Goal: Task Accomplishment & Management: Manage account settings

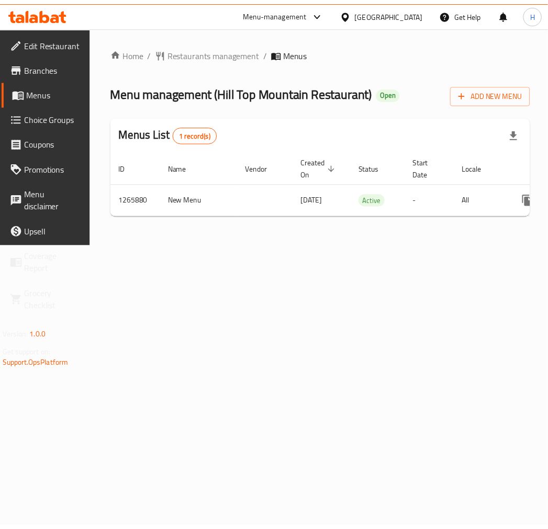
scroll to position [0, 97]
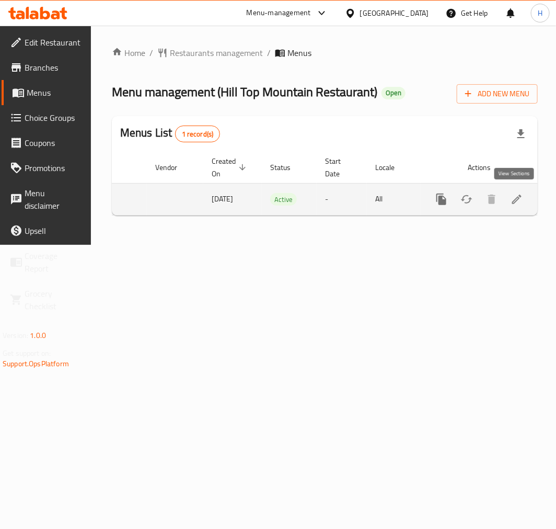
click at [517, 201] on icon "enhanced table" at bounding box center [517, 199] width 13 height 13
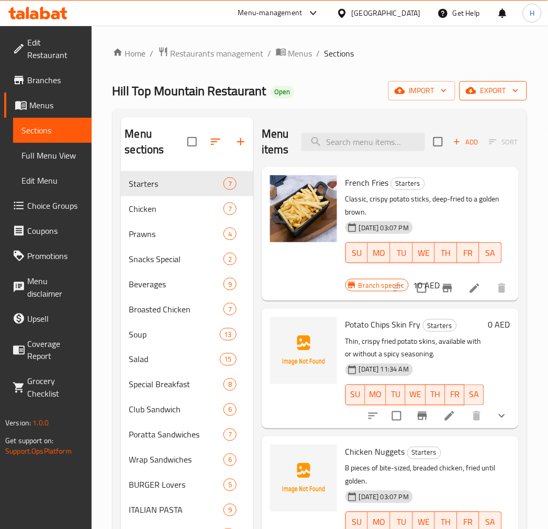
click at [493, 90] on span "export" at bounding box center [493, 90] width 51 height 13
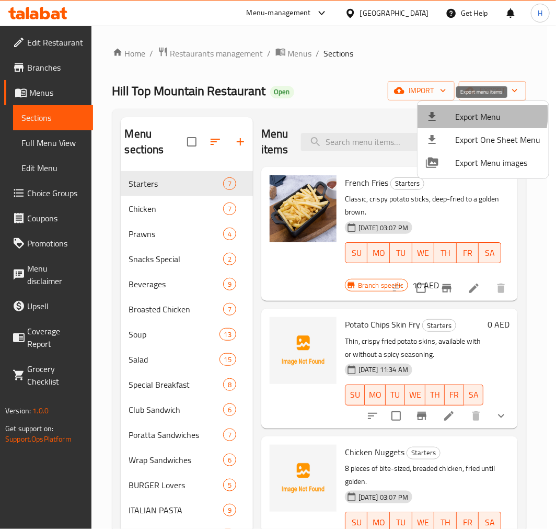
click at [459, 114] on span "Export Menu" at bounding box center [498, 116] width 85 height 13
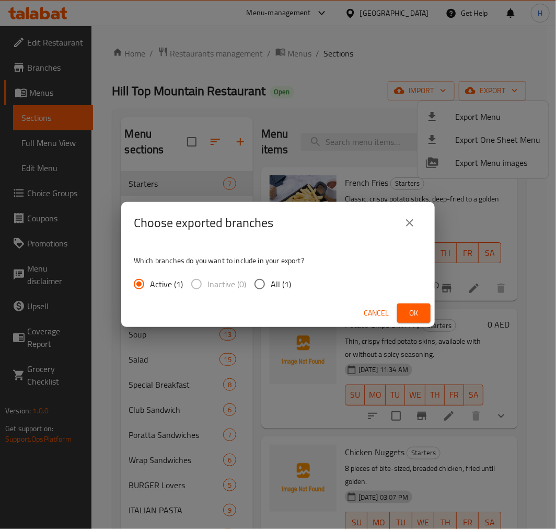
click at [415, 310] on span "Ok" at bounding box center [414, 312] width 17 height 13
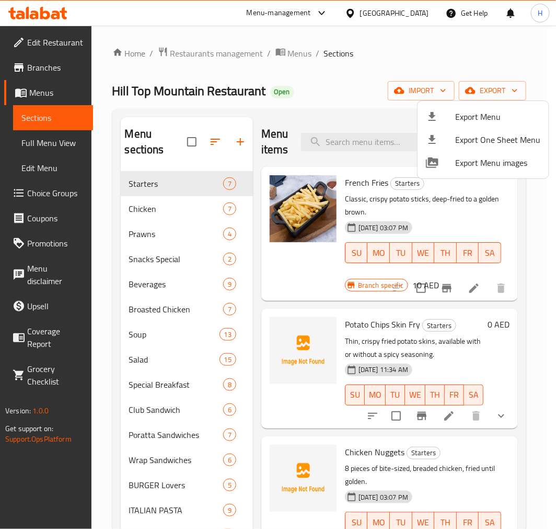
click at [168, 301] on div at bounding box center [278, 264] width 556 height 529
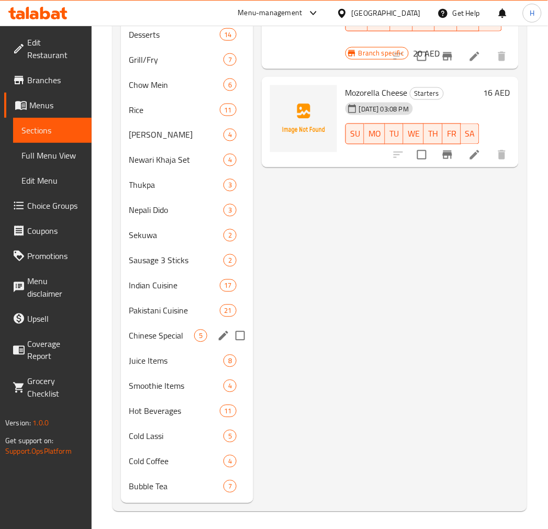
scroll to position [929, 0]
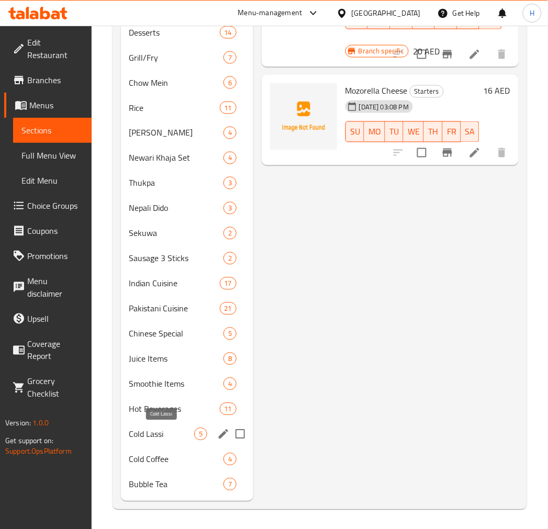
click at [155, 437] on span "Cold Lassi" at bounding box center [161, 434] width 65 height 13
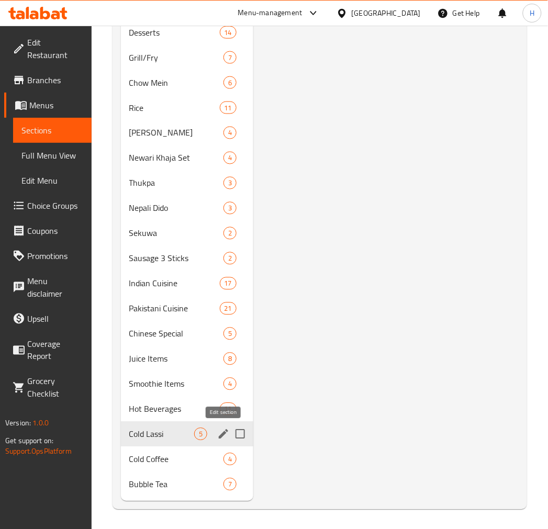
click at [224, 431] on icon "edit" at bounding box center [223, 433] width 9 height 9
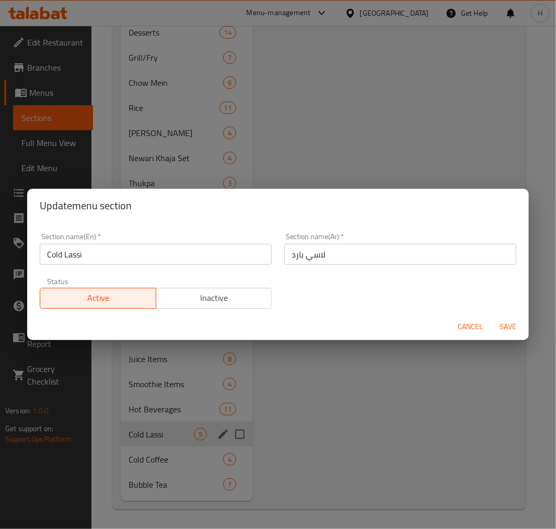
click at [61, 257] on input "Cold Lassi" at bounding box center [156, 254] width 232 height 21
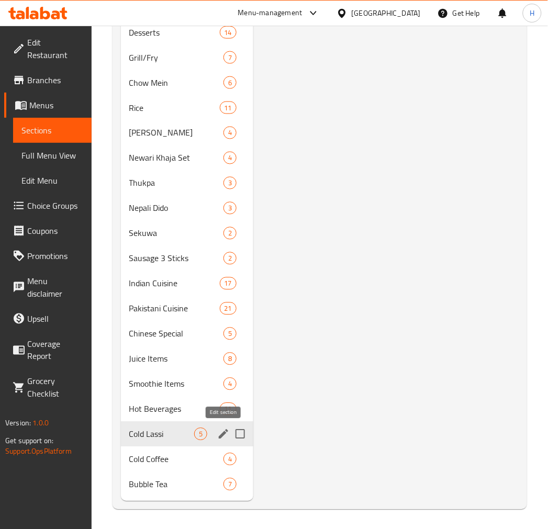
click at [224, 431] on icon "edit" at bounding box center [223, 433] width 9 height 9
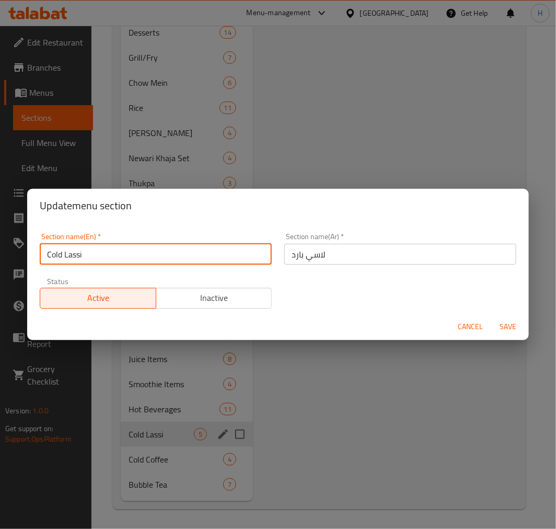
click at [65, 257] on input "Cold Lassi" at bounding box center [156, 254] width 232 height 21
type input "Cold Drinks Lassi"
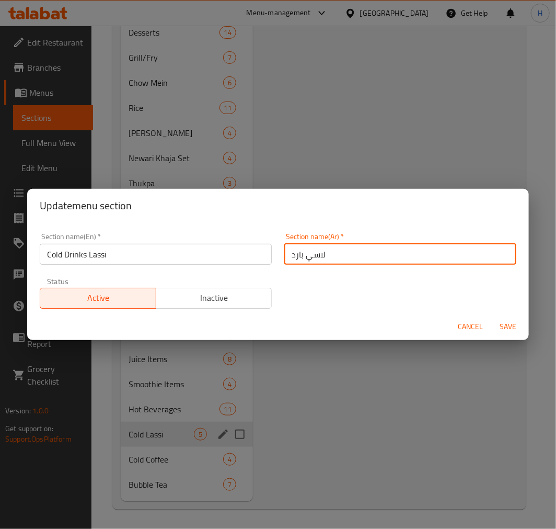
click at [289, 256] on input "لاسي بارد" at bounding box center [401, 254] width 232 height 21
type input "مشروب لاسي بارد"
click at [492, 317] on button "Save" at bounding box center [508, 326] width 33 height 19
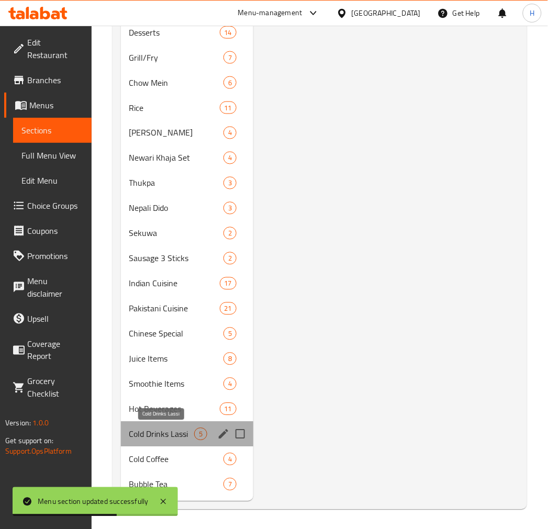
click at [167, 438] on span "Cold Drinks Lassi" at bounding box center [161, 434] width 65 height 13
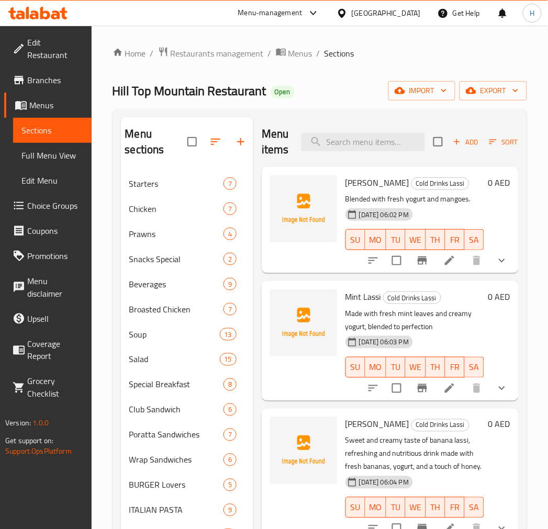
click at [504, 262] on icon "show more" at bounding box center [501, 260] width 13 height 13
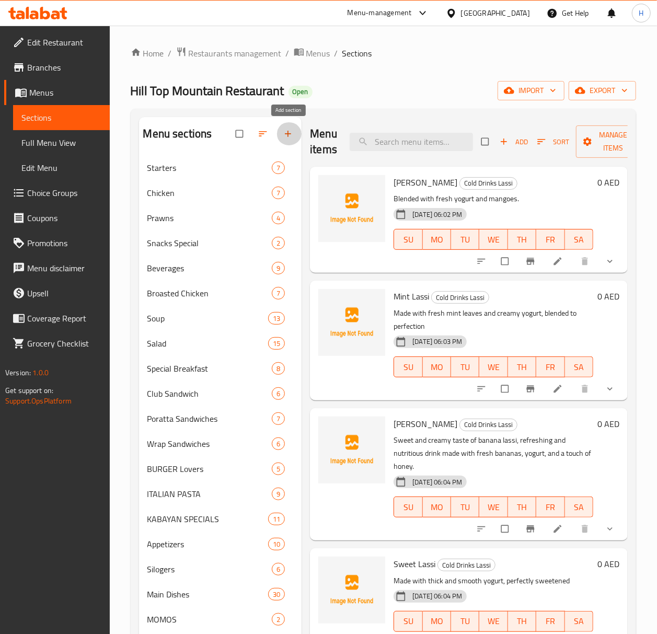
click at [293, 136] on icon "button" at bounding box center [288, 134] width 10 height 10
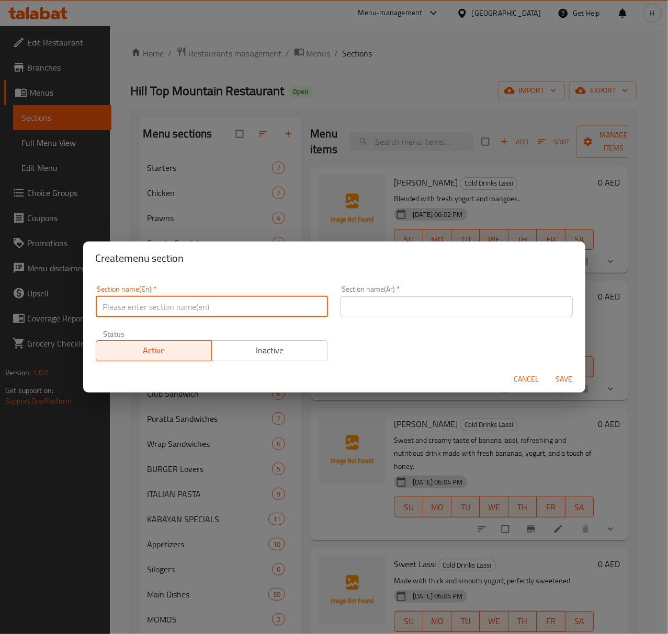
click at [178, 306] on input "text" at bounding box center [212, 307] width 232 height 21
type input "]"
type input "Delete"
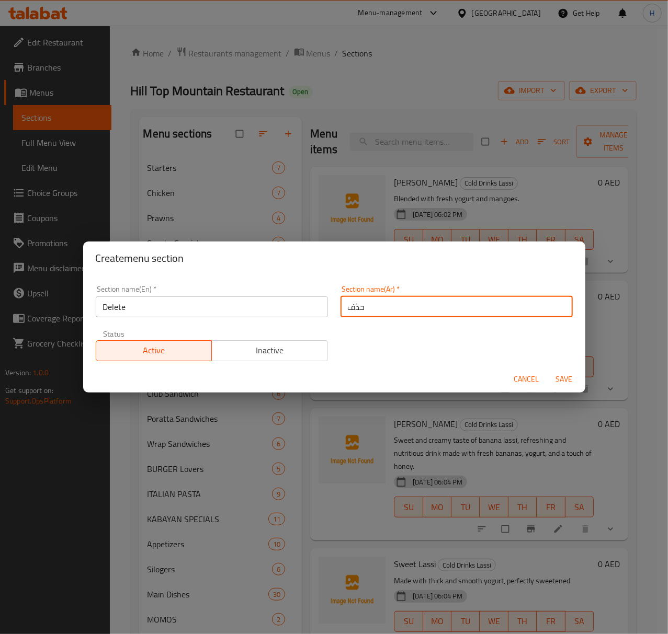
type input "حذف"
click at [257, 347] on span "Inactive" at bounding box center [270, 350] width 108 height 15
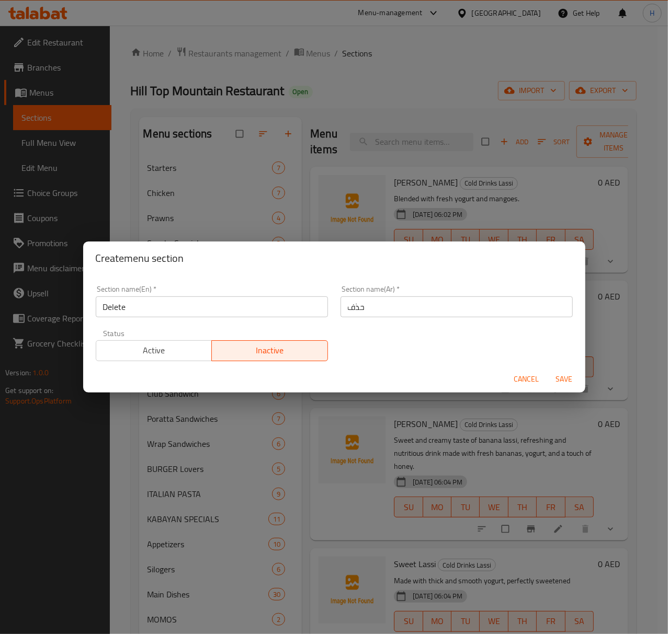
click at [547, 377] on span "Save" at bounding box center [564, 379] width 25 height 13
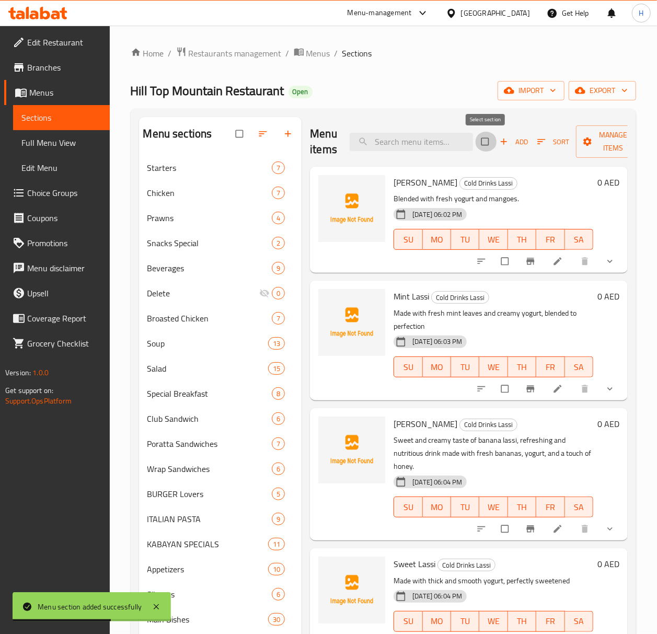
click at [484, 143] on input "checkbox" at bounding box center [486, 142] width 22 height 20
checkbox input "true"
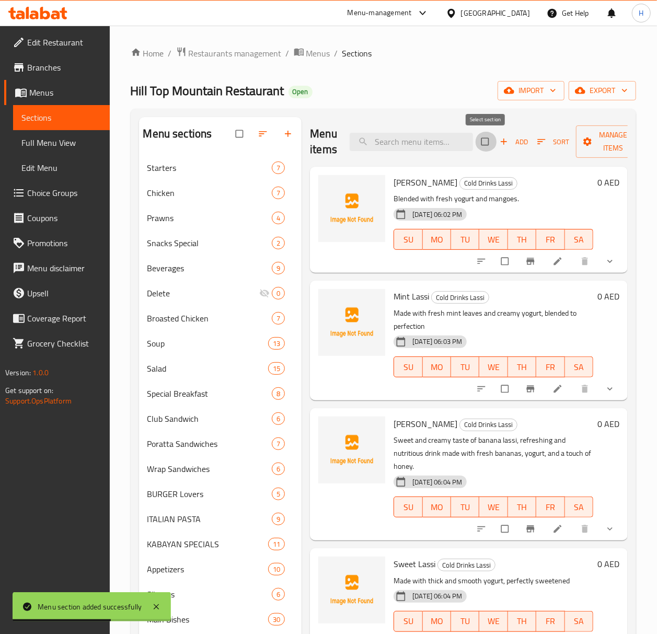
checkbox input "true"
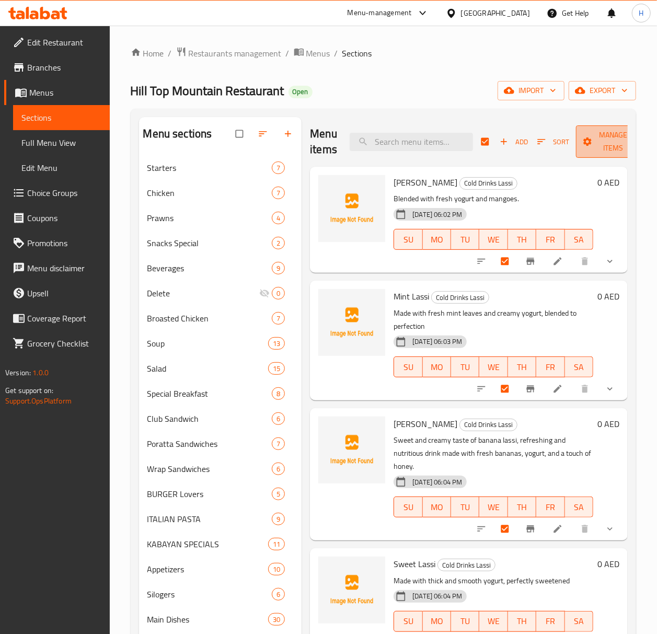
click at [547, 137] on span "Manage items" at bounding box center [614, 142] width 58 height 26
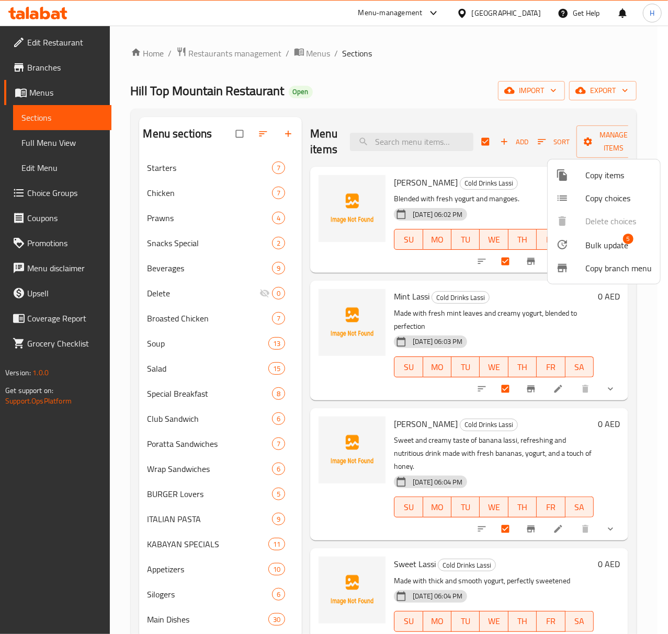
click at [547, 242] on span "Bulk update" at bounding box center [606, 245] width 43 height 13
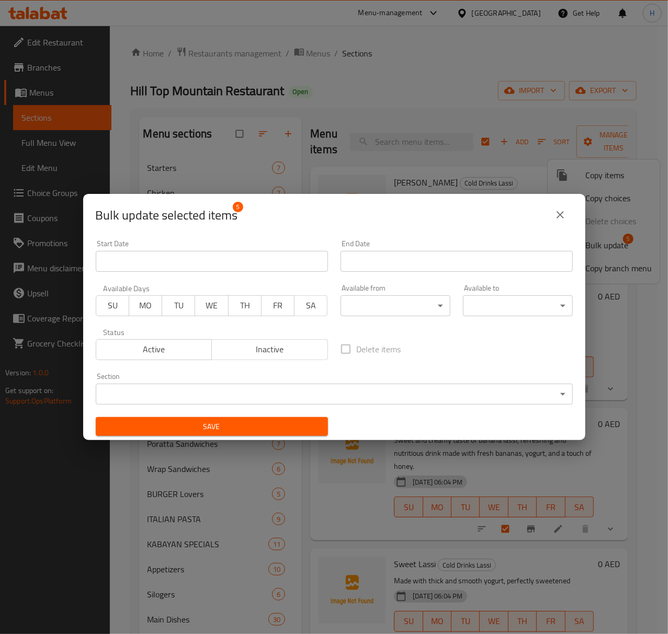
click at [316, 388] on body "​ Menu-management United Arab Emirates Get Help H Edit Restaurant Branches Menu…" at bounding box center [334, 330] width 668 height 609
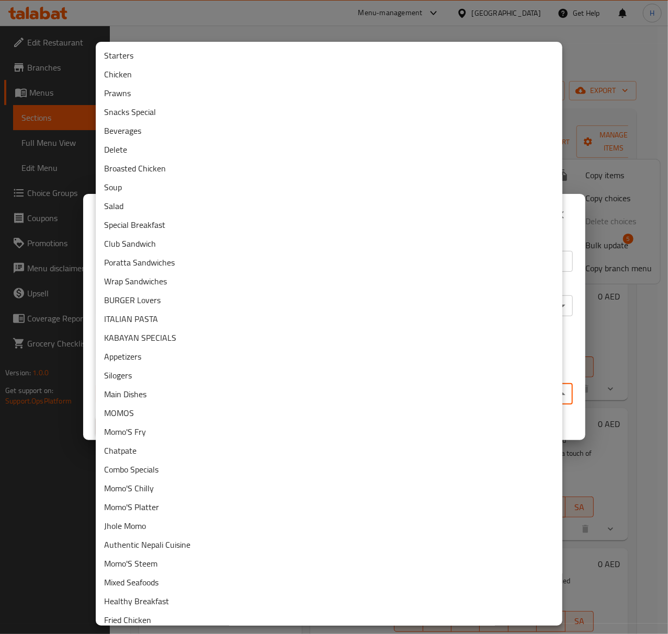
click at [157, 151] on li "Delete" at bounding box center [329, 149] width 467 height 19
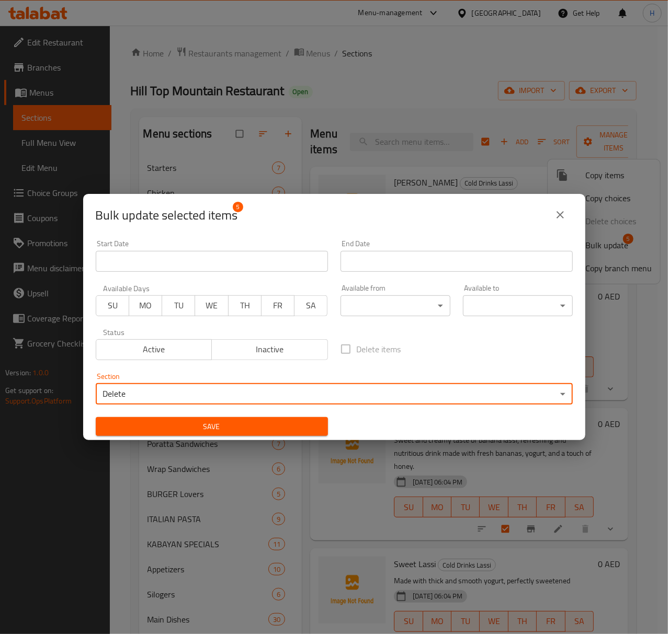
click at [233, 428] on span "Save" at bounding box center [211, 426] width 215 height 13
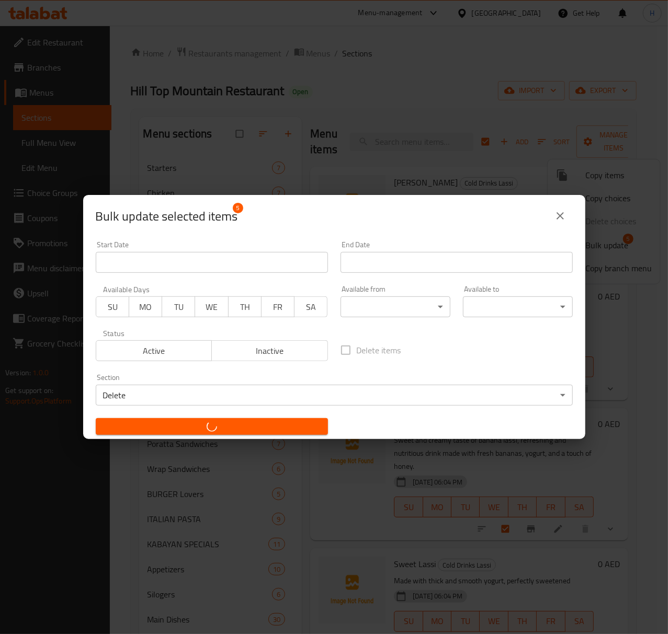
checkbox input "false"
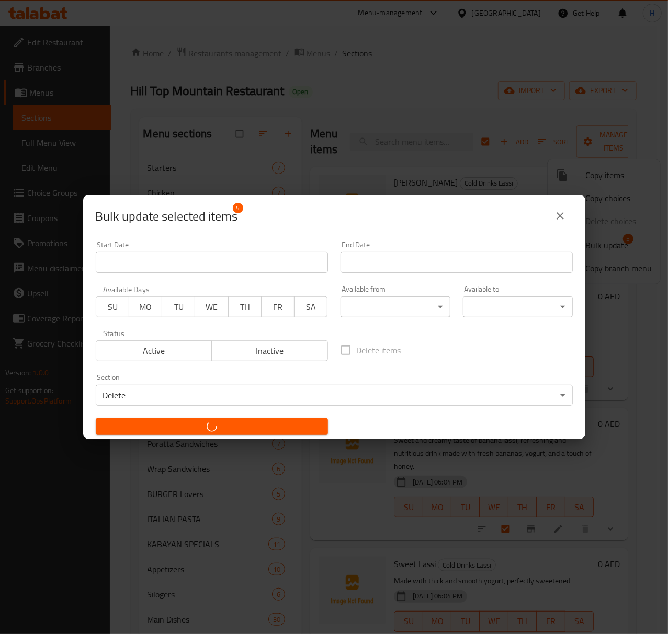
checkbox input "false"
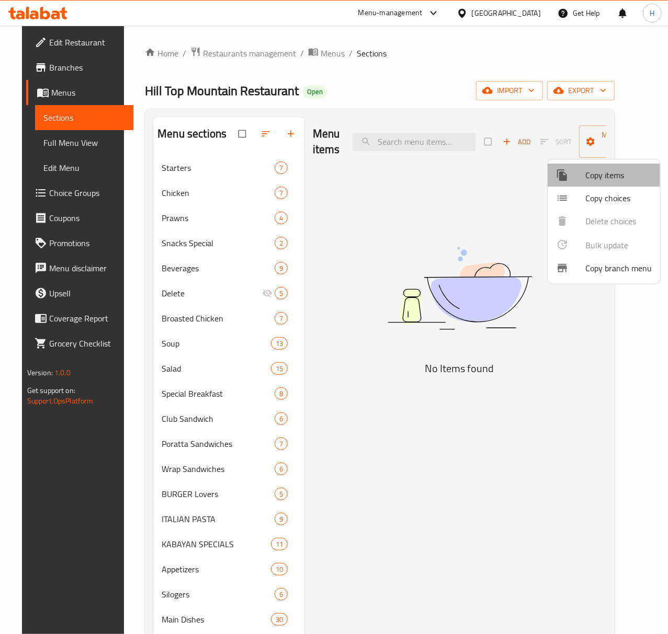
click at [547, 172] on span "Copy items" at bounding box center [618, 175] width 66 height 13
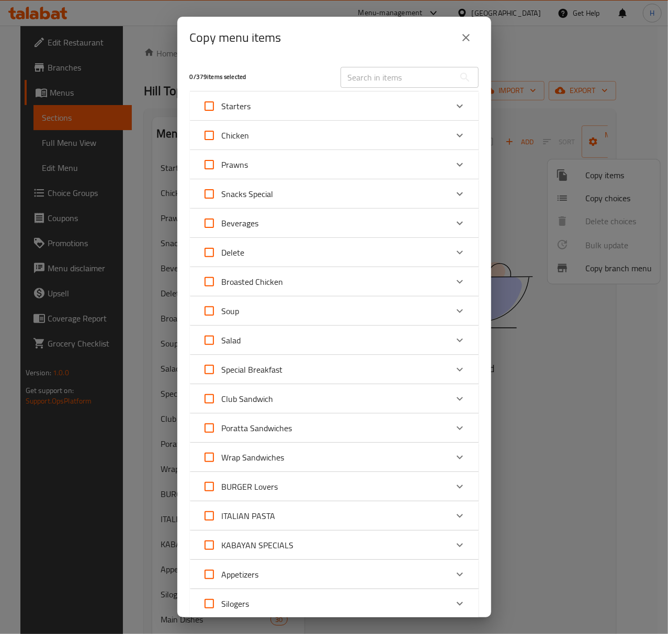
click at [305, 253] on div "Delete" at bounding box center [324, 252] width 245 height 25
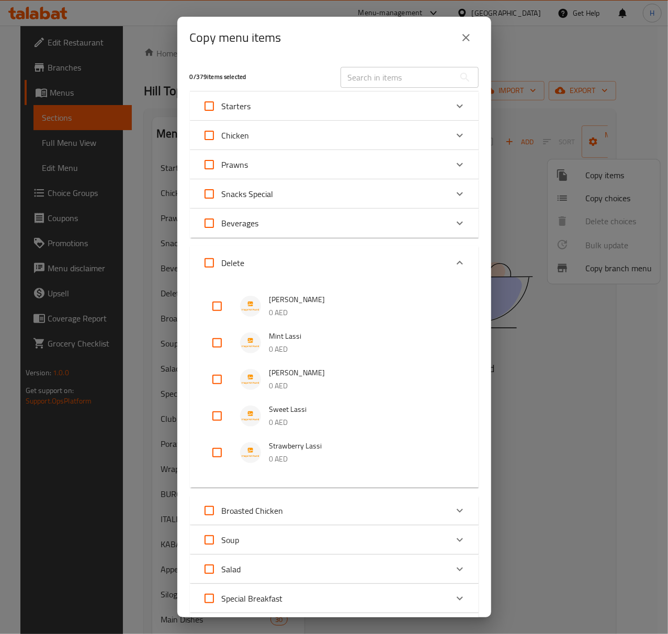
click at [210, 264] on input "Delete" at bounding box center [209, 263] width 25 height 25
checkbox input "true"
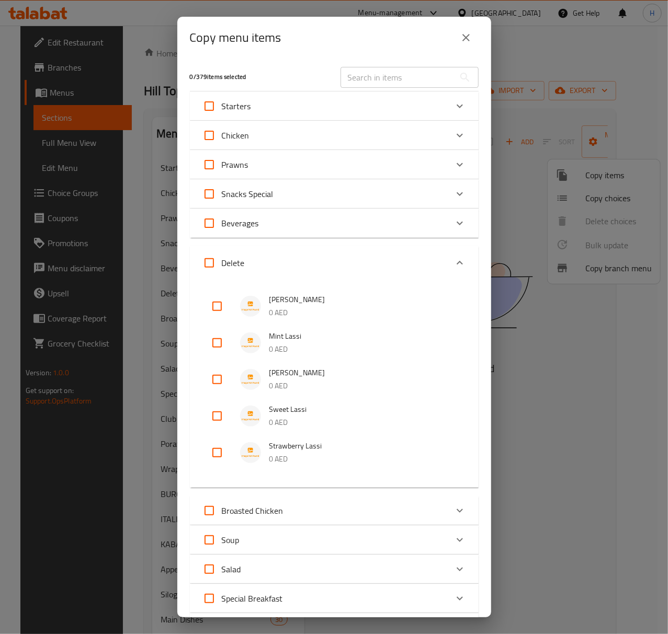
checkbox input "true"
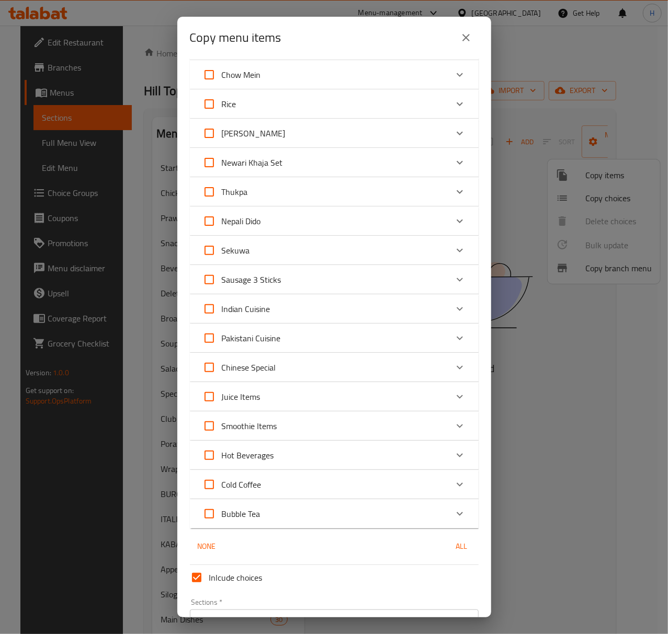
scroll to position [1318, 0]
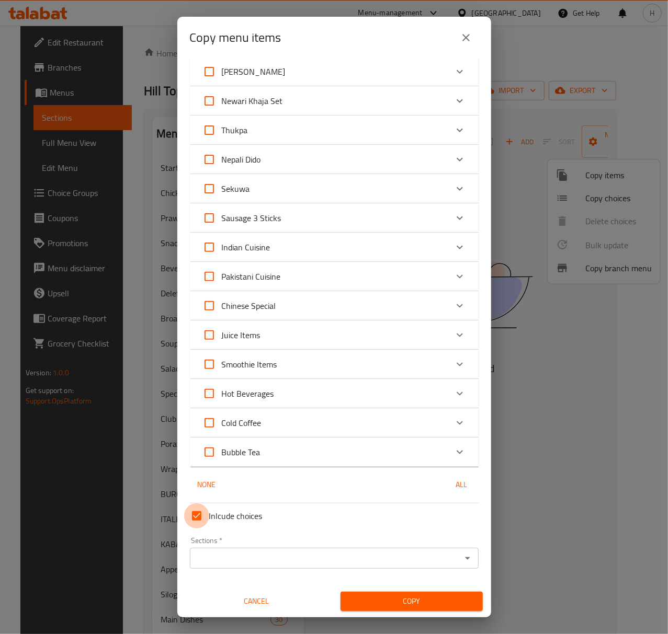
click at [193, 518] on input "Inlcude choices" at bounding box center [196, 516] width 25 height 25
checkbox input "false"
click at [329, 528] on input "Sections   *" at bounding box center [325, 558] width 265 height 15
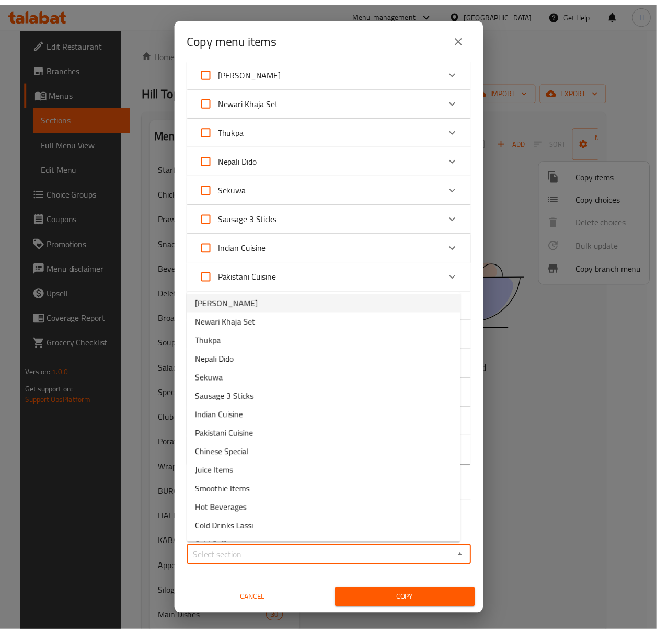
scroll to position [697, 0]
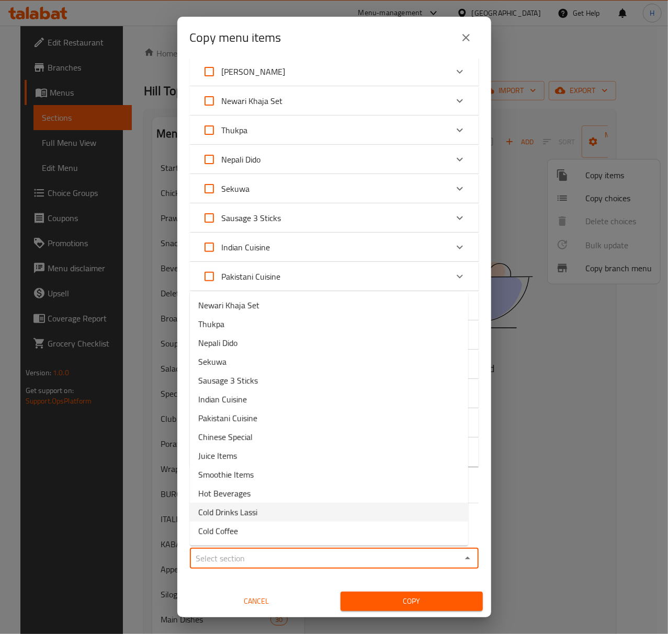
click at [227, 515] on span "Cold Drinks Lassi" at bounding box center [227, 512] width 59 height 13
type input "Cold Drinks Lassi"
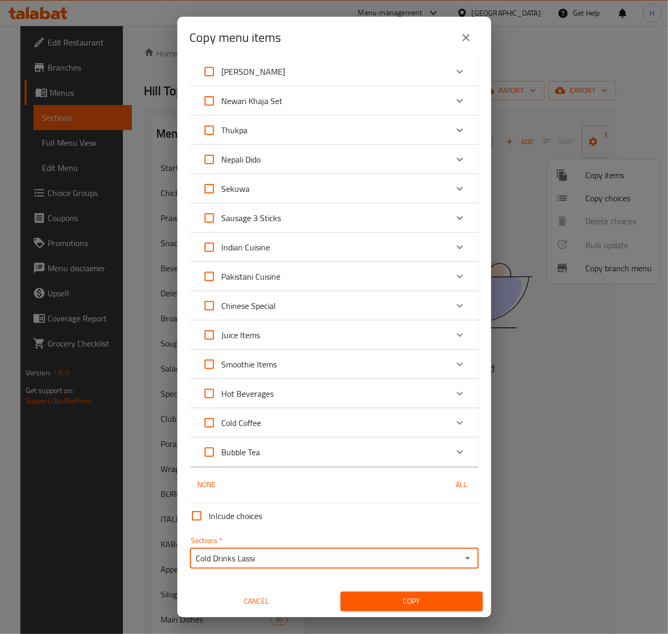
click at [378, 528] on button "Copy" at bounding box center [411, 601] width 142 height 19
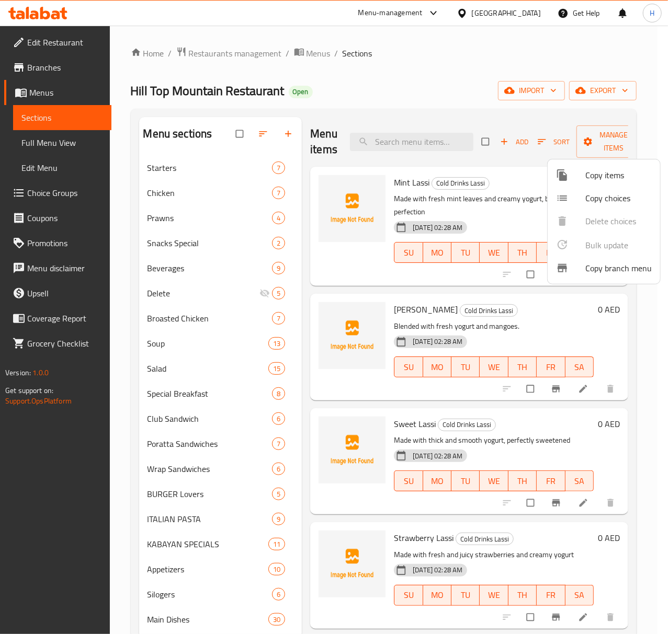
click at [547, 143] on div at bounding box center [334, 317] width 668 height 634
click at [547, 143] on span "Sort" at bounding box center [554, 142] width 32 height 12
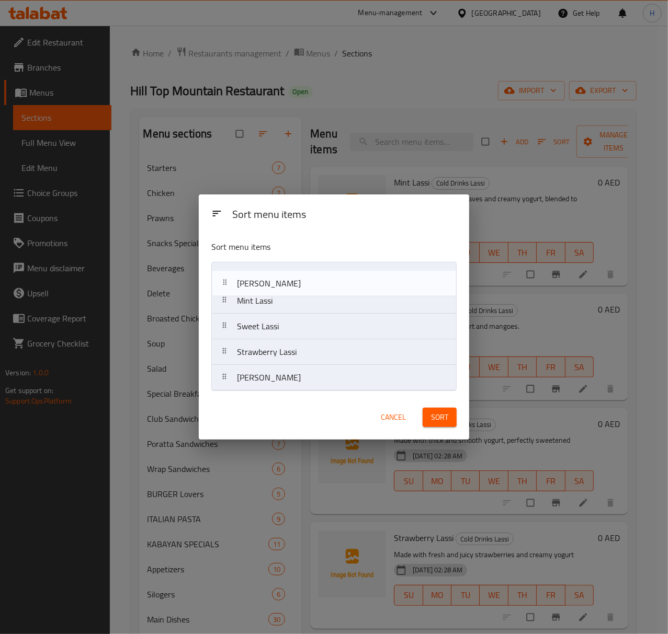
drag, startPoint x: 275, startPoint y: 310, endPoint x: 275, endPoint y: 289, distance: 20.4
click at [275, 289] on nav "Mint Lassi Mango Lassi Sweet Lassi Strawberry Lassi Banana Lassi" at bounding box center [333, 326] width 245 height 129
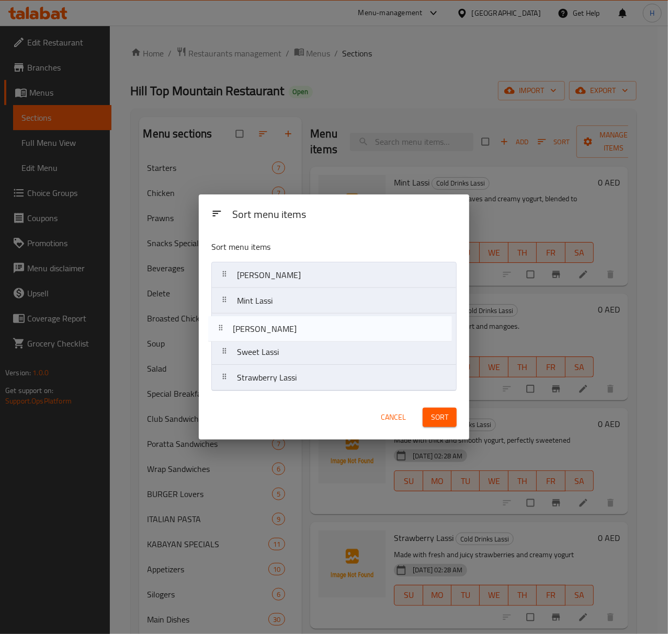
drag, startPoint x: 268, startPoint y: 380, endPoint x: 264, endPoint y: 331, distance: 49.3
click at [264, 331] on nav "Mango Lassi Mint Lassi Sweet Lassi Strawberry Lassi Banana Lassi" at bounding box center [333, 326] width 245 height 129
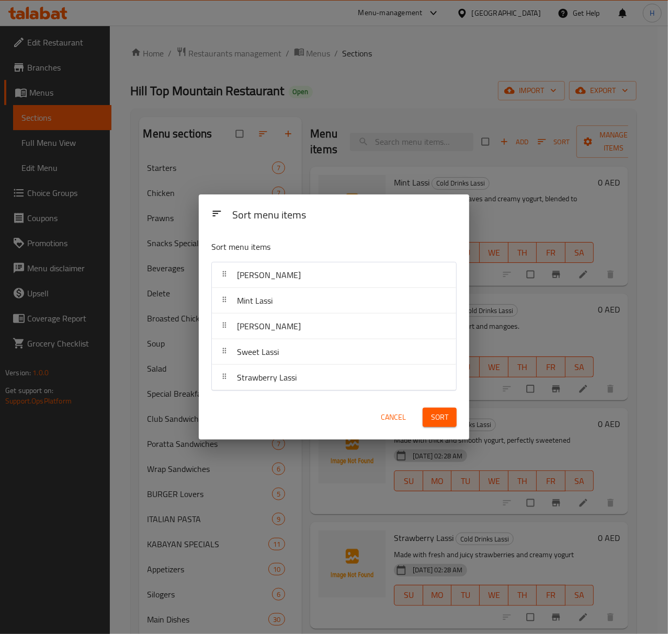
click at [440, 415] on span "Sort" at bounding box center [439, 417] width 17 height 13
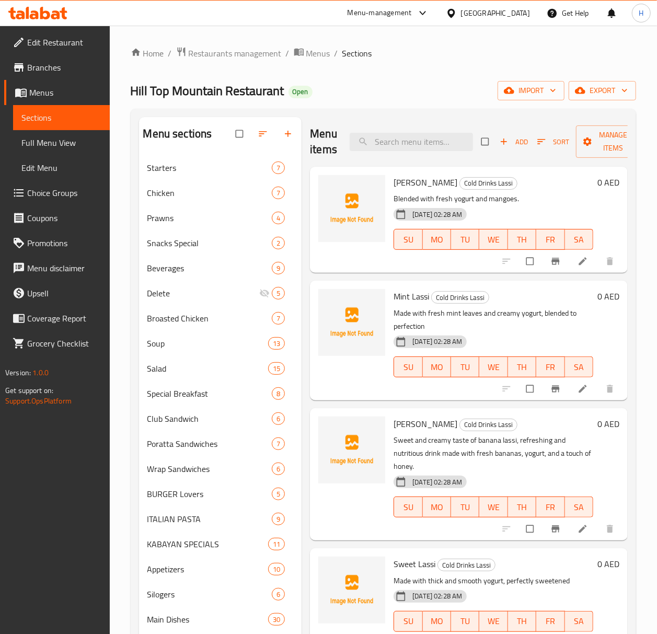
click at [547, 183] on h6 "0 AED" at bounding box center [609, 182] width 22 height 15
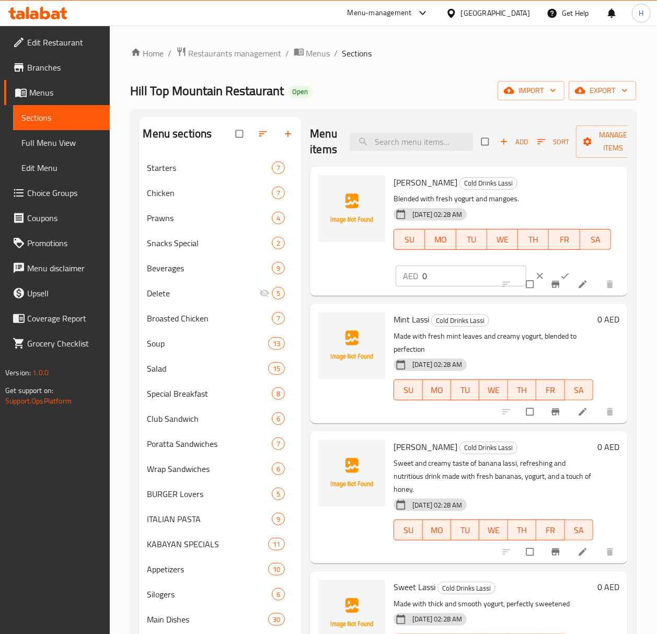
click at [463, 275] on input "0" at bounding box center [475, 276] width 104 height 21
paste input "17"
type input "17"
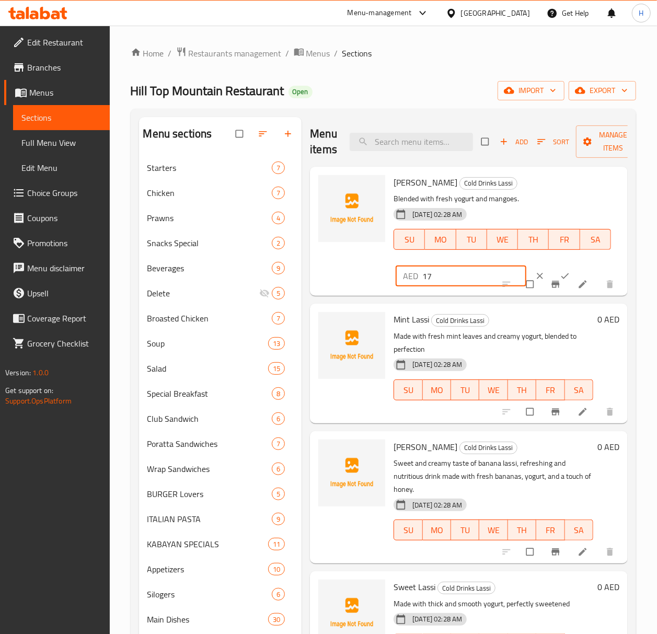
click at [547, 270] on button "ok" at bounding box center [566, 276] width 25 height 23
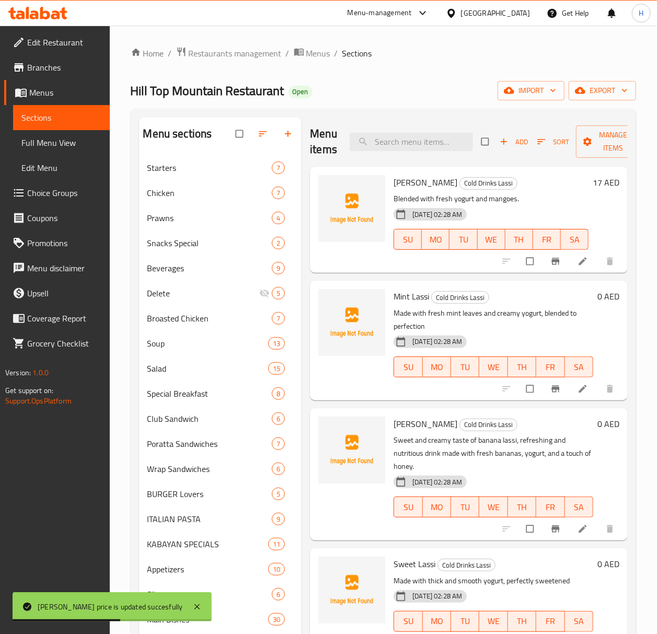
click at [547, 298] on h6 "0 AED" at bounding box center [609, 296] width 22 height 15
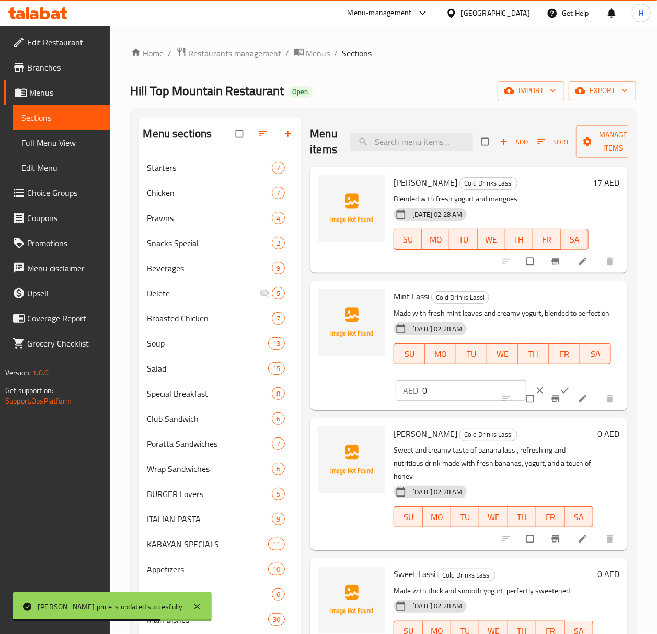
click at [452, 388] on input "0" at bounding box center [475, 390] width 104 height 21
paste input "12"
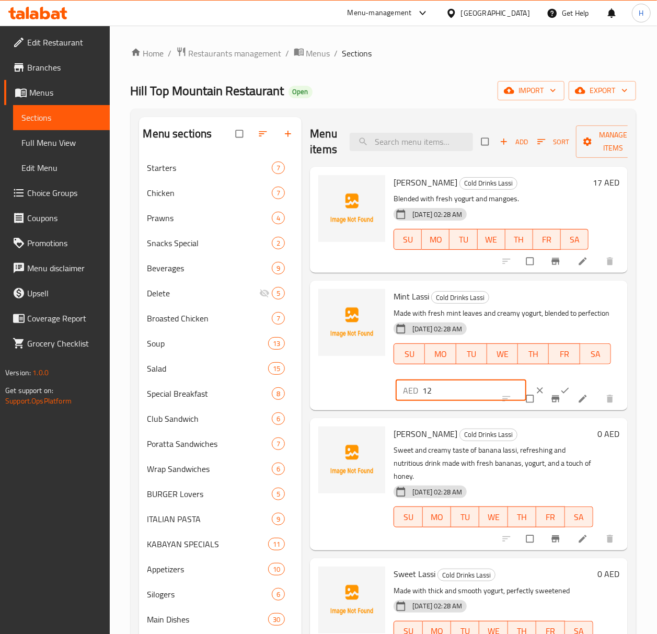
type input "12"
click at [547, 385] on icon "ok" at bounding box center [565, 390] width 10 height 10
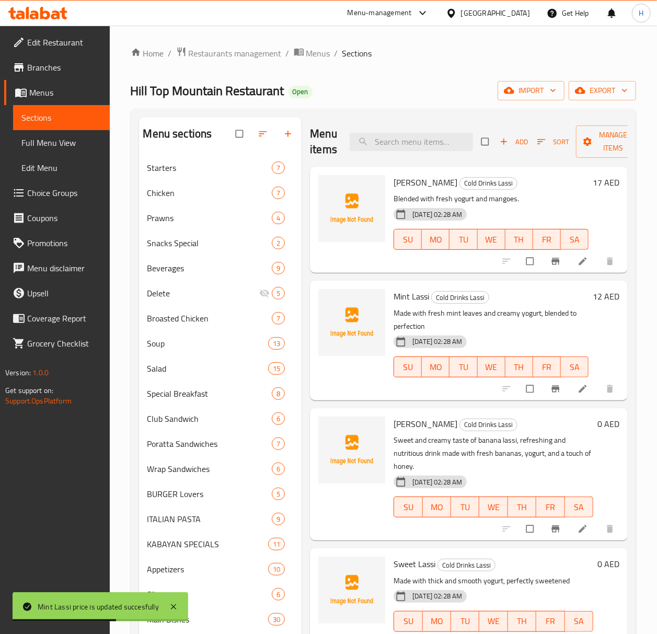
click at [547, 421] on h6 "0 AED" at bounding box center [609, 424] width 22 height 15
click at [547, 421] on h6 "Banana Lassi Cold Drinks Lassi" at bounding box center [494, 424] width 200 height 15
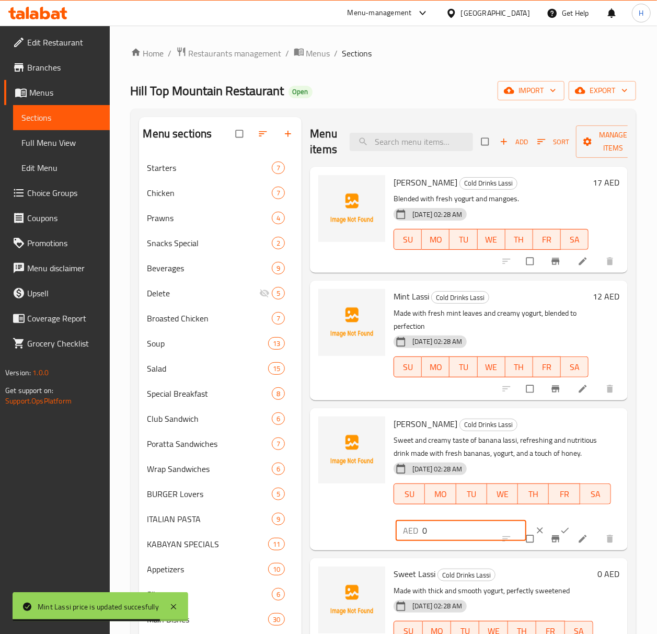
click at [463, 528] on input "0" at bounding box center [475, 530] width 104 height 21
paste input "17"
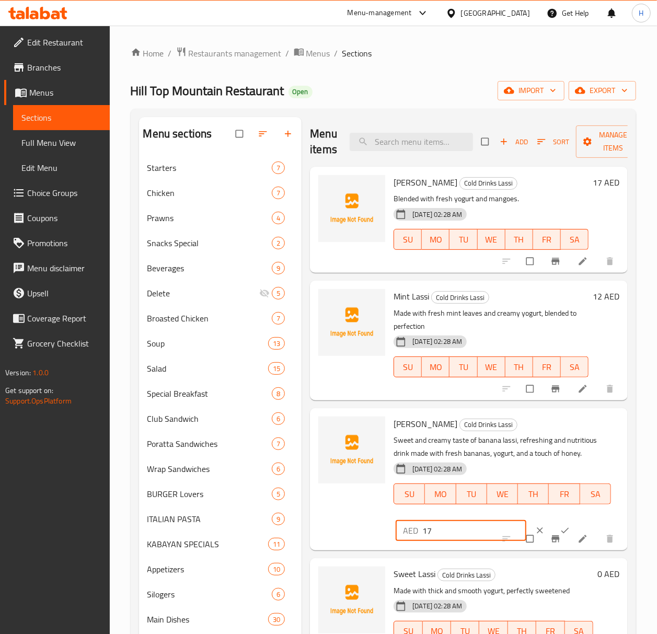
type input "17"
click at [547, 526] on icon "ok" at bounding box center [565, 531] width 10 height 10
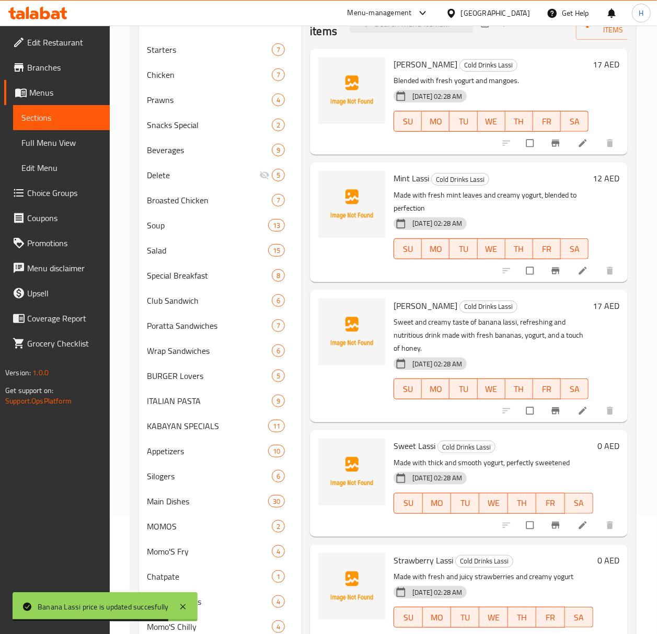
scroll to position [139, 0]
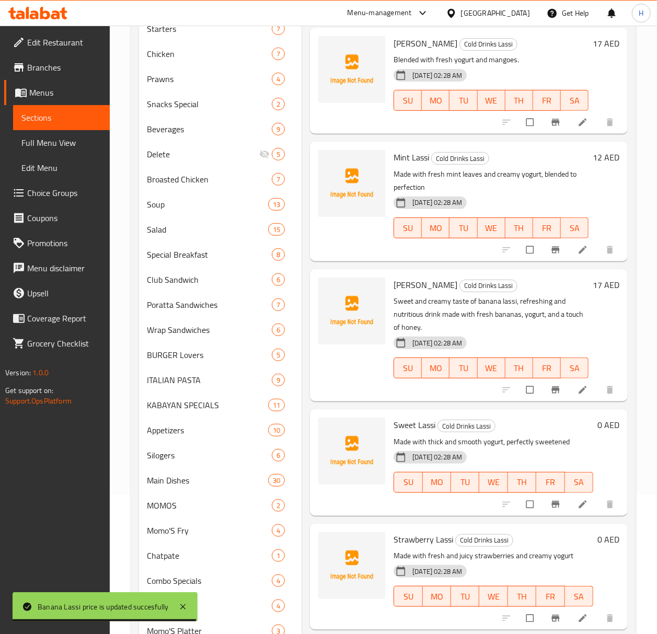
click at [547, 426] on h6 "0 AED" at bounding box center [609, 425] width 22 height 15
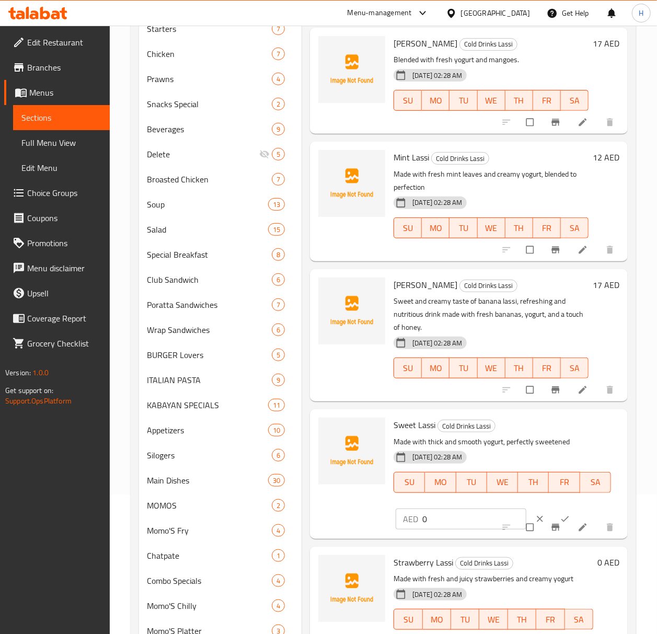
click at [452, 515] on input "0" at bounding box center [475, 519] width 104 height 21
paste input "12"
type input "12"
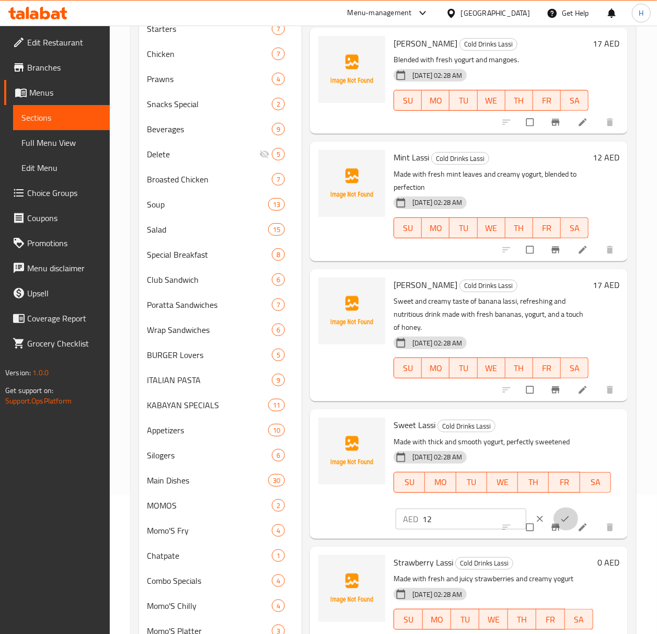
click at [547, 515] on icon "ok" at bounding box center [565, 519] width 10 height 10
click at [547, 516] on div at bounding box center [559, 527] width 129 height 23
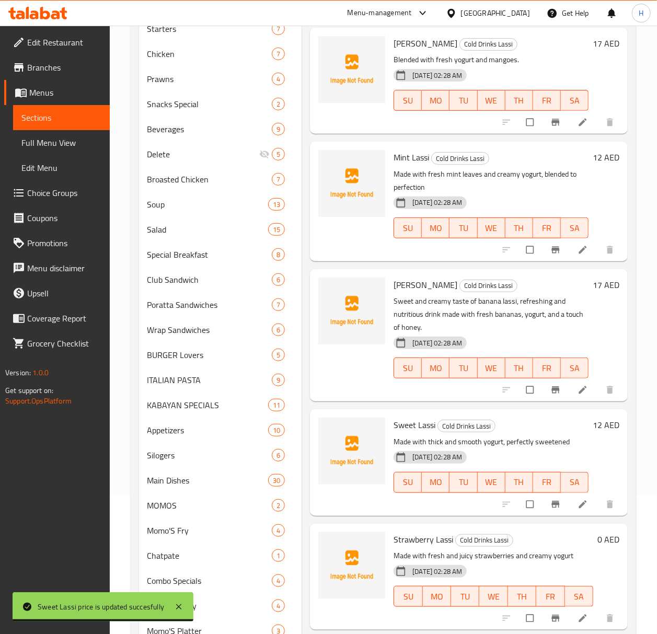
click at [547, 528] on h6 "0 AED" at bounding box center [609, 539] width 22 height 15
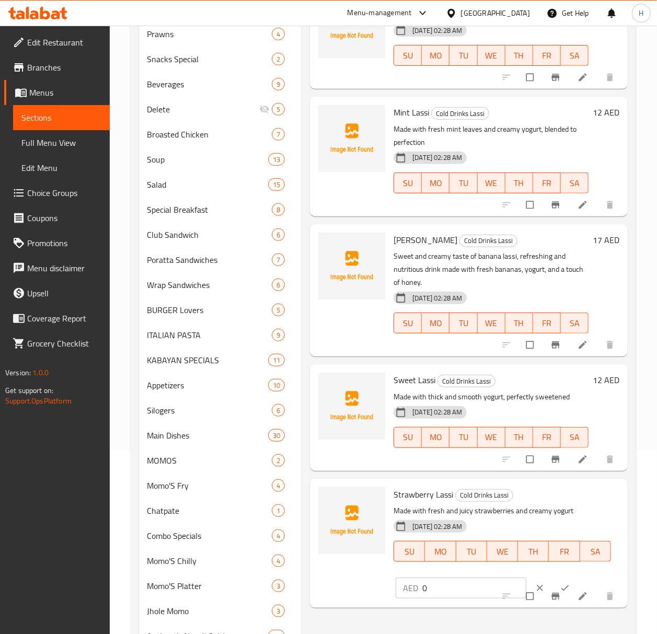
scroll to position [209, 0]
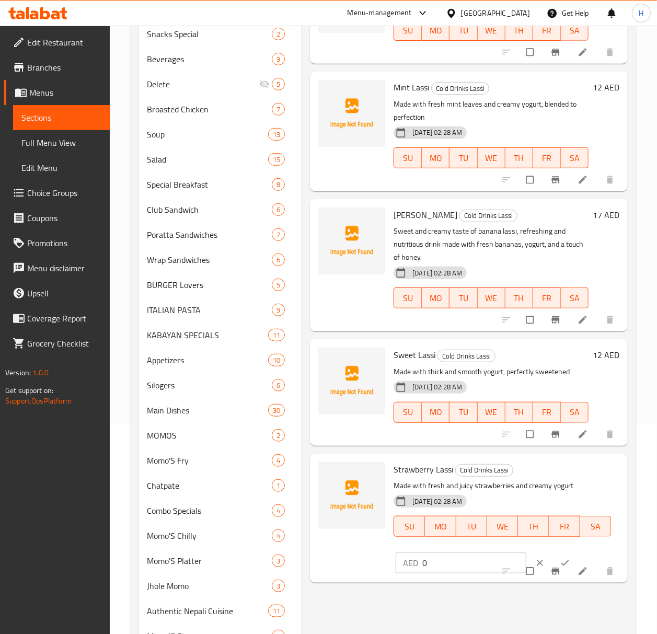
click at [445, 528] on input "0" at bounding box center [475, 563] width 104 height 21
paste input "17"
type input "17"
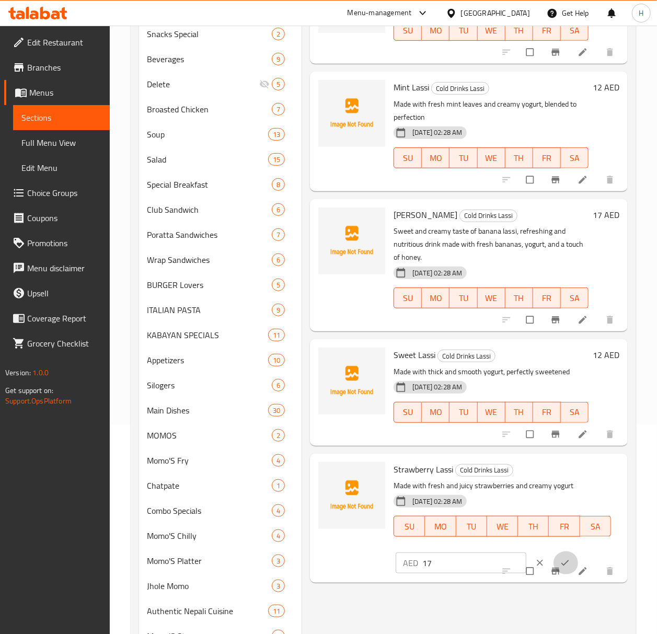
click at [547, 528] on button "ok" at bounding box center [566, 563] width 25 height 23
click at [547, 528] on div "Strawberry Lassi Cold Drinks Lassi Made with fresh and juicy strawberries and c…" at bounding box center [503, 507] width 226 height 98
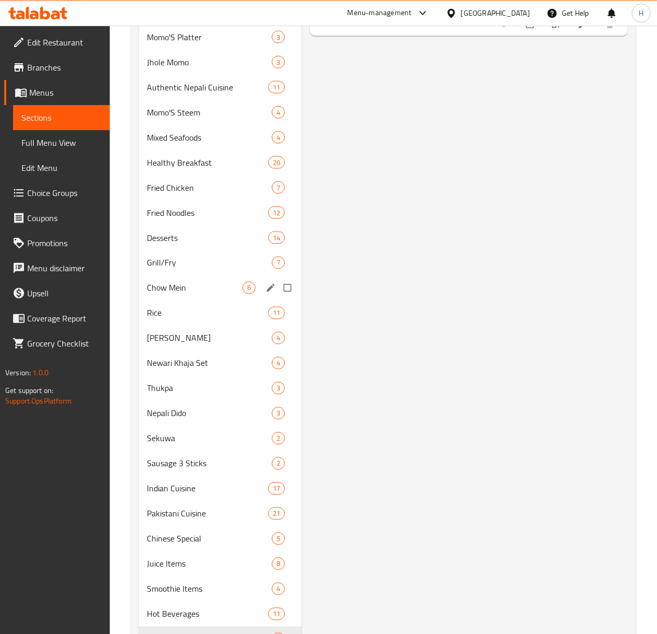
scroll to position [835, 0]
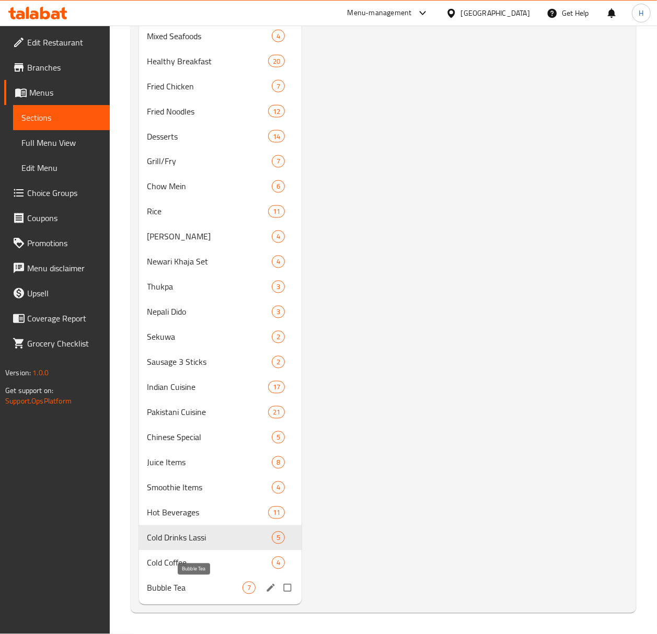
click at [188, 528] on span "Bubble Tea" at bounding box center [195, 588] width 96 height 13
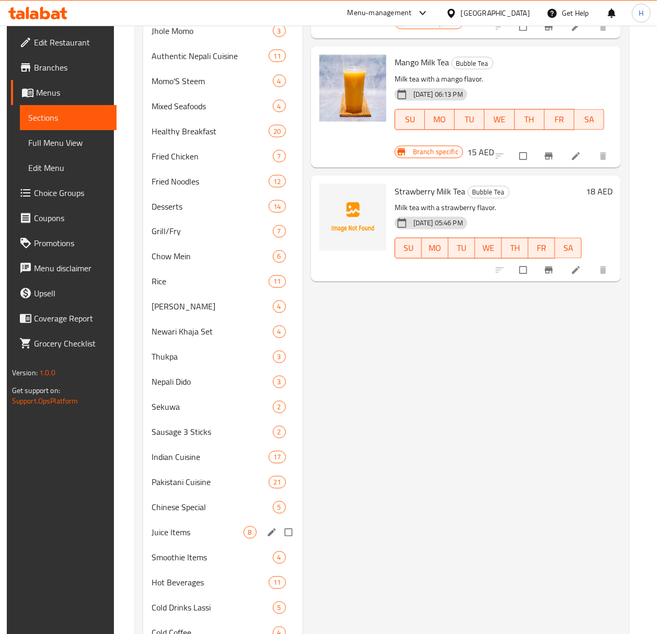
scroll to position [835, 0]
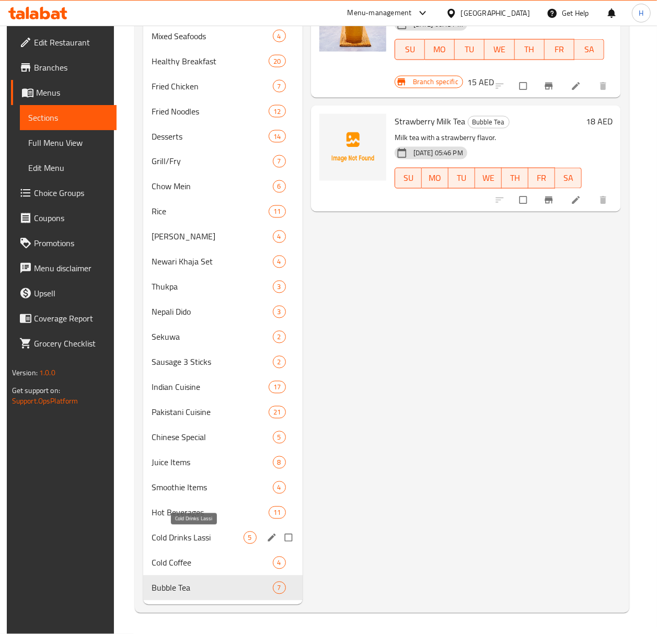
click at [218, 528] on span "Cold Drinks Lassi" at bounding box center [198, 538] width 92 height 13
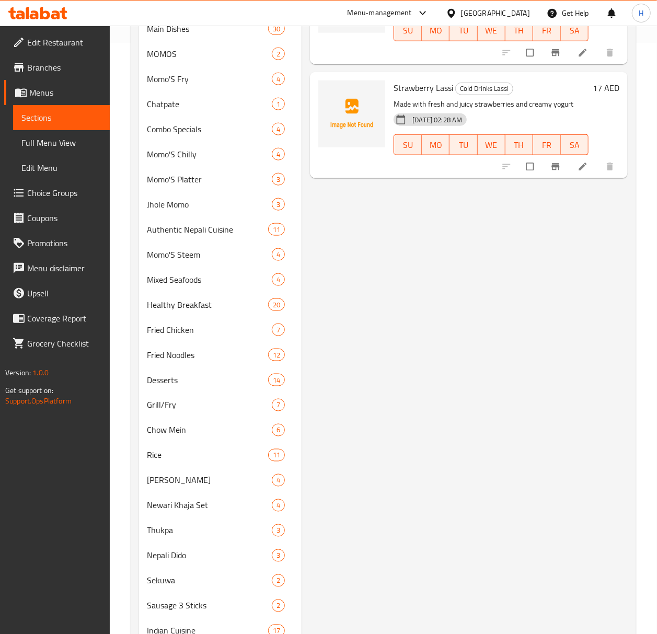
scroll to position [835, 0]
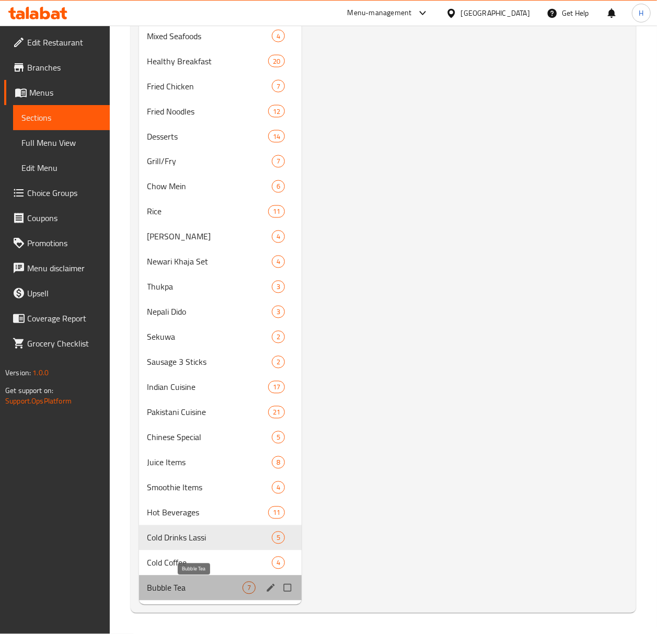
click at [186, 528] on span "Bubble Tea" at bounding box center [195, 588] width 96 height 13
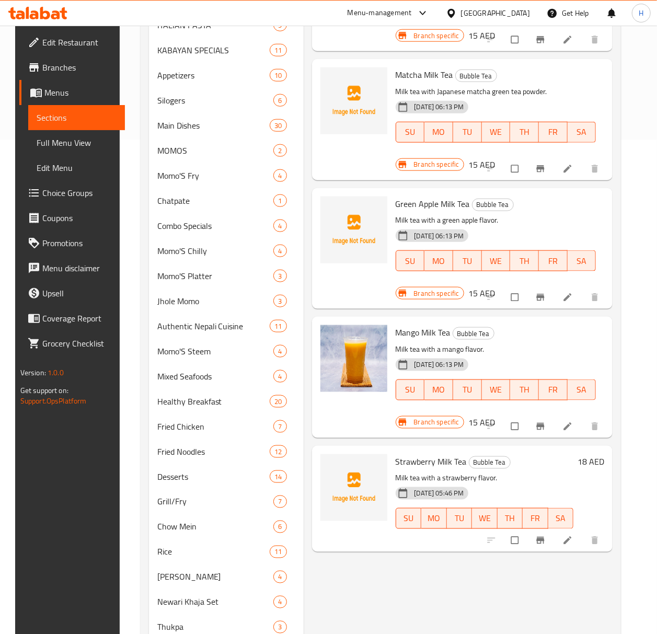
scroll to position [417, 0]
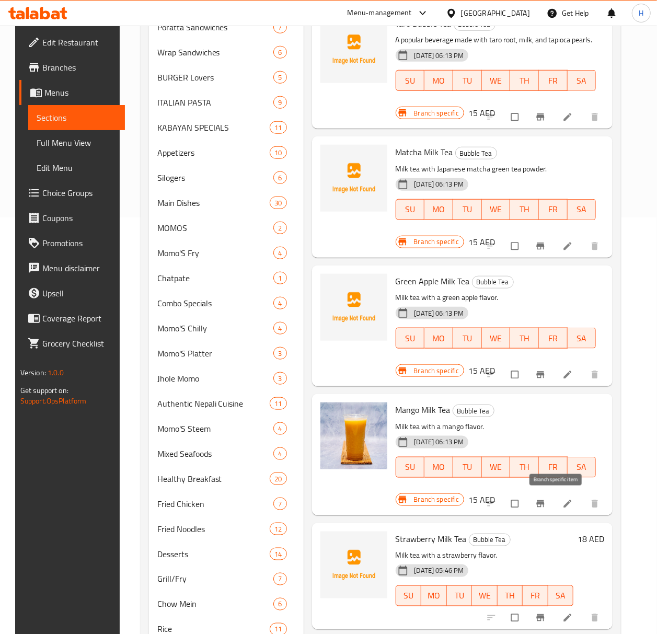
click at [545, 507] on icon "Branch-specific-item" at bounding box center [541, 504] width 8 height 7
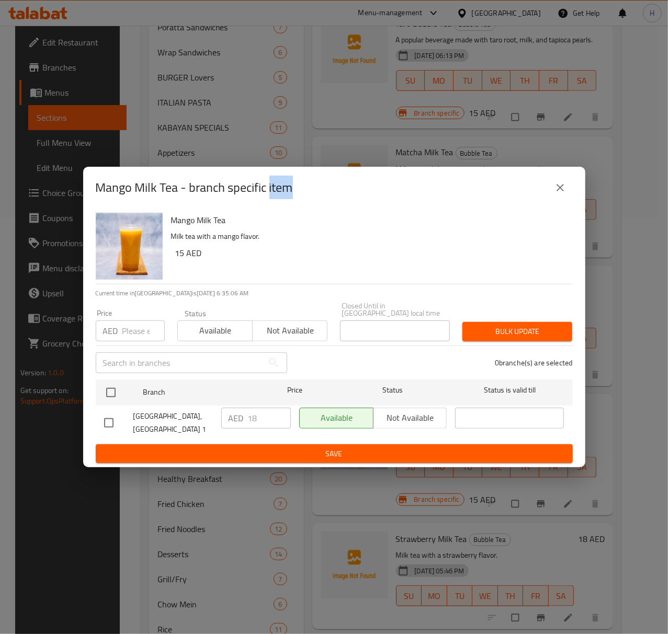
click at [547, 180] on button "close" at bounding box center [560, 187] width 25 height 25
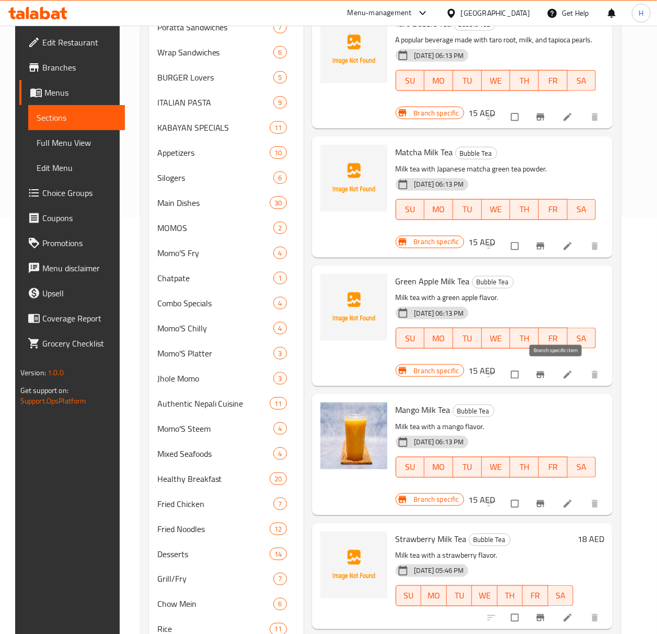
click at [546, 377] on icon "Branch-specific-item" at bounding box center [541, 375] width 10 height 10
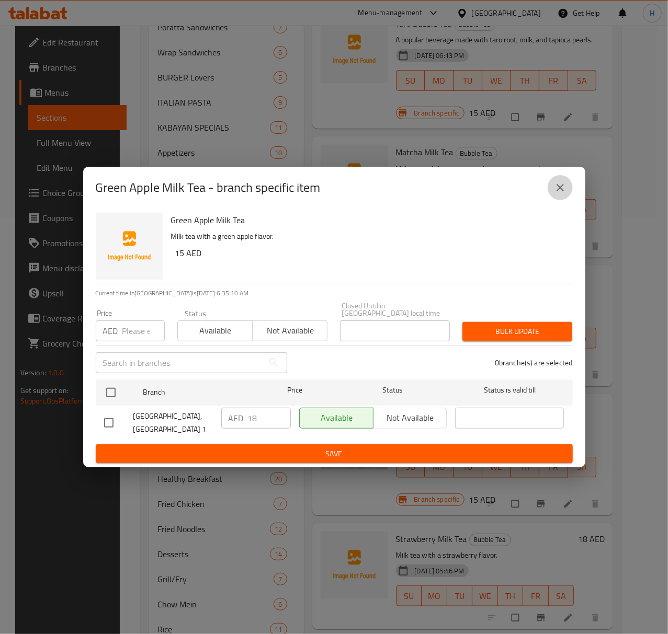
click at [547, 188] on icon "close" at bounding box center [560, 187] width 13 height 13
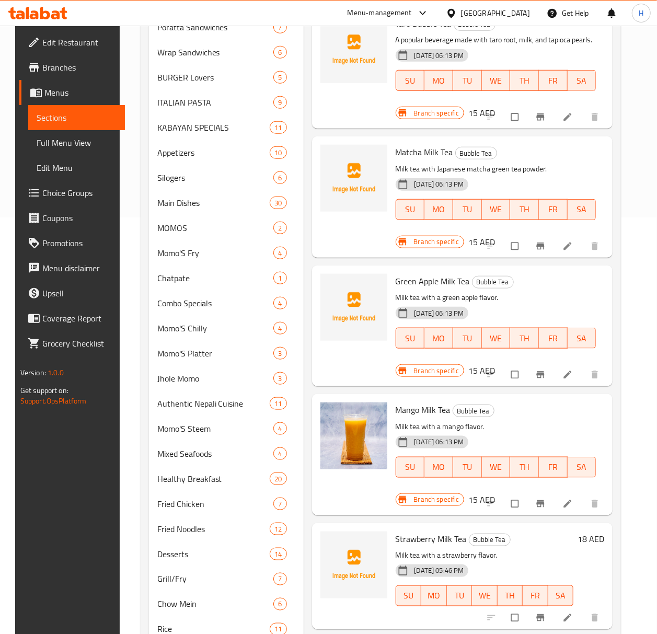
click at [546, 248] on icon "Branch-specific-item" at bounding box center [541, 246] width 10 height 10
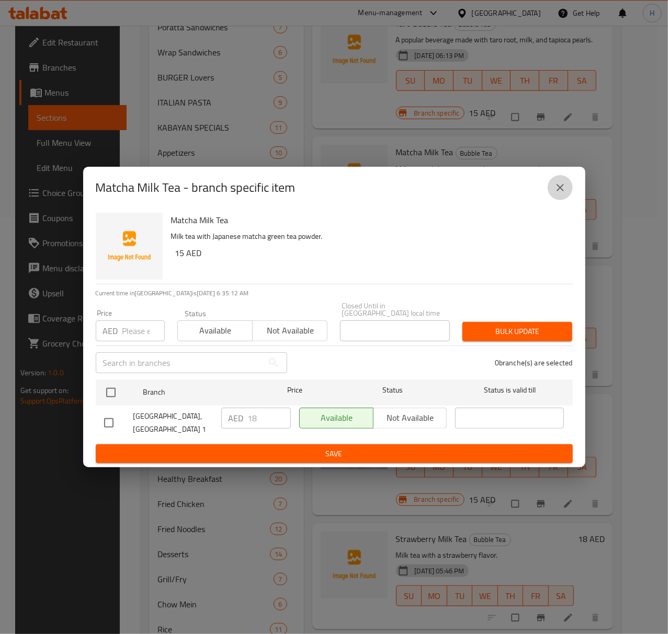
click at [547, 180] on button "close" at bounding box center [560, 187] width 25 height 25
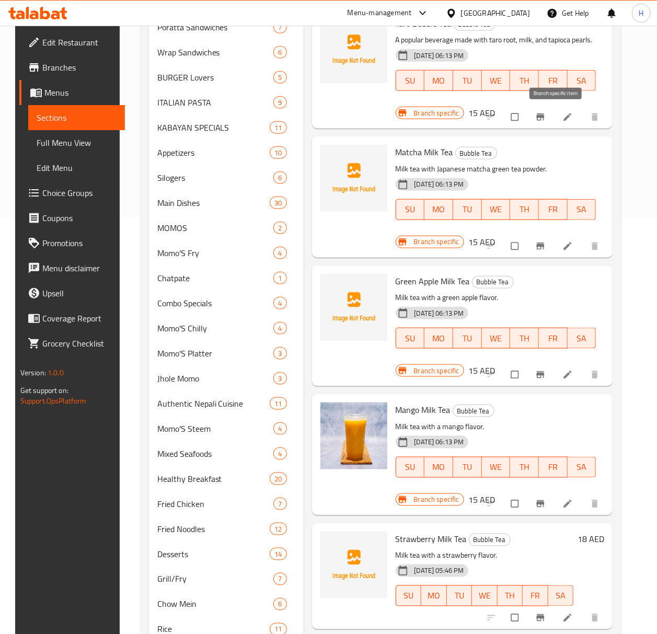
click at [546, 113] on icon "Branch-specific-item" at bounding box center [541, 117] width 10 height 10
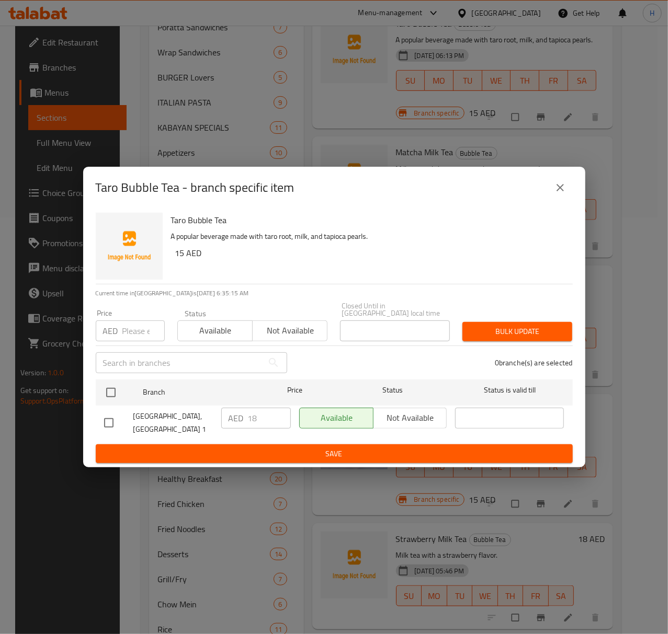
click at [547, 187] on icon "close" at bounding box center [559, 187] width 7 height 7
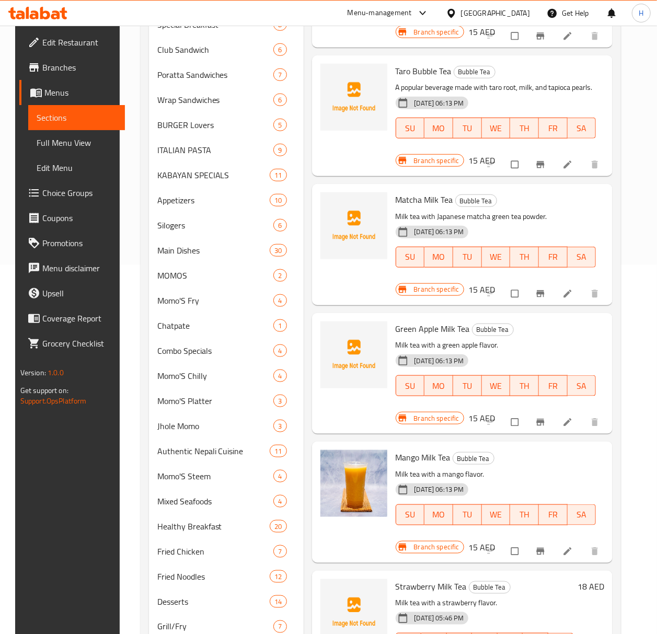
scroll to position [277, 0]
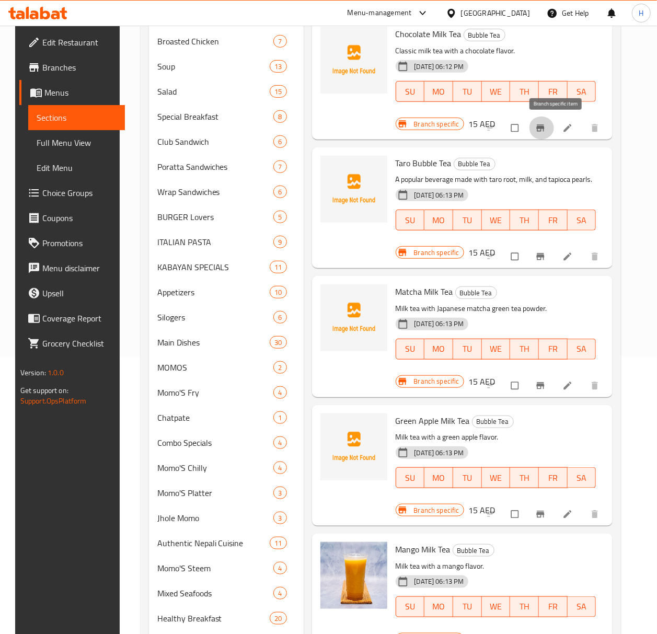
click at [546, 133] on icon "Branch-specific-item" at bounding box center [541, 128] width 10 height 10
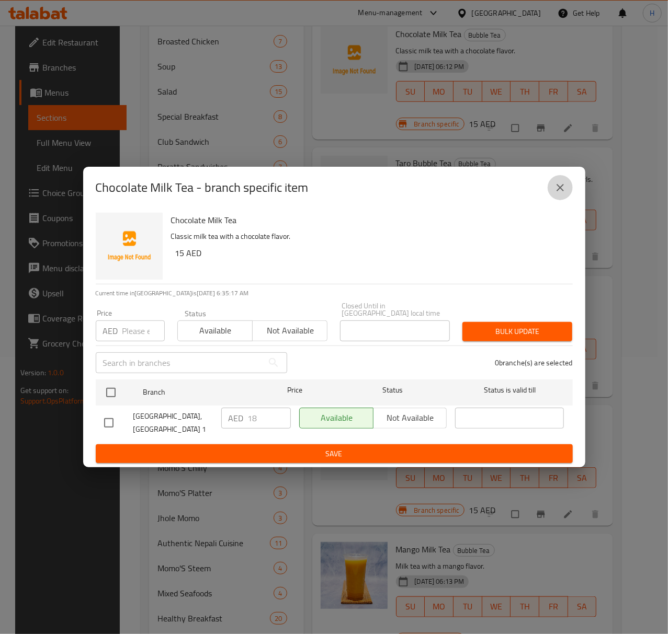
click at [547, 190] on icon "close" at bounding box center [559, 187] width 7 height 7
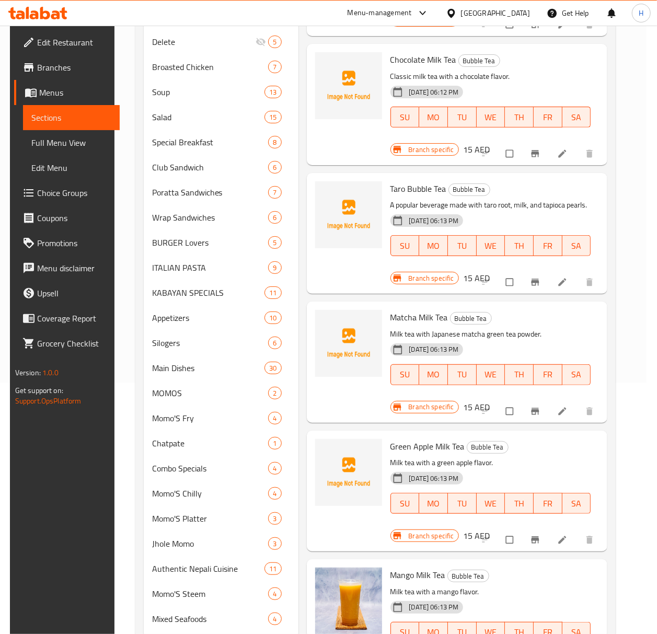
scroll to position [138, 0]
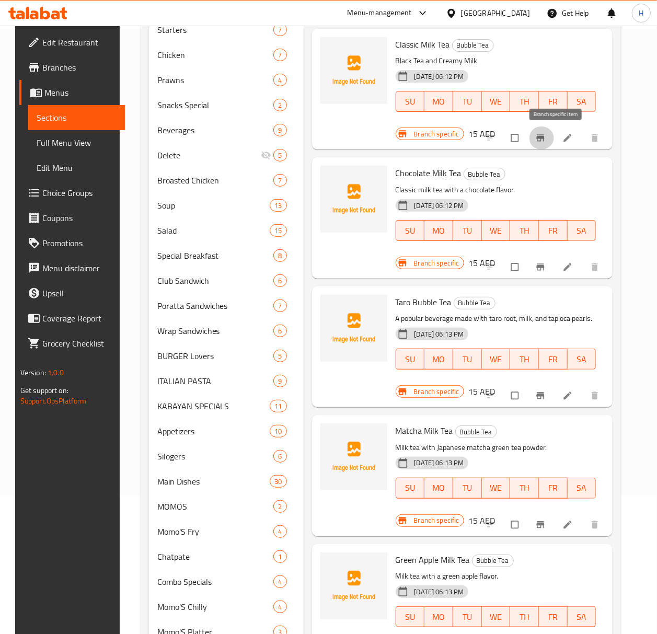
click at [546, 140] on icon "Branch-specific-item" at bounding box center [541, 138] width 10 height 10
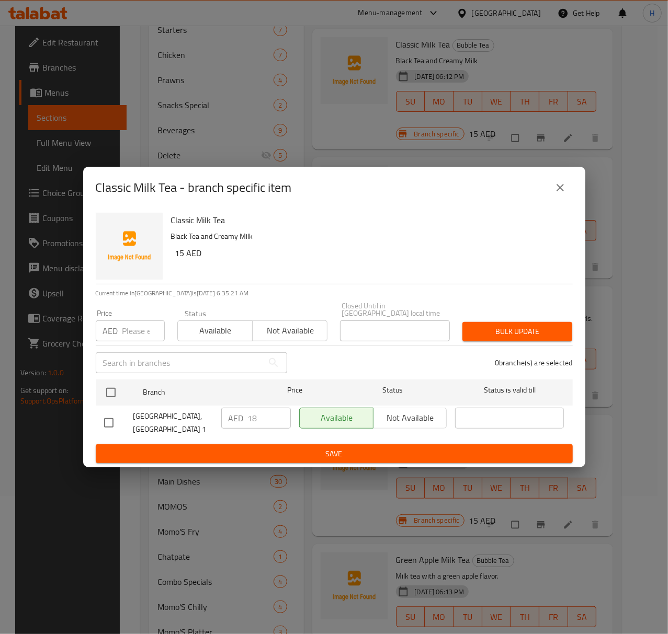
click at [547, 189] on icon "close" at bounding box center [559, 187] width 7 height 7
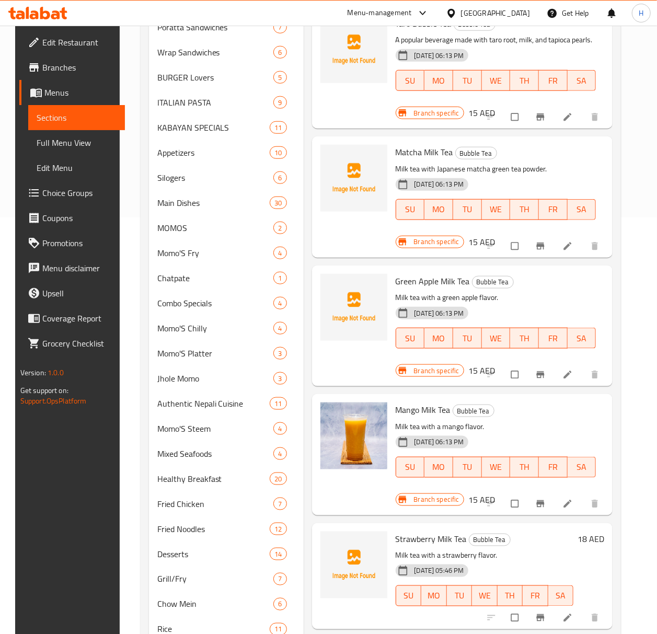
scroll to position [0, 0]
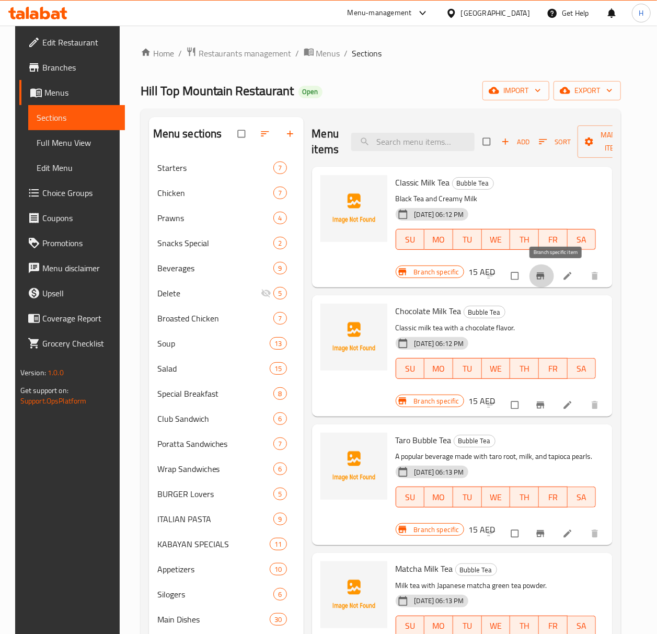
click at [545, 276] on icon "Branch-specific-item" at bounding box center [541, 276] width 8 height 7
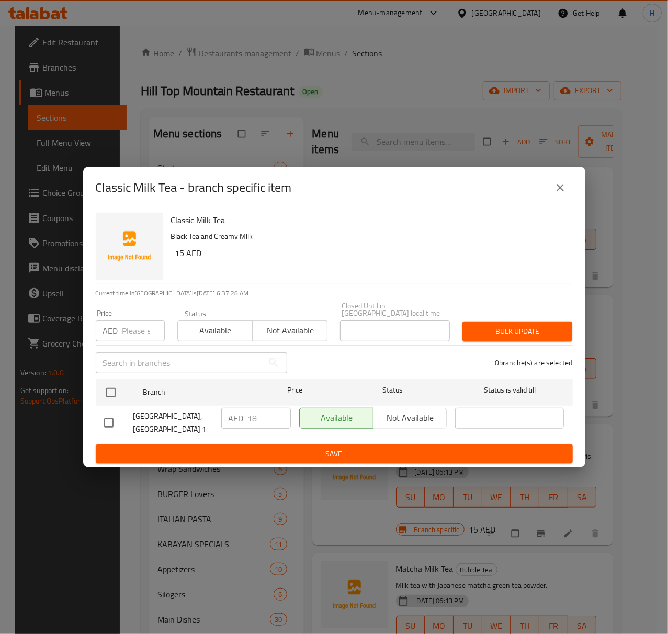
click at [547, 183] on icon "close" at bounding box center [560, 187] width 13 height 13
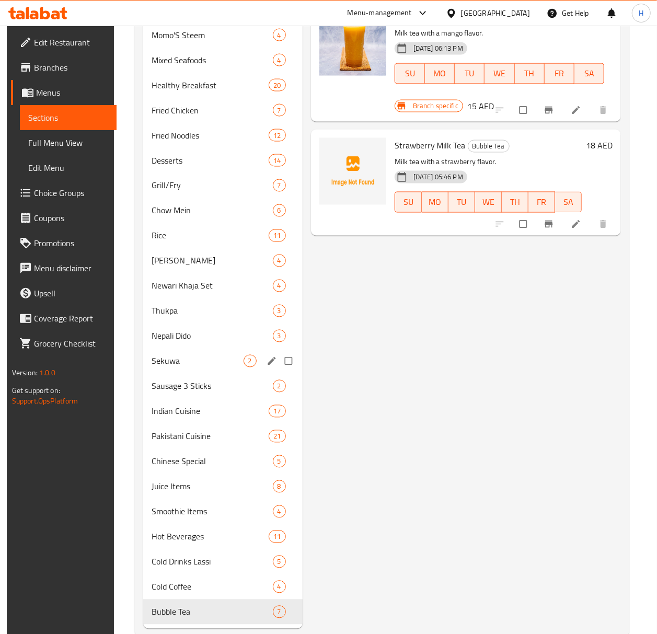
scroll to position [835, 0]
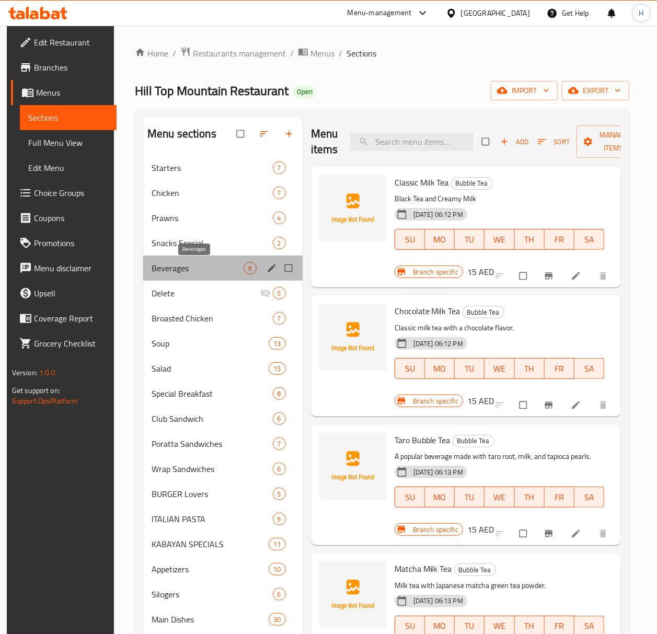
click at [160, 265] on span "Beverages" at bounding box center [198, 268] width 92 height 13
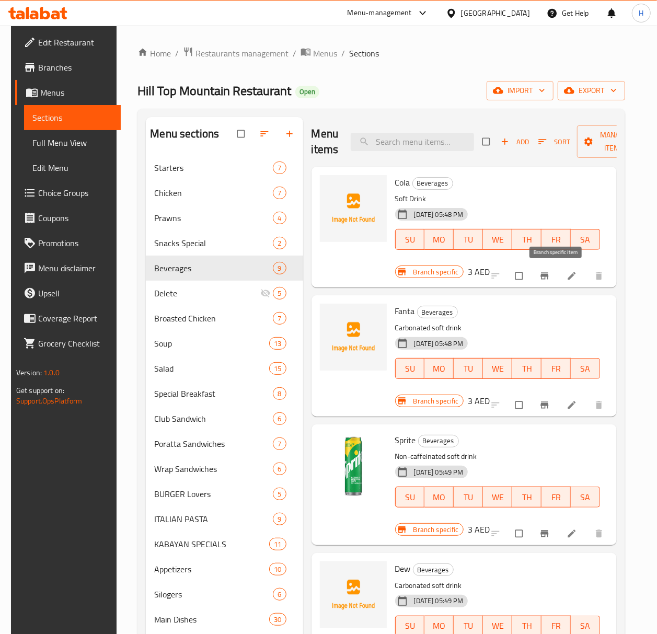
click at [547, 278] on span "Branch-specific-item" at bounding box center [546, 276] width 13 height 10
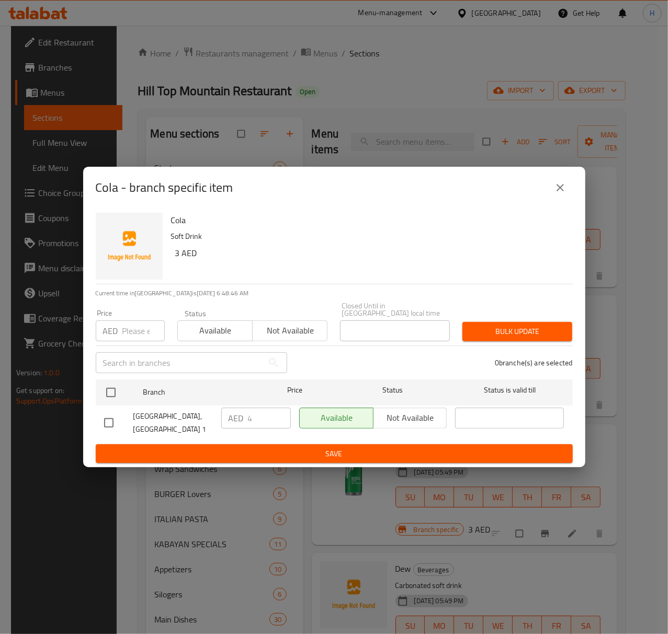
click at [547, 192] on icon "close" at bounding box center [560, 187] width 13 height 13
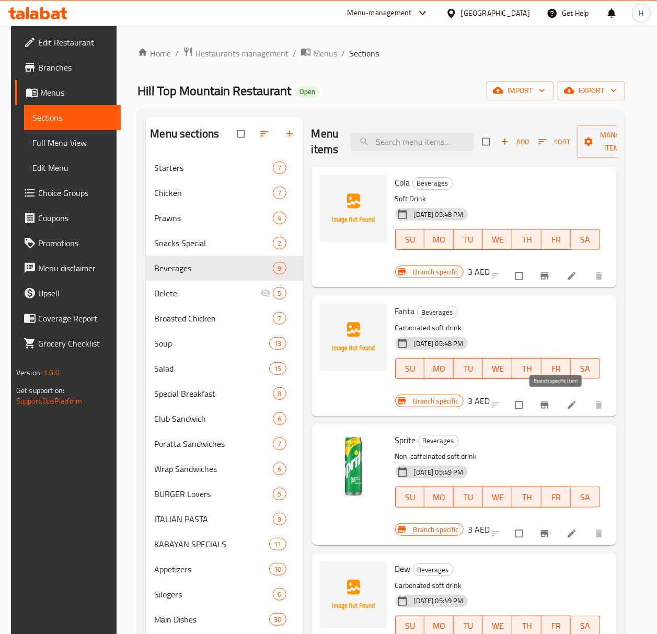
click at [547, 407] on icon "Branch-specific-item" at bounding box center [545, 405] width 10 height 10
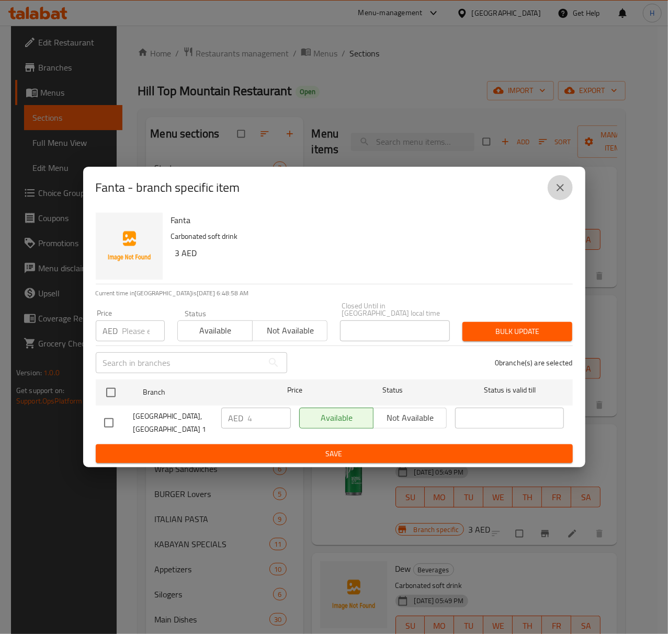
click at [547, 187] on icon "close" at bounding box center [560, 187] width 13 height 13
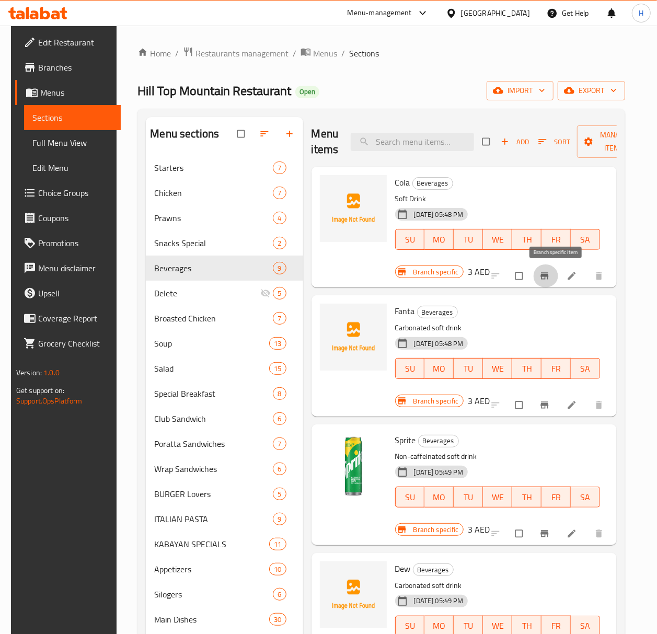
click at [547, 276] on button "Branch-specific-item" at bounding box center [545, 276] width 25 height 23
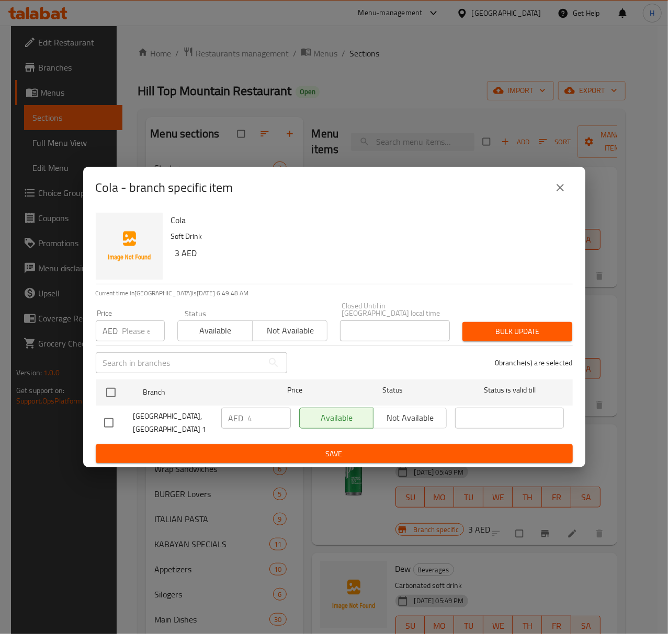
click at [547, 191] on icon "close" at bounding box center [560, 187] width 13 height 13
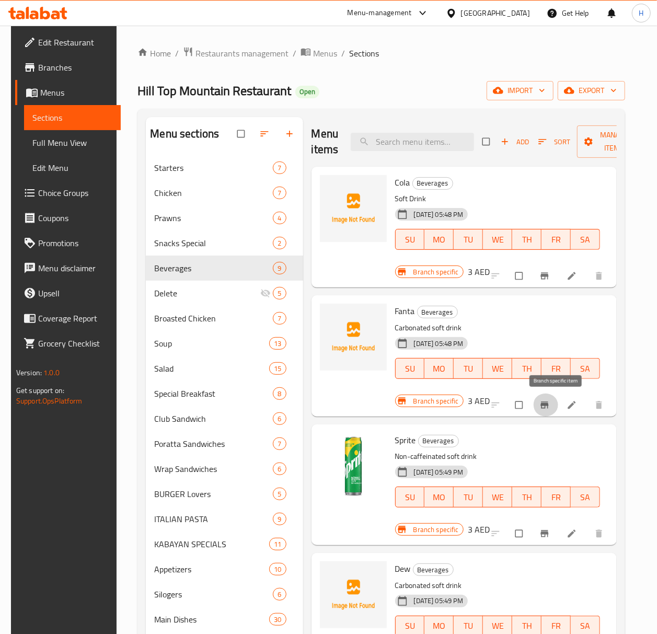
click at [547, 406] on icon "Branch-specific-item" at bounding box center [545, 405] width 8 height 7
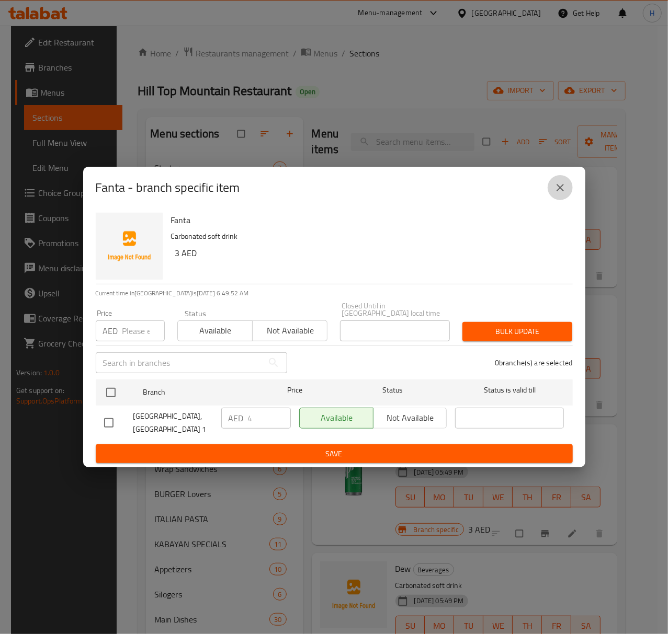
click at [547, 189] on icon "close" at bounding box center [560, 187] width 13 height 13
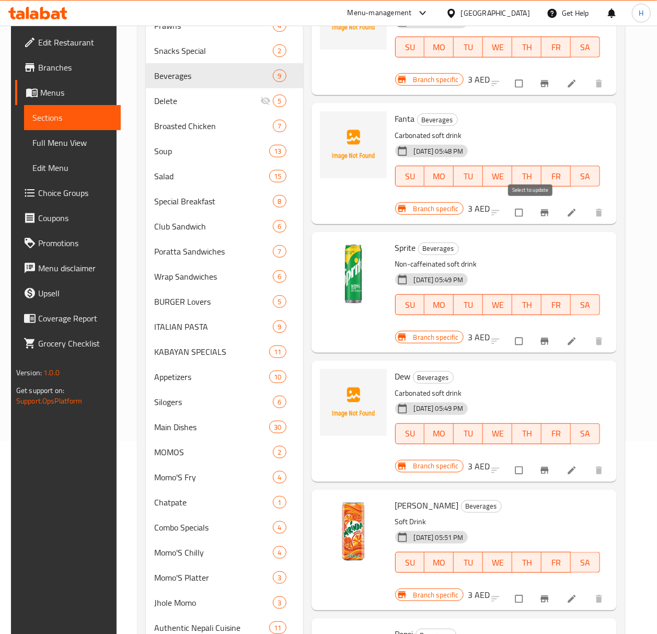
scroll to position [209, 0]
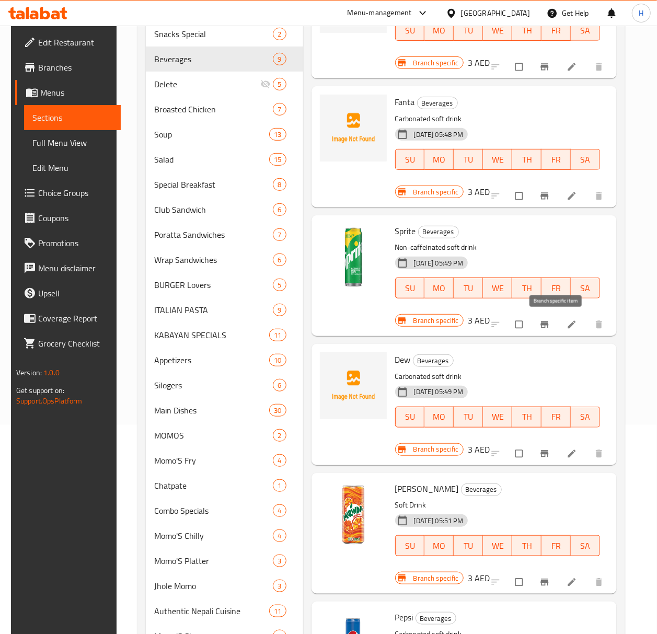
click at [547, 329] on span "Branch-specific-item" at bounding box center [546, 325] width 13 height 10
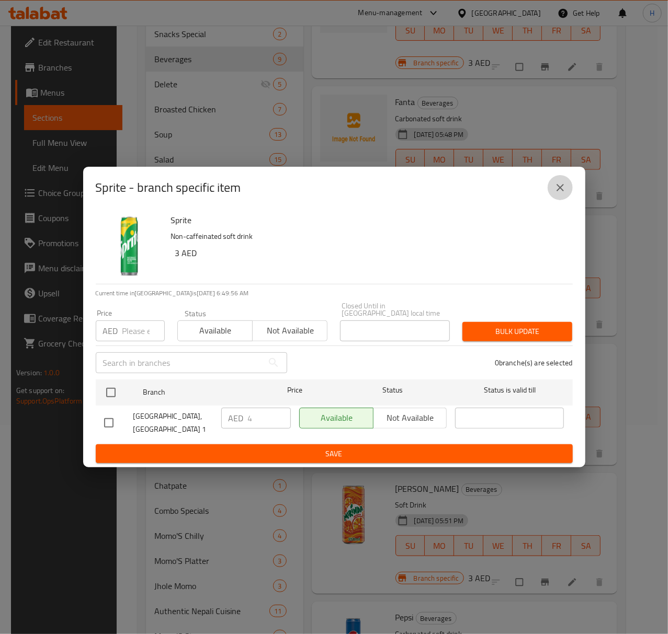
click at [547, 186] on icon "close" at bounding box center [560, 187] width 13 height 13
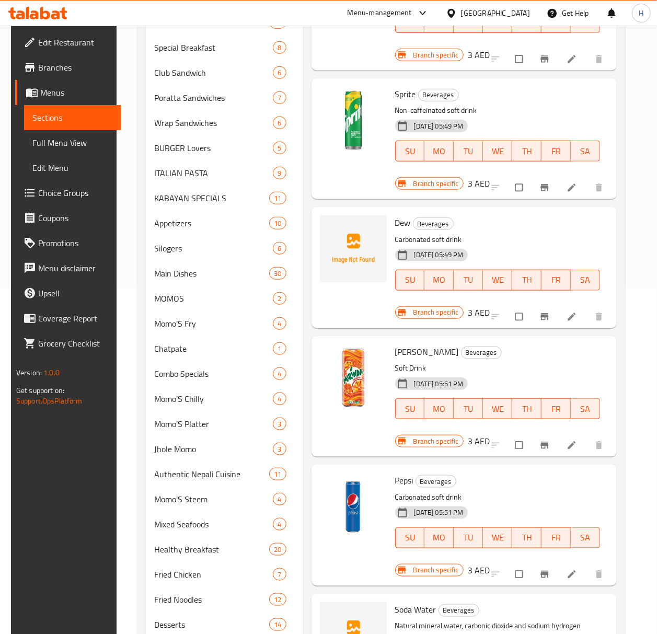
scroll to position [348, 0]
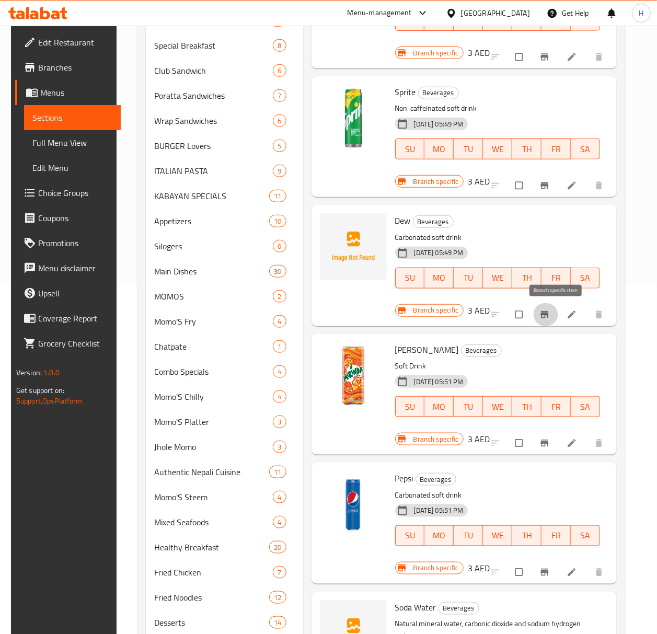
click at [547, 312] on icon "Branch-specific-item" at bounding box center [545, 314] width 8 height 7
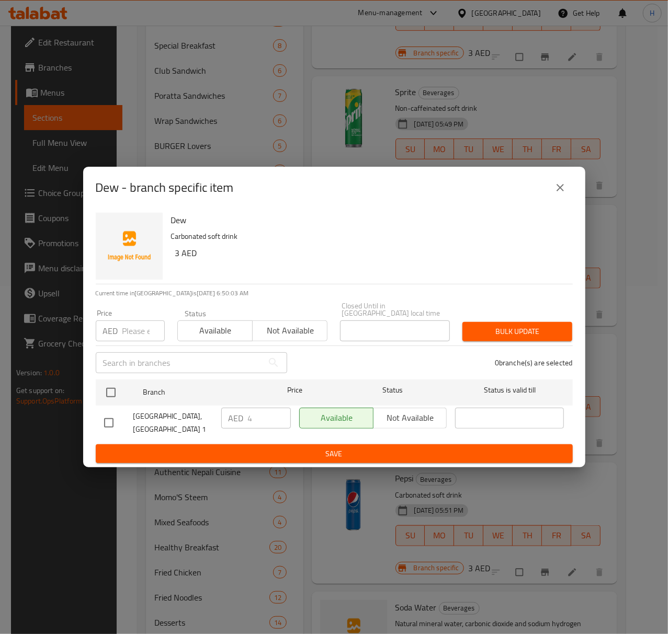
click at [547, 190] on icon "close" at bounding box center [560, 187] width 13 height 13
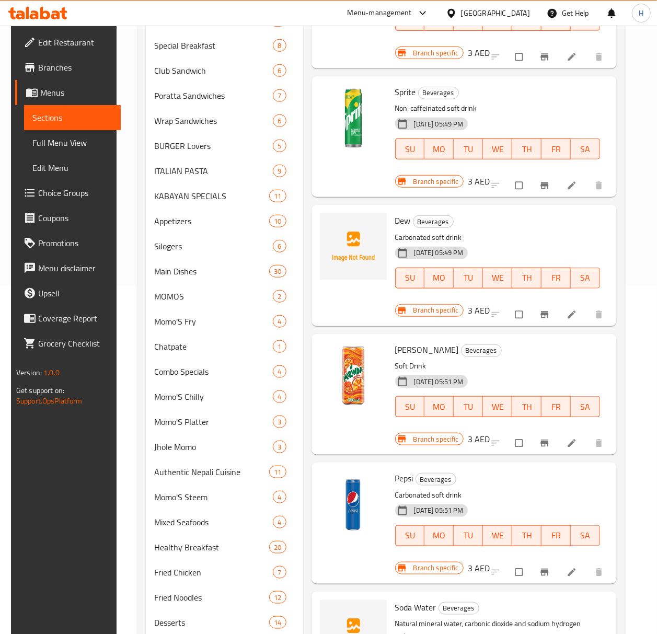
scroll to position [418, 0]
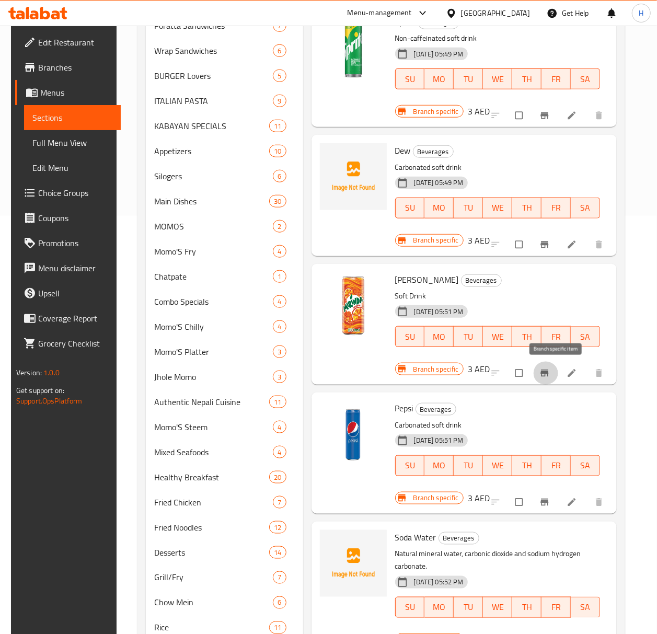
click at [547, 376] on span "Branch-specific-item" at bounding box center [546, 373] width 13 height 10
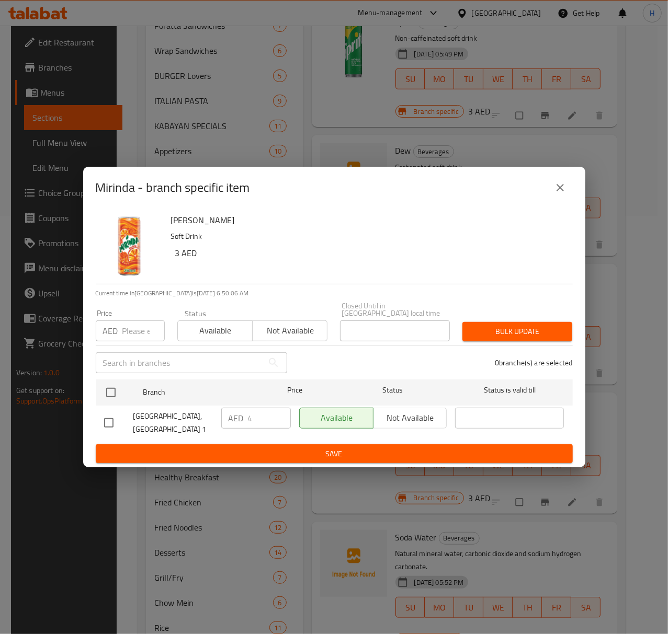
click at [547, 191] on icon "close" at bounding box center [560, 187] width 13 height 13
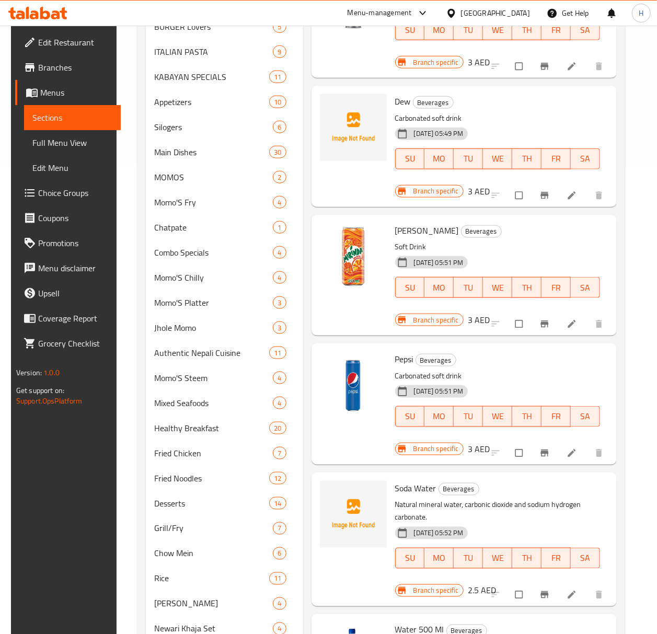
scroll to position [488, 0]
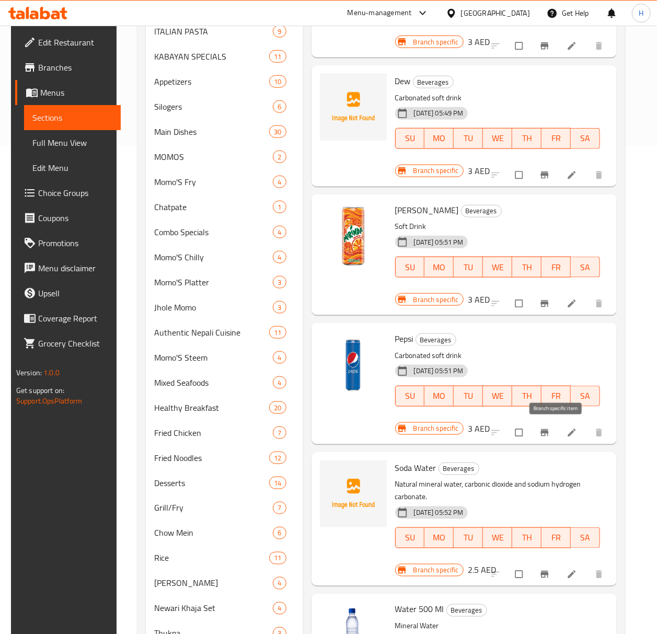
click at [547, 437] on icon "Branch-specific-item" at bounding box center [545, 433] width 10 height 10
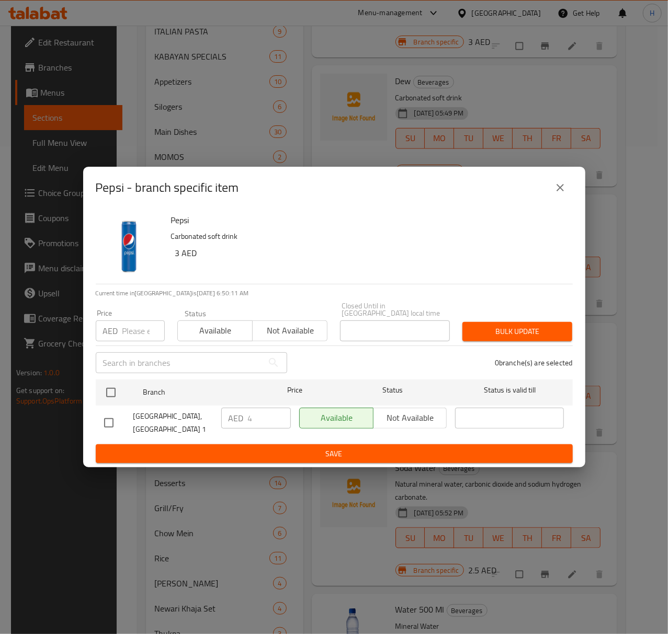
click at [547, 191] on icon "close" at bounding box center [560, 187] width 13 height 13
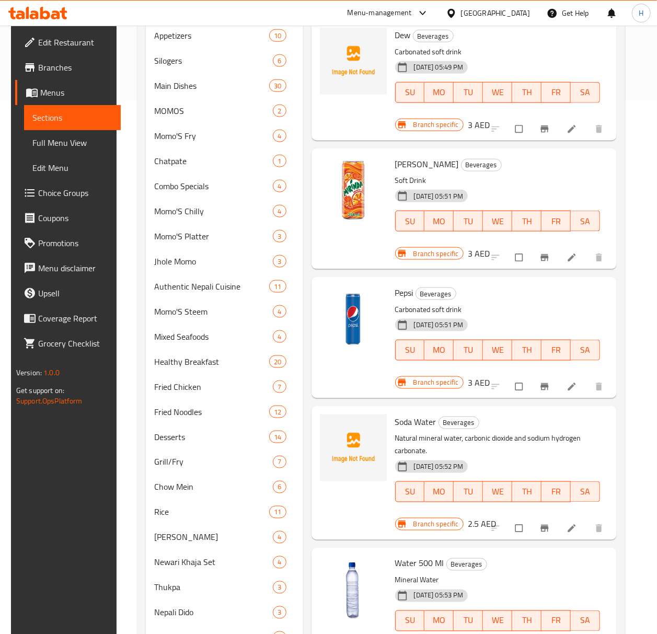
scroll to position [558, 0]
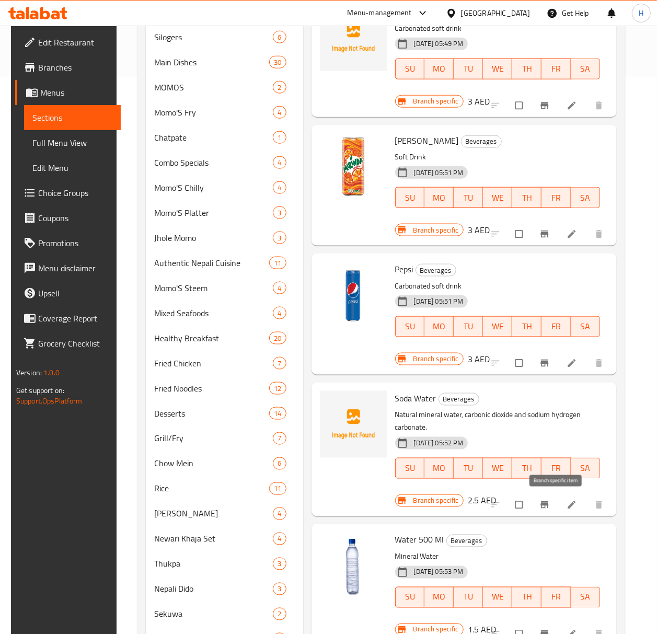
click at [547, 503] on icon "Branch-specific-item" at bounding box center [545, 505] width 10 height 10
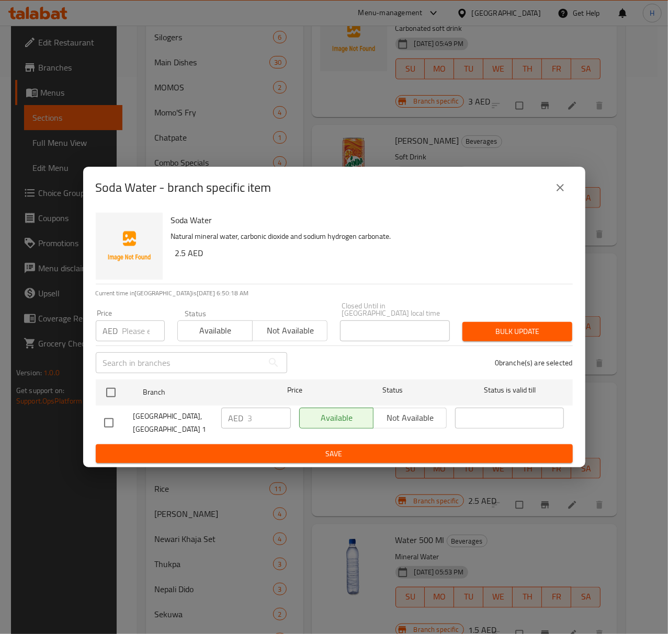
click at [547, 191] on icon "close" at bounding box center [559, 187] width 7 height 7
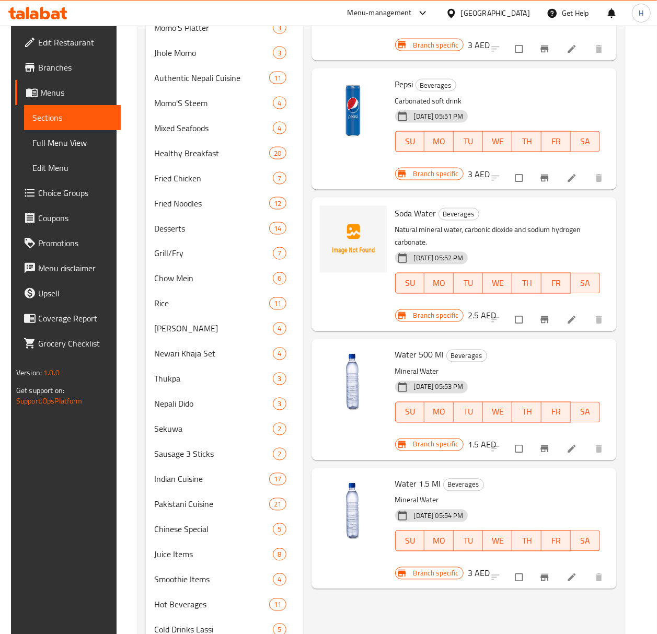
scroll to position [767, 0]
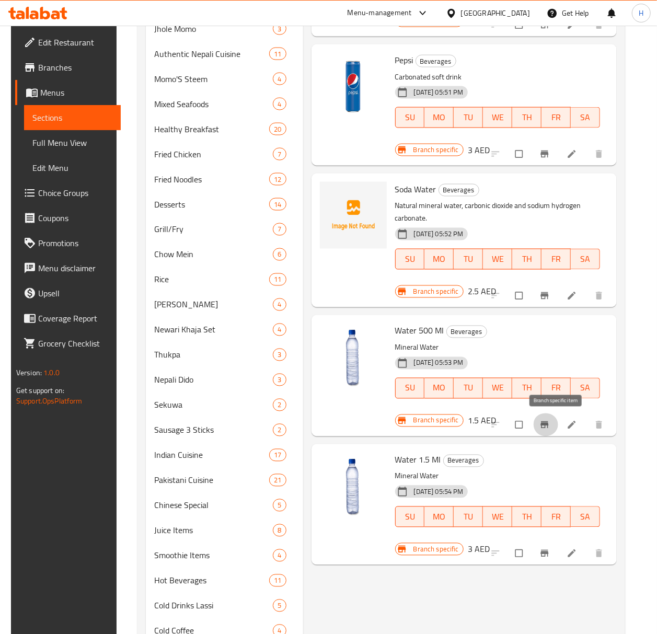
click at [547, 425] on icon "Branch-specific-item" at bounding box center [545, 425] width 8 height 7
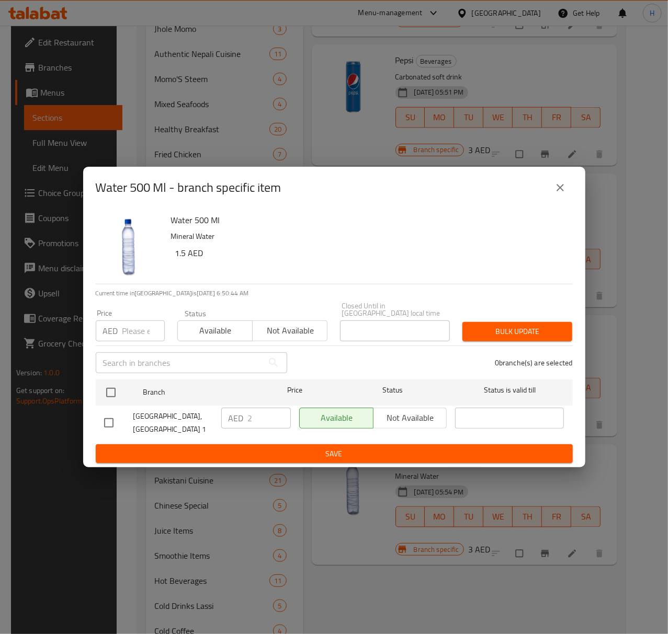
click at [525, 478] on div "Water 500 Ml - branch specific item Water 500 Ml Mineral Water 1.5 AED Current …" at bounding box center [334, 317] width 668 height 634
click at [547, 188] on button "close" at bounding box center [560, 187] width 25 height 25
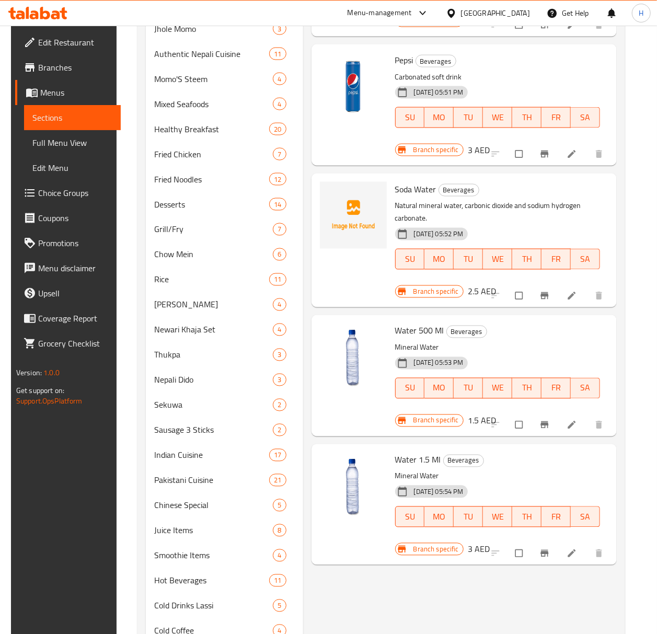
click at [547, 528] on li at bounding box center [573, 553] width 29 height 17
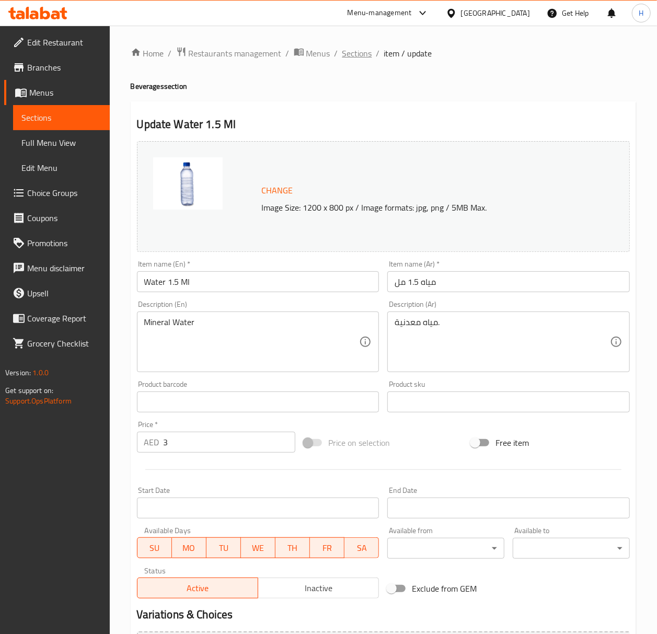
click at [356, 59] on span "Sections" at bounding box center [358, 53] width 30 height 13
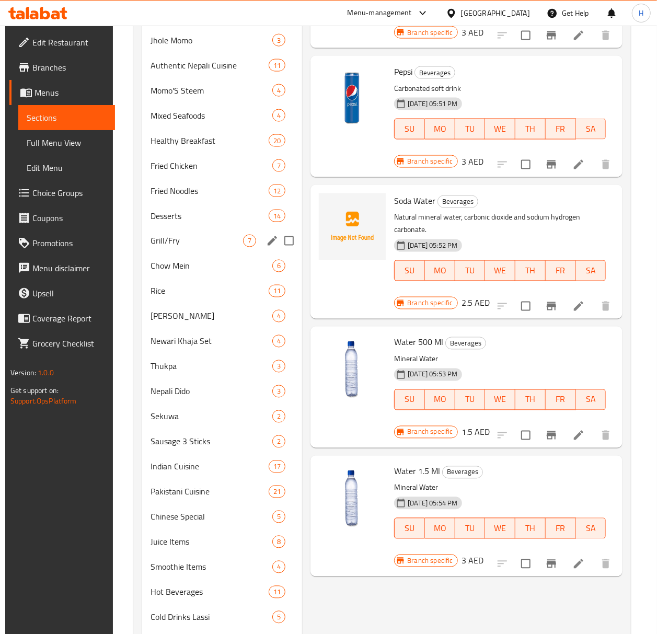
scroll to position [835, 0]
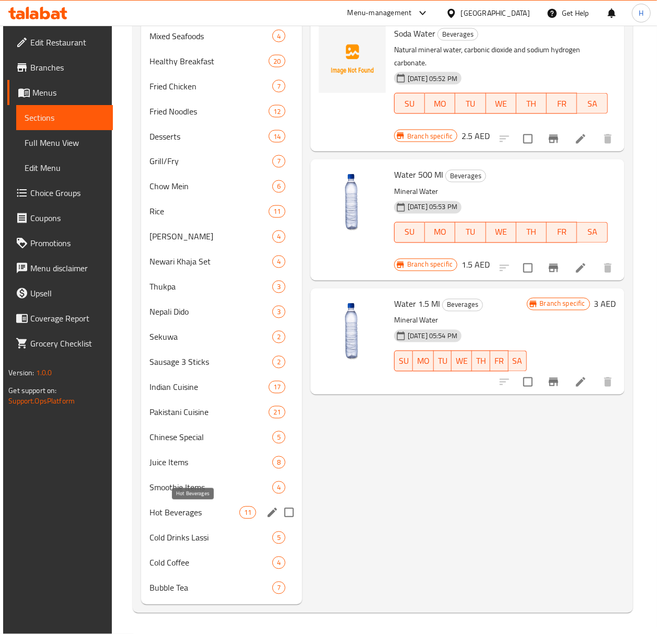
click at [212, 510] on span "Hot Beverages" at bounding box center [195, 513] width 90 height 13
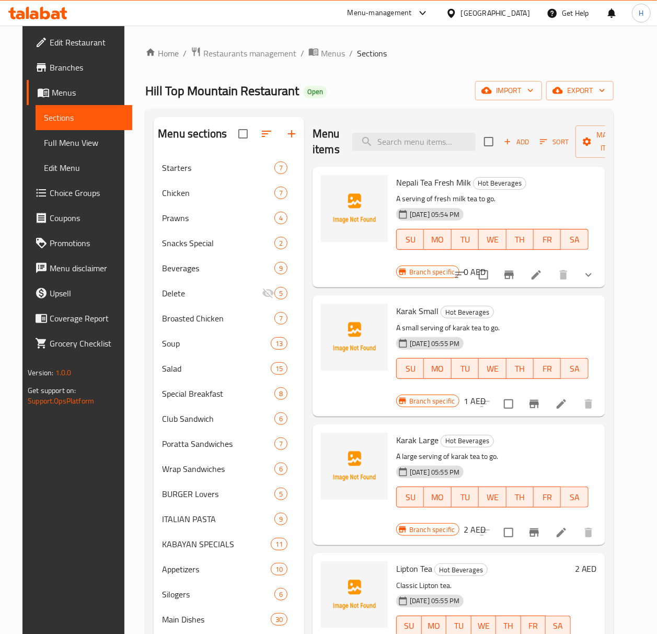
click at [547, 279] on button "show more" at bounding box center [588, 275] width 25 height 25
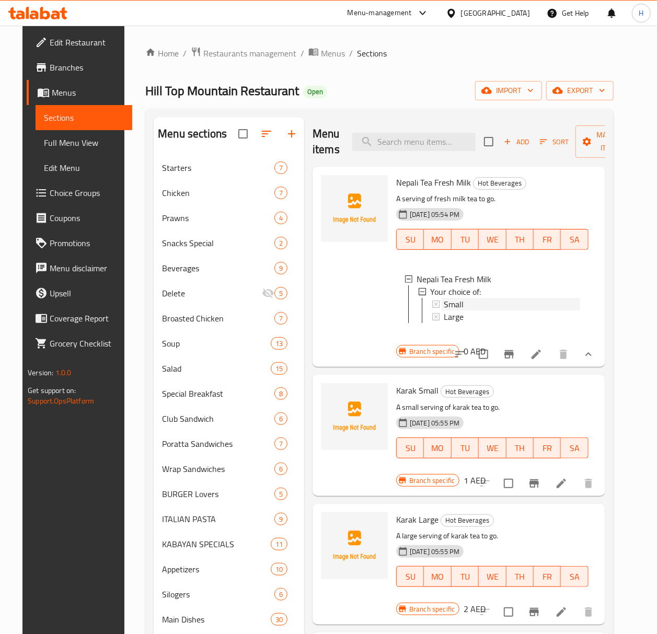
click at [455, 305] on span "Small" at bounding box center [454, 304] width 20 height 13
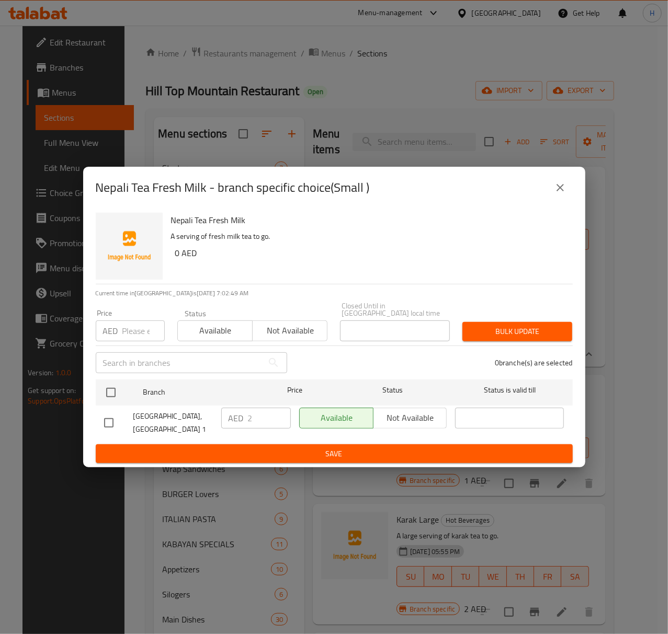
click at [547, 189] on icon "close" at bounding box center [560, 187] width 13 height 13
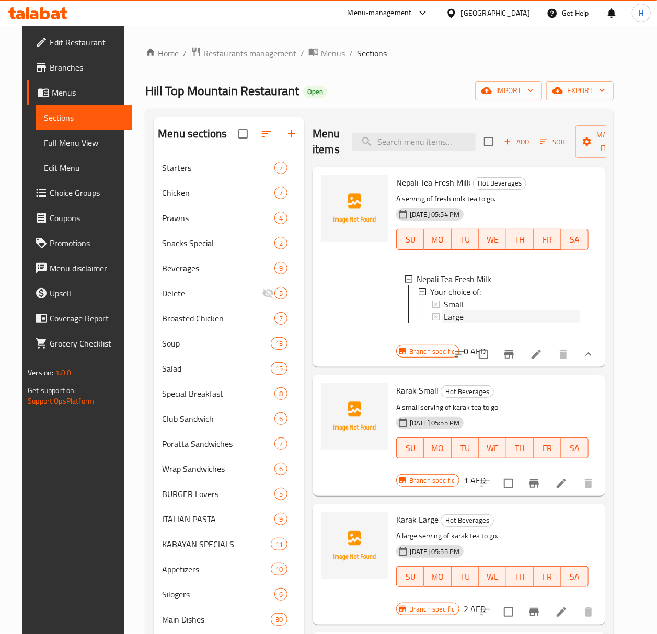
click at [465, 314] on div "Large" at bounding box center [512, 317] width 137 height 13
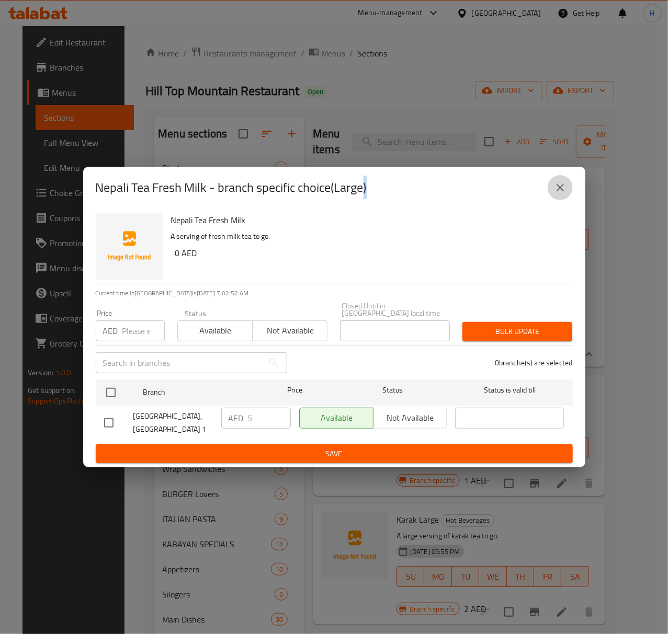
click at [547, 188] on icon "close" at bounding box center [560, 187] width 13 height 13
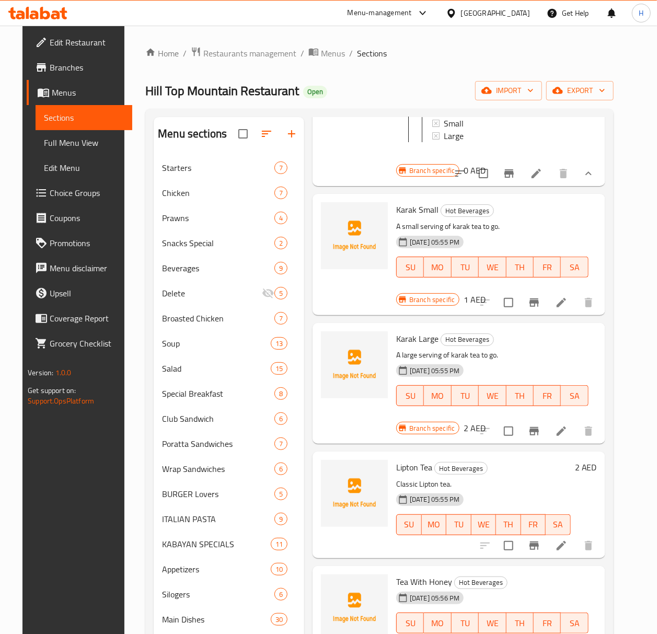
scroll to position [191, 0]
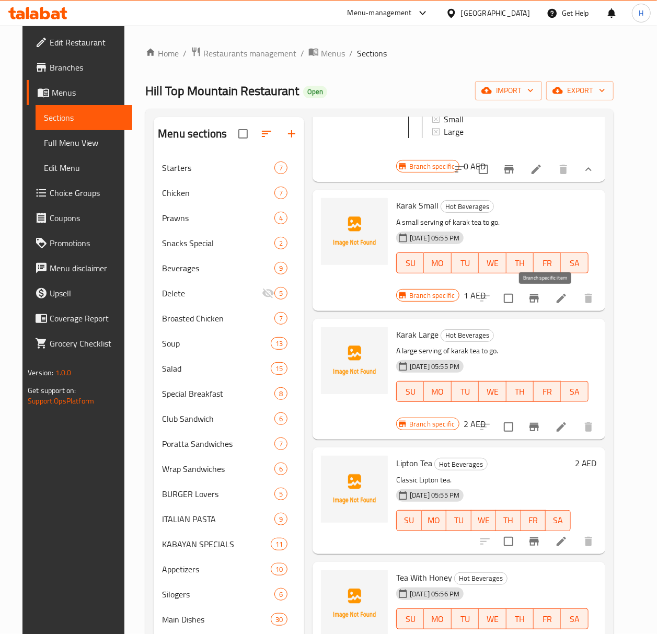
click at [541, 304] on icon "Branch-specific-item" at bounding box center [534, 298] width 13 height 13
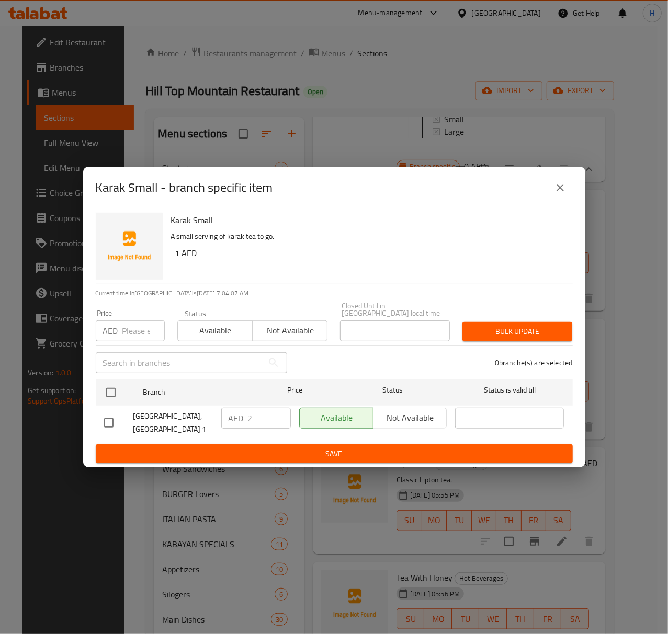
click at [547, 193] on button "close" at bounding box center [560, 187] width 25 height 25
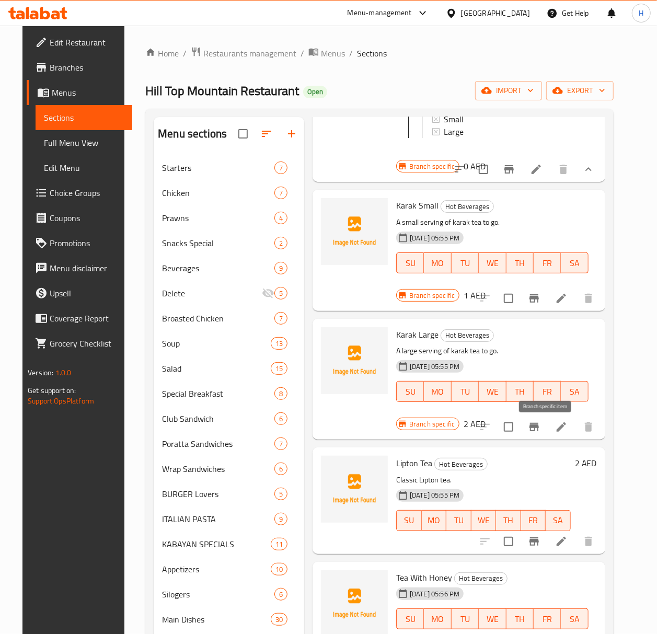
click at [539, 431] on icon "Branch-specific-item" at bounding box center [534, 427] width 9 height 8
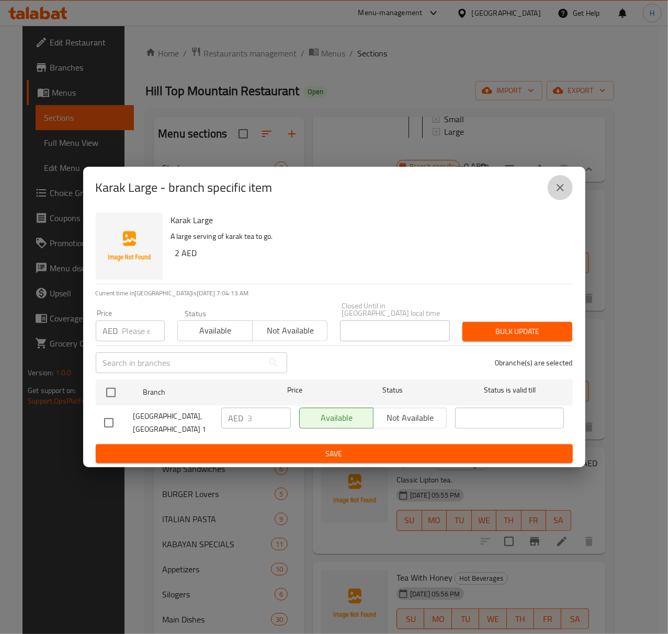
click at [547, 189] on icon "close" at bounding box center [560, 187] width 13 height 13
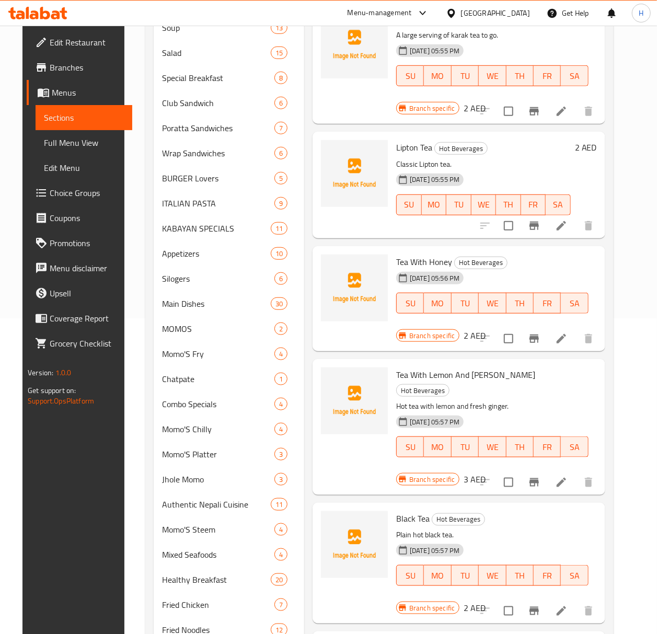
scroll to position [348, 0]
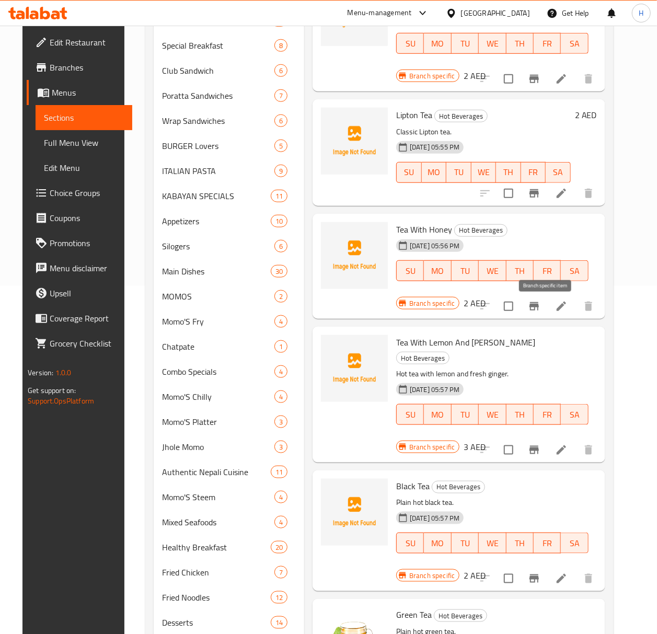
click at [539, 311] on icon "Branch-specific-item" at bounding box center [534, 306] width 9 height 8
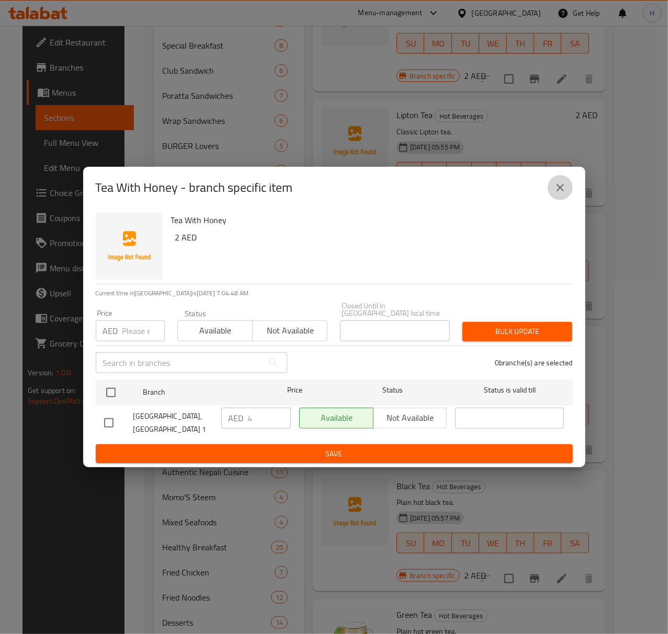
click at [547, 187] on icon "close" at bounding box center [560, 187] width 13 height 13
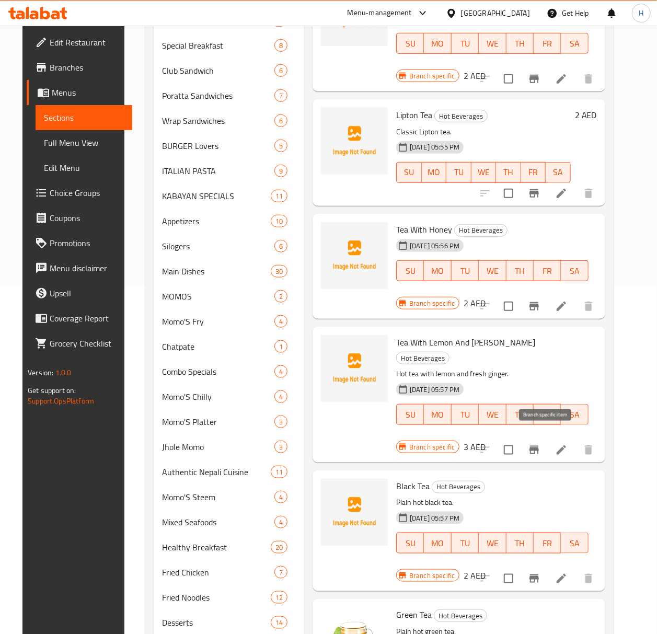
click at [540, 444] on icon "Branch-specific-item" at bounding box center [534, 450] width 13 height 13
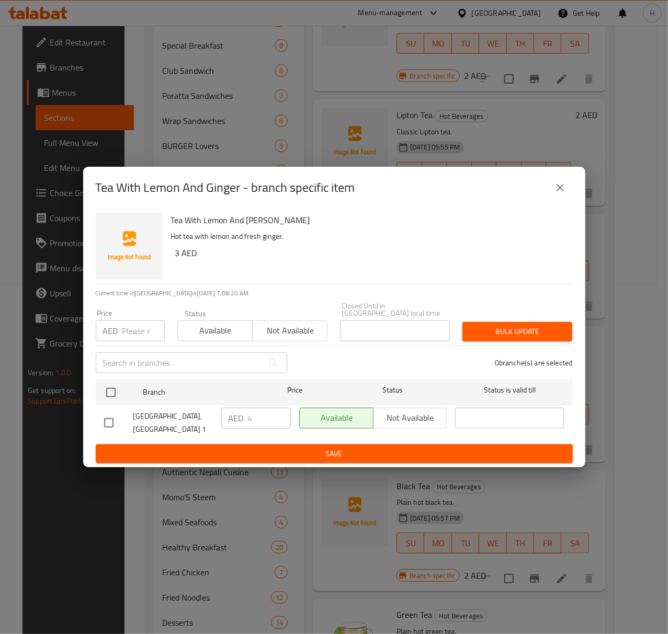
click at [547, 190] on icon "close" at bounding box center [560, 187] width 13 height 13
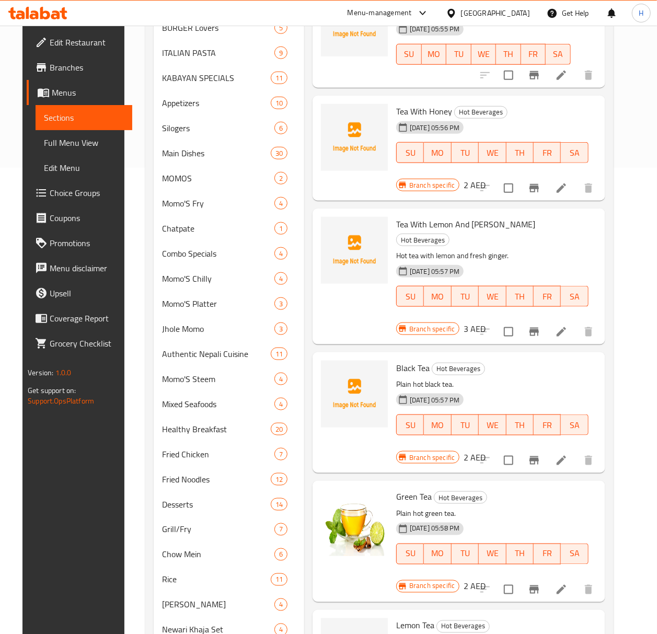
scroll to position [488, 0]
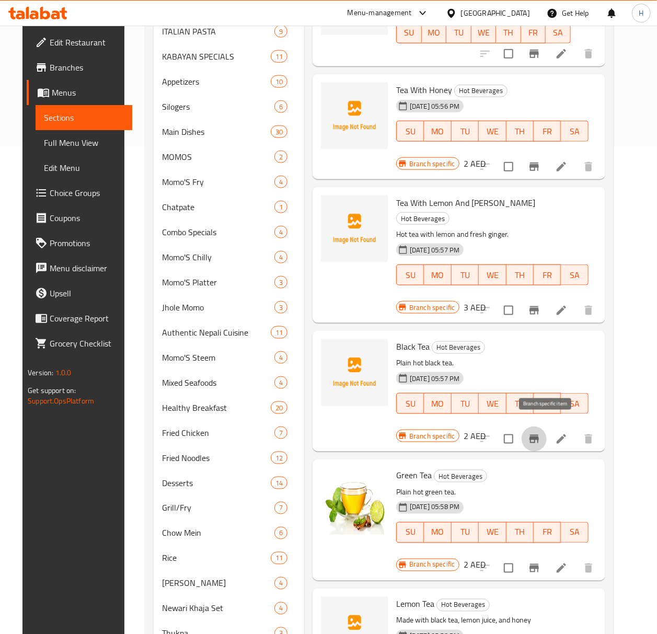
click at [541, 434] on icon "Branch-specific-item" at bounding box center [534, 439] width 13 height 13
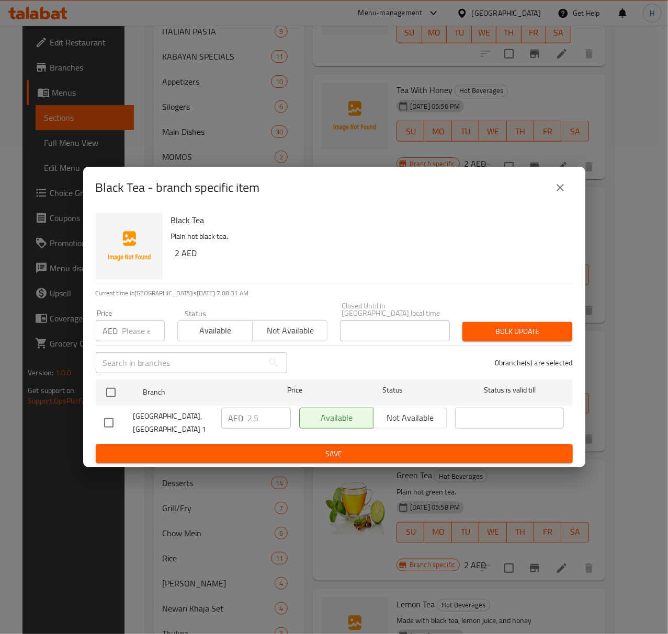
click at [547, 191] on icon "close" at bounding box center [560, 187] width 13 height 13
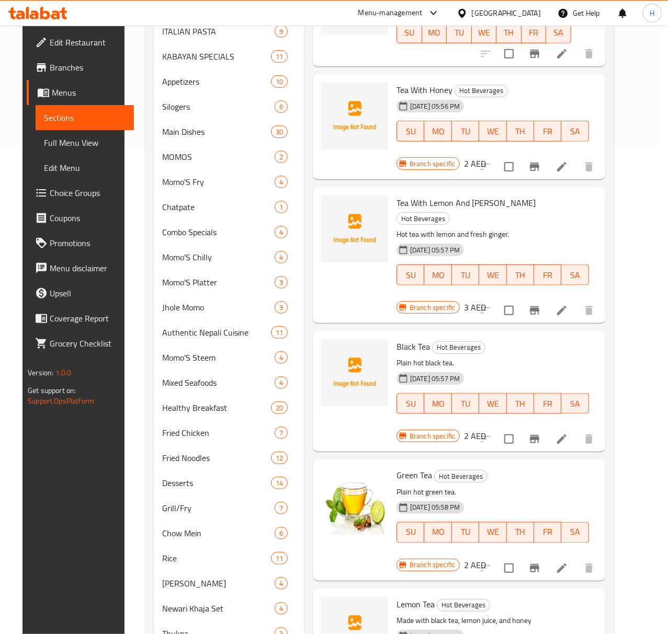
click at [547, 191] on icon "close" at bounding box center [560, 187] width 13 height 13
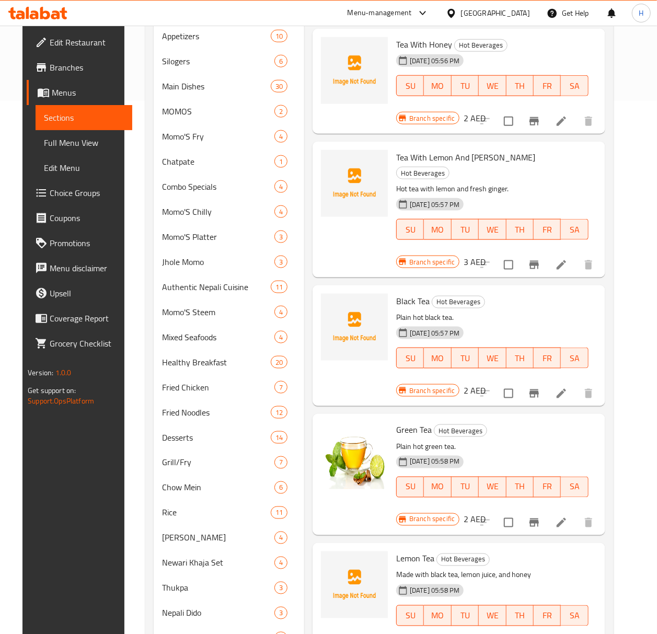
scroll to position [558, 0]
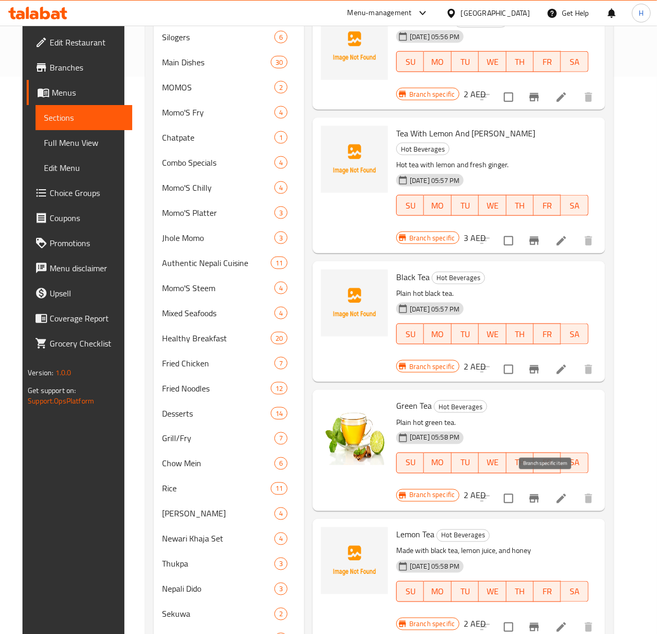
click at [539, 495] on icon "Branch-specific-item" at bounding box center [534, 499] width 9 height 8
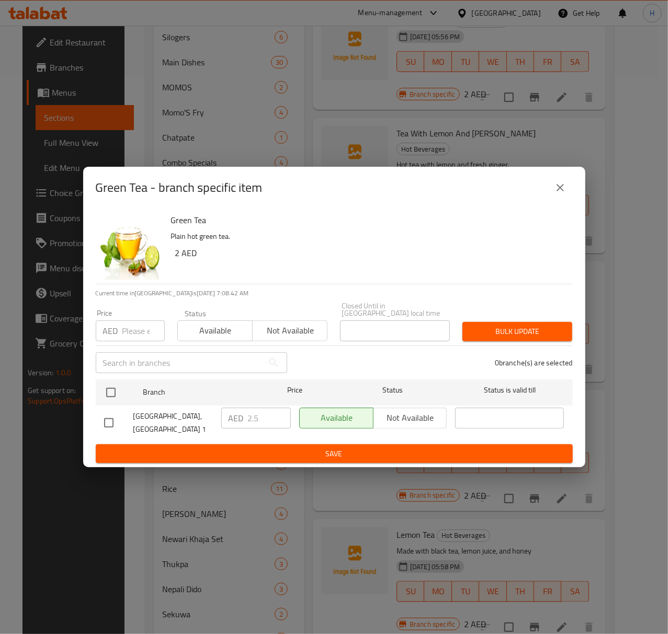
click at [547, 187] on icon "close" at bounding box center [560, 187] width 13 height 13
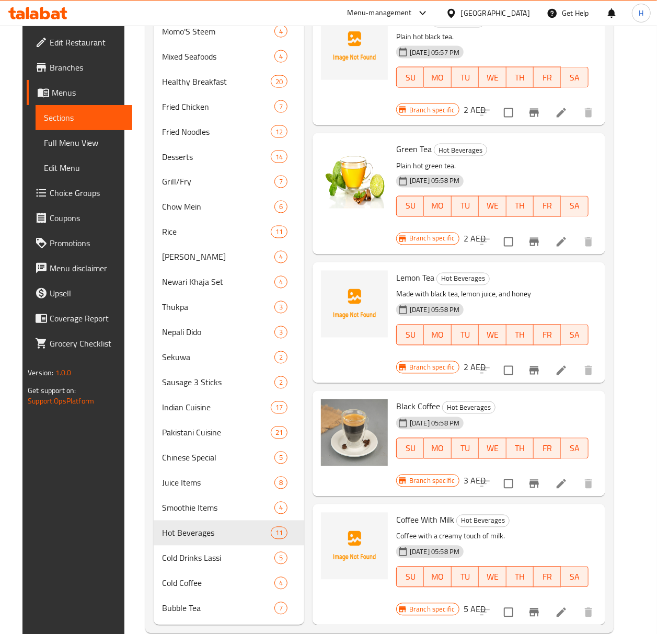
scroll to position [835, 0]
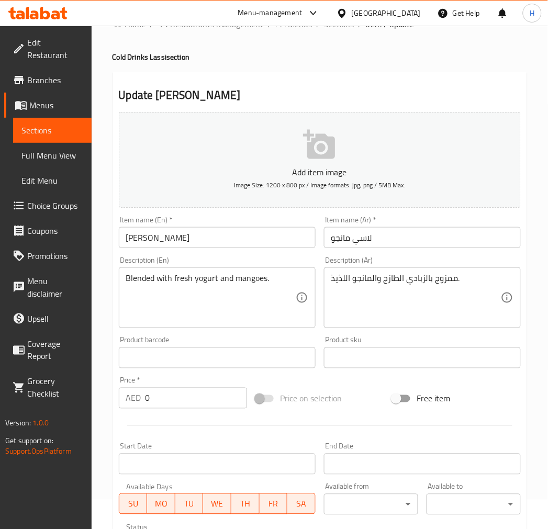
scroll to position [238, 0]
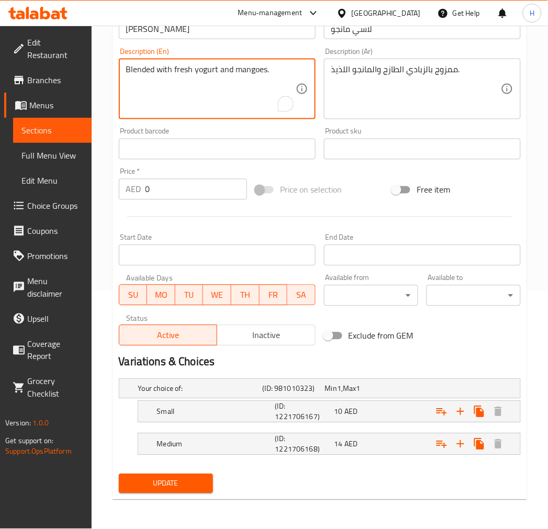
click at [212, 75] on textarea "Blended with fresh yogurt and mangoes." at bounding box center [210, 89] width 169 height 50
paste textarea "A traditional Indian yogurt-based drink with fresh mango pulp."
type textarea "A traditional Indian yogurt-based drink with fresh mango pulp."
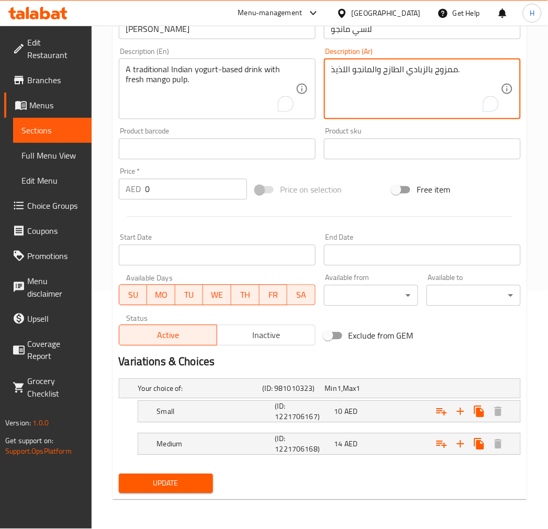
click at [372, 73] on textarea "ممزوج بالزبادي الطازج والمانجو اللذيذ." at bounding box center [415, 89] width 169 height 50
paste textarea "شروب هندي تقليدي مصنوع من الزبادي مع لب المانجو الطازج"
type textarea "مشروب هندي تقليدي مصنوع من الزبادي مع لب المانجو الطازج."
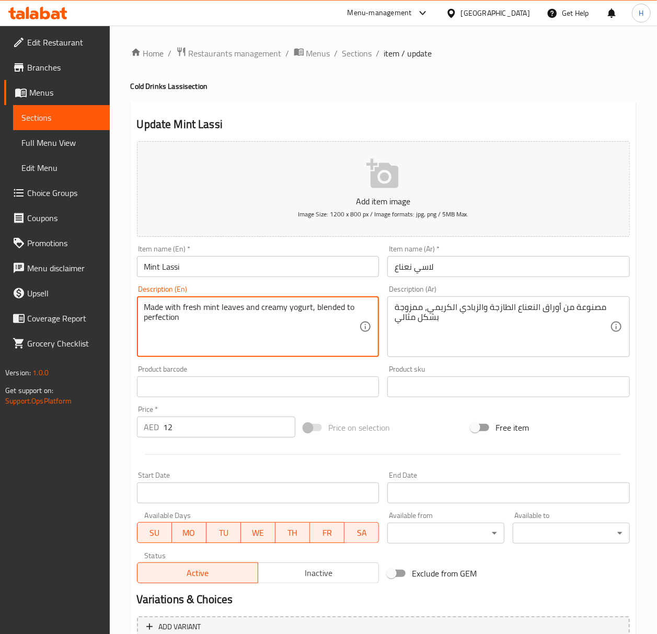
click at [215, 316] on textarea "Made with fresh mint leaves and creamy yogurt, blended to perfection" at bounding box center [251, 327] width 215 height 50
paste textarea "A traditional Indian yogurt-based drink with fresh mango pulp."
paste textarea "A refreshing, savory yogurt-based drink with mint."
type textarea "A refreshing, savory yogurt-based drink with mint."
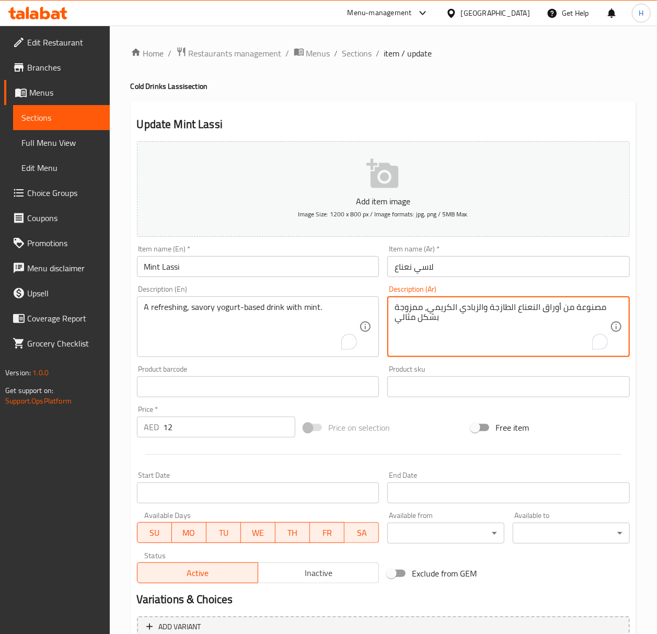
click at [461, 303] on textarea "مصنوعة من أوراق النعناع الطازجة والزبادي الكريمي، ممزوجة بشكل مثالي" at bounding box center [502, 327] width 215 height 50
paste textarea "روب منعش ولذيذ مصنوع من الزبادي مع النعناع."
type textarea "مشروب منعش ولذيذ مصنوع من الزبادي مع النعناع."
click at [210, 422] on input "12" at bounding box center [230, 427] width 132 height 21
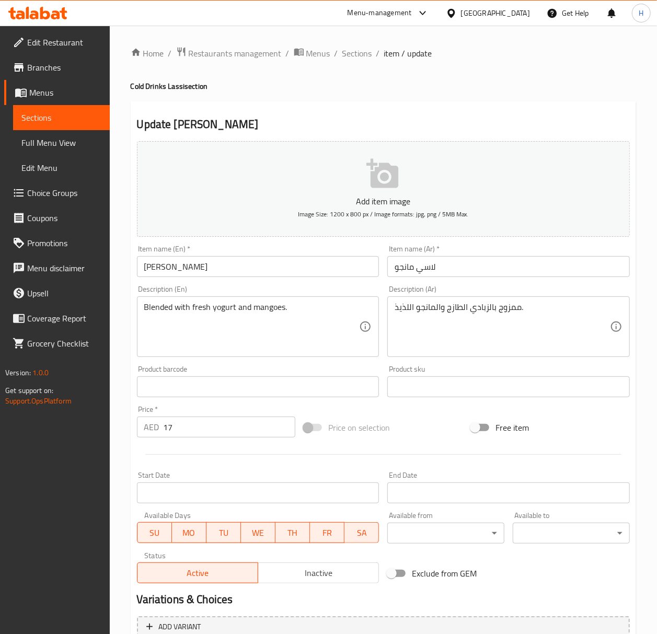
click at [447, 310] on textarea "ممزوج بالزبادي الطازج والمانجو اللذيذ." at bounding box center [502, 327] width 215 height 50
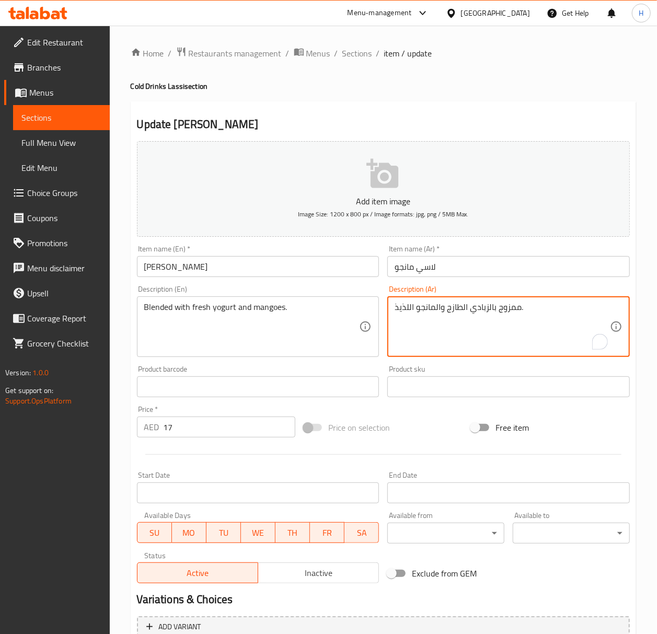
click at [447, 310] on textarea "ممزوج بالزبادي الطازج والمانجو اللذيذ." at bounding box center [502, 327] width 215 height 50
paste textarea "شروب هندي تقليدي مصنوع من الزبادي مع لب المانجو الطازج"
type textarea "مشروب هندي تقليدي مصنوع من الزبادي مع لب المانجو الطازج."
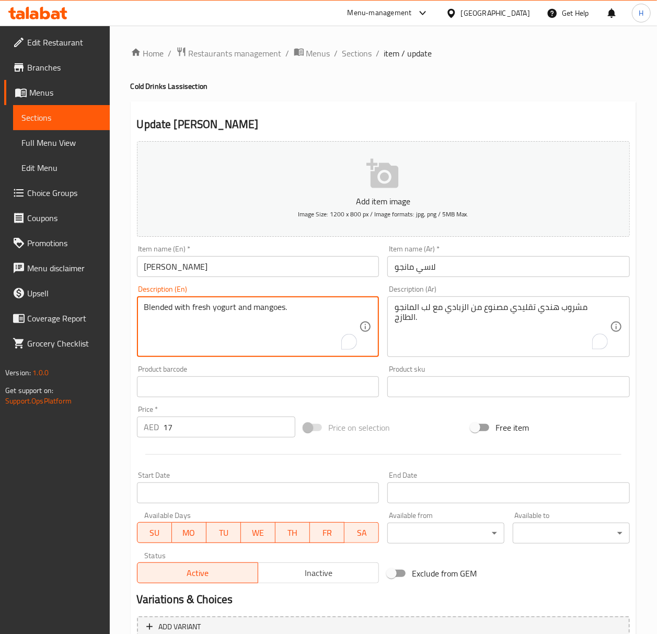
click at [198, 308] on textarea "Blended with fresh yogurt and mangoes." at bounding box center [251, 327] width 215 height 50
paste textarea "A traditional Indian yogurt-based drink with fresh mango pulp."
type textarea "A traditional Indian yogurt-based drink with fresh mango pulp."
click at [219, 419] on input "17" at bounding box center [230, 427] width 132 height 21
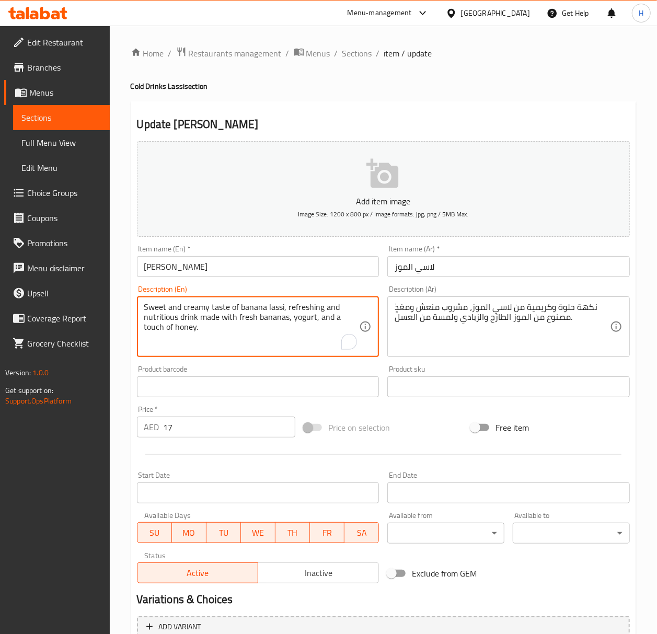
click at [258, 308] on textarea "Sweet and creamy taste of banana lassi, refreshing and nutritious drink made wi…" at bounding box center [251, 327] width 215 height 50
paste textarea "A sweet yogurt-based drink with banana."
type textarea "A sweet yogurt-based drink with banana."
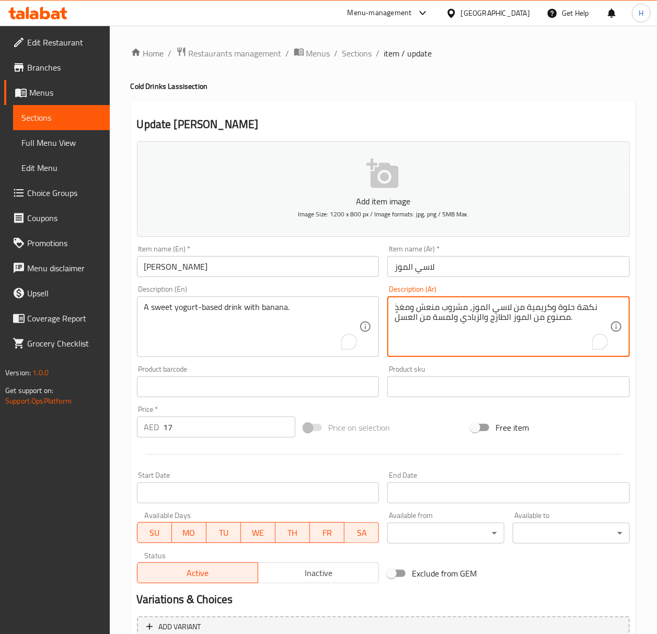
click at [438, 320] on textarea "نكهة حلوة وكريمية من لاسي الموز، مشروب منعش ومغذٍ مصنوع من الموز الطازج والزباد…" at bounding box center [502, 327] width 215 height 50
paste textarea "شروب حلو مصنوع من الزبادي مع الموز"
type textarea "مشروب حلو مصنوع من الزبادي مع الموز."
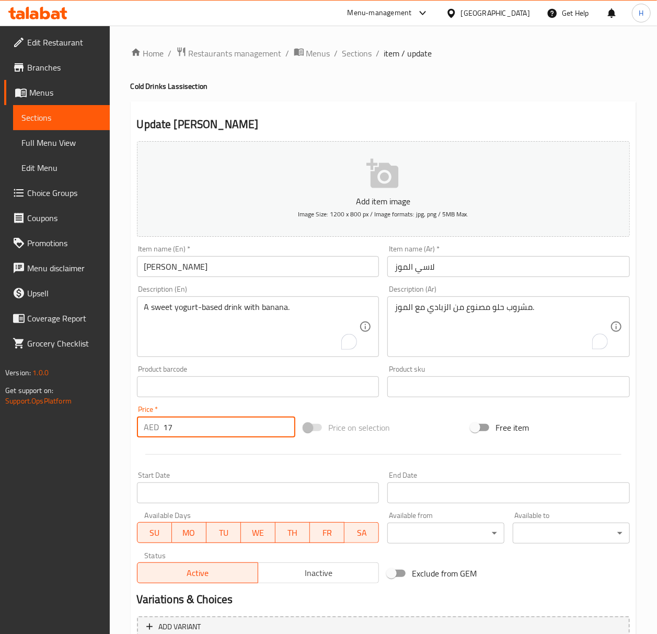
click at [191, 437] on input "17" at bounding box center [230, 427] width 132 height 21
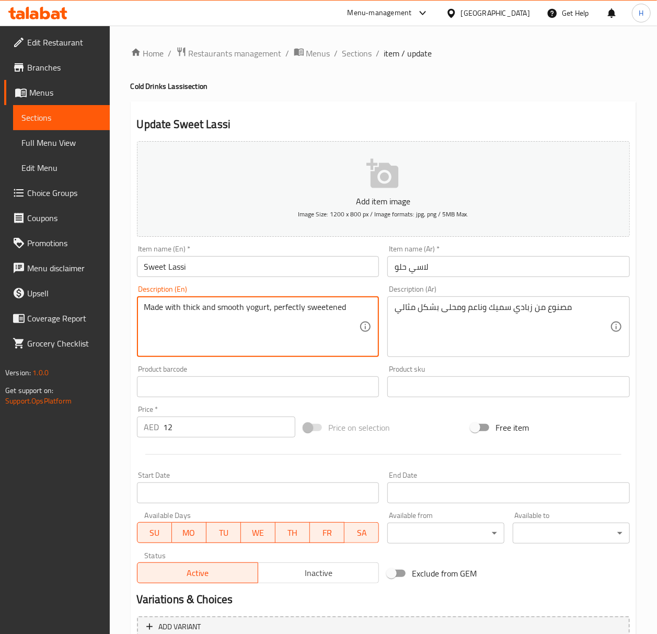
click at [222, 306] on textarea "Made with thick and smooth yogurt, perfectly sweetened" at bounding box center [251, 327] width 215 height 50
paste textarea "A simple, sweetened yogurt-based drink."
type textarea "A simple, sweetened yogurt-based drink."
click at [451, 308] on textarea "مصنوع من زبادي سميك وناعم ومحلى بشكل مثالي" at bounding box center [502, 327] width 215 height 50
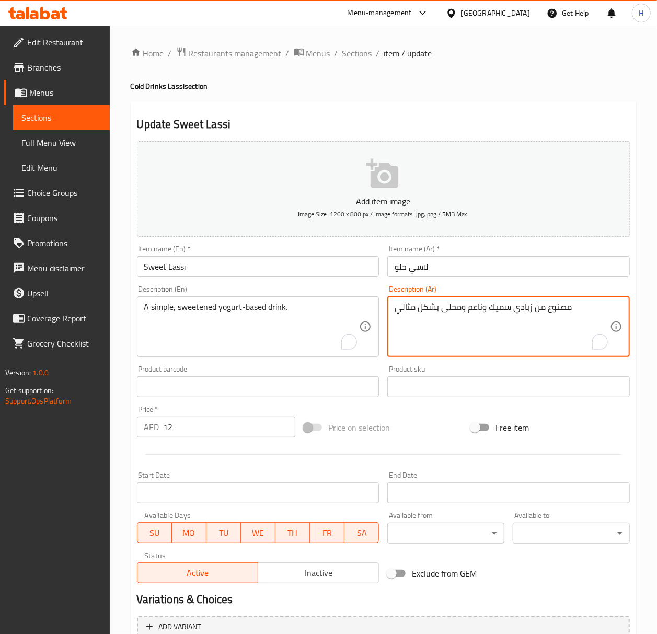
click at [451, 308] on textarea "مصنوع من زبادي سميك وناعم ومحلى بشكل مثالي" at bounding box center [502, 327] width 215 height 50
paste textarea "روب بسيط ومُحلى مصنوع من الزبادي."
type textarea "مشروب بسيط ومُحلى مصنوع من الزبادي."
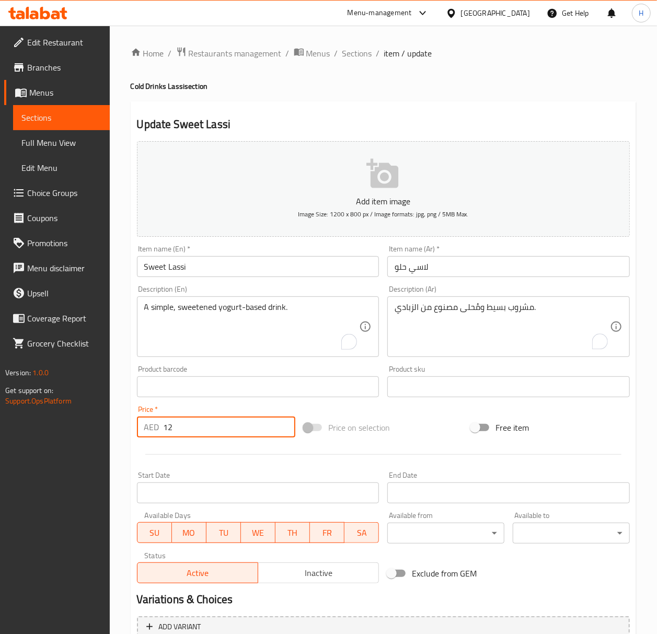
click at [217, 432] on input "12" at bounding box center [230, 427] width 132 height 21
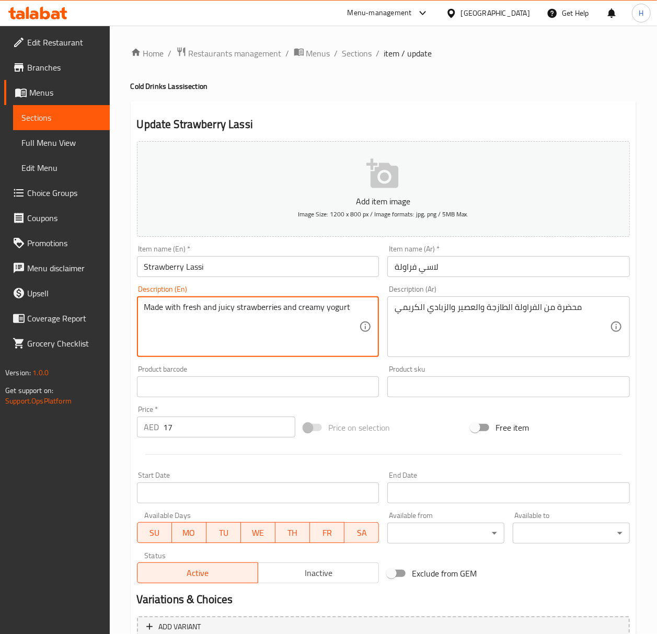
click at [188, 316] on textarea "Made with fresh and juicy strawberries and creamy yogurt" at bounding box center [251, 327] width 215 height 50
paste textarea "A sweet yogurt-based drink with strawberries."
type textarea "A sweet yogurt-based drink with strawberries."
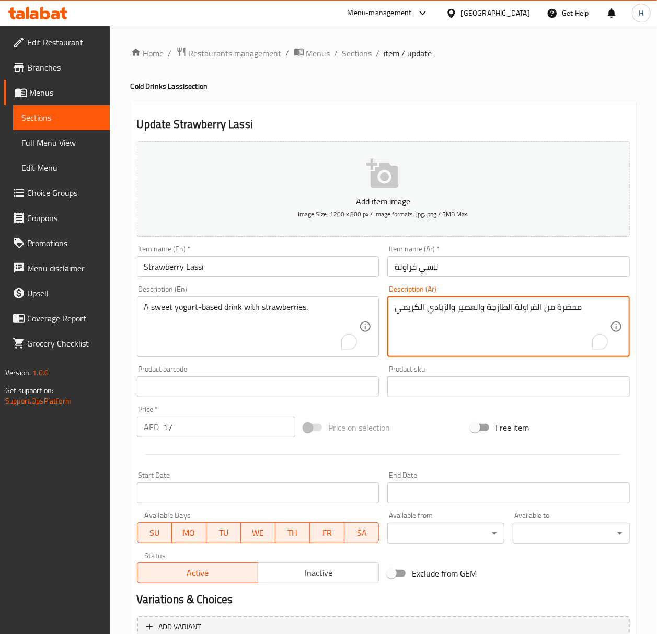
click at [424, 306] on textarea "محضرة من الفراولة الطازجة والعصير والزبادي الكريمي" at bounding box center [502, 327] width 215 height 50
paste textarea "روب حلو مصنوع من الزبادي مع الفراولة."
type textarea "مشروب حلو مصنوع من الزبادي مع الفراولة."
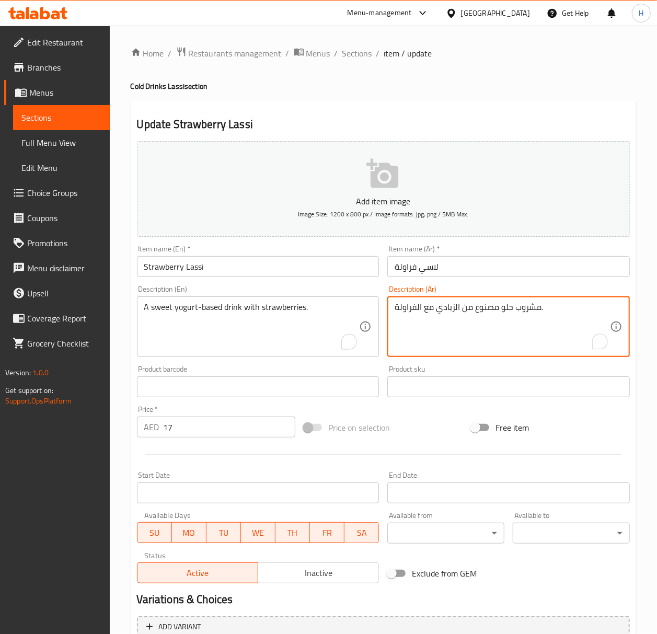
click at [208, 440] on div "Price   * AED 17 Price *" at bounding box center [216, 422] width 167 height 40
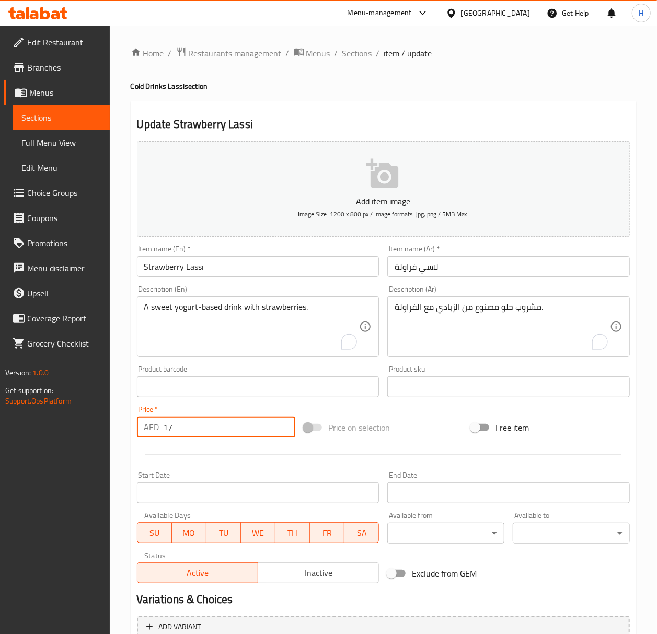
click at [210, 427] on input "17" at bounding box center [230, 427] width 132 height 21
click at [206, 425] on input "17" at bounding box center [230, 427] width 132 height 21
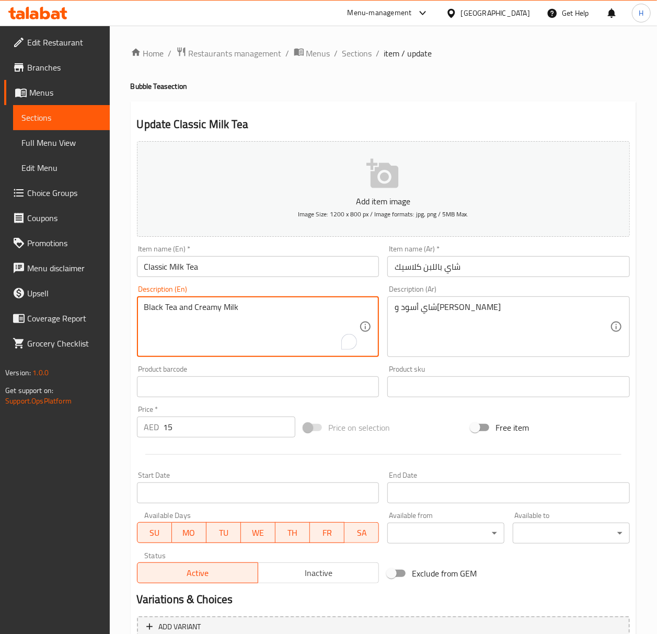
click at [221, 318] on textarea "Black Tea and Creamy Milk" at bounding box center [251, 327] width 215 height 50
paste textarea "A brewed tea mixed with milk."
type textarea "A brewed tea mixed with milk."
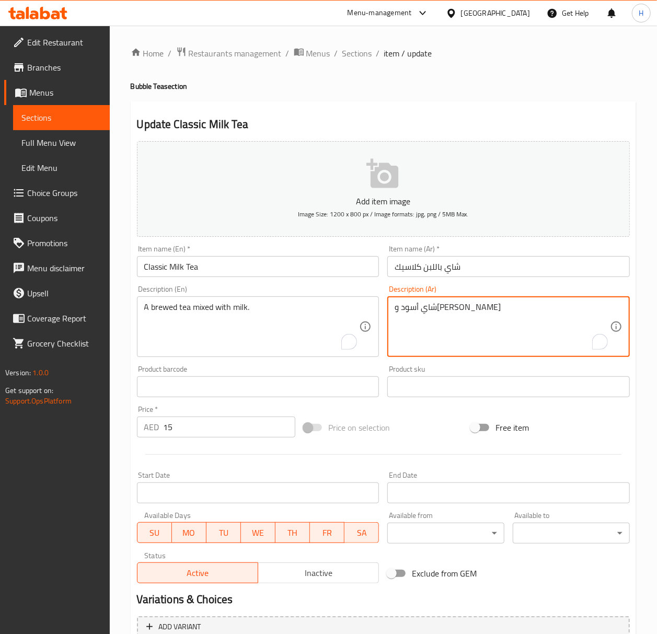
click at [444, 306] on textarea "شاي أسود و[PERSON_NAME]" at bounding box center [502, 327] width 215 height 50
paste textarea "مُخمّر ممزوج بالحليب."
type textarea "شاي مُخمّر ممزوج بالحليب."
click at [183, 425] on input "15" at bounding box center [230, 427] width 132 height 21
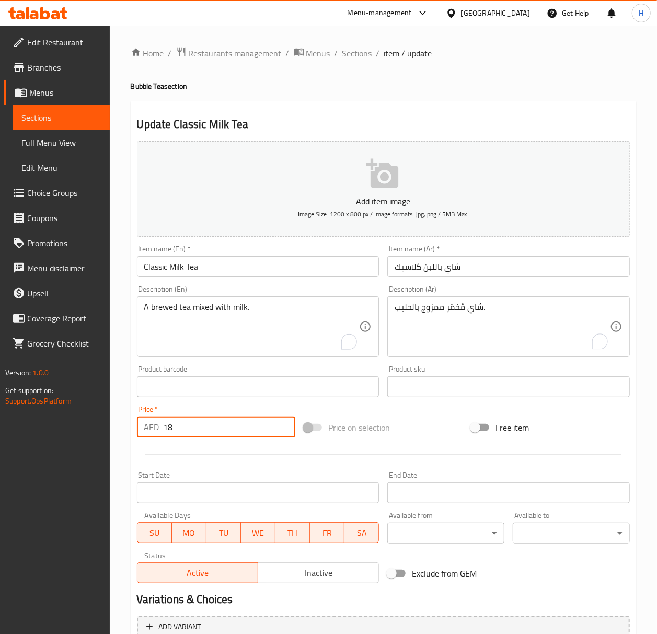
type input "18"
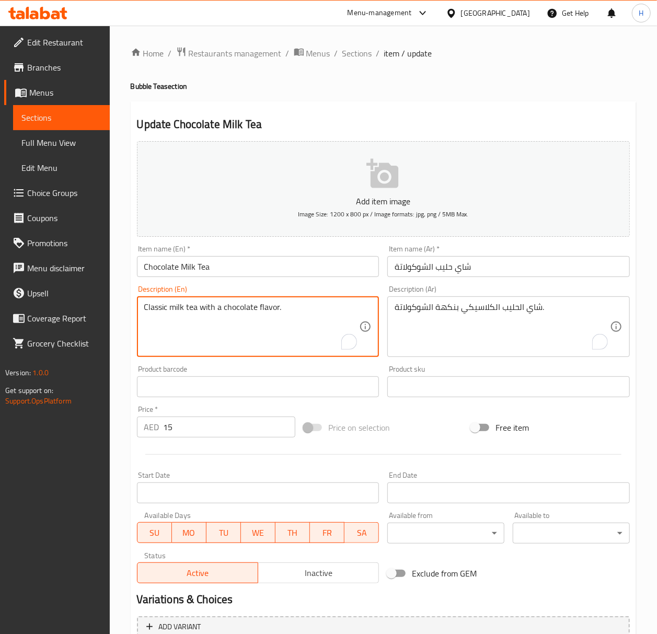
click at [214, 308] on textarea "Classic milk tea with a chocolate flavor." at bounding box center [251, 327] width 215 height 50
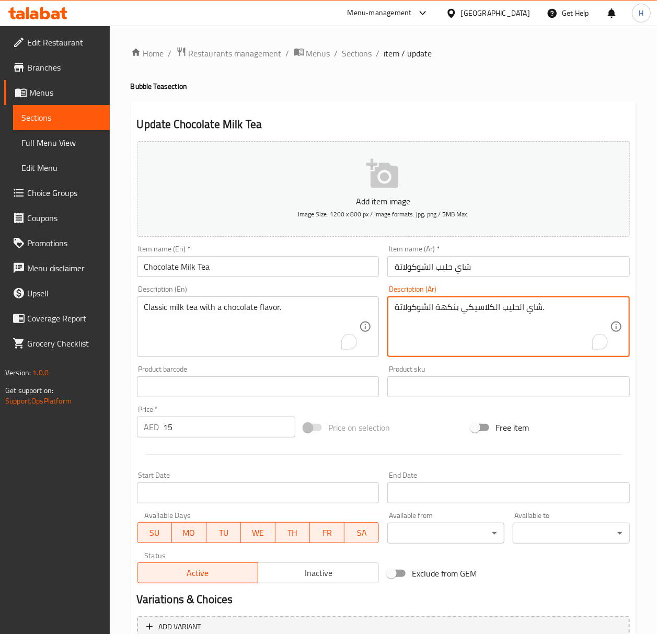
click at [474, 325] on textarea "شاي الحليب الكلاسيكي بنكهة الشوكولاتة." at bounding box center [502, 327] width 215 height 50
paste textarea "[PERSON_NAME] بنكهة الشوكولاتة."
type textarea "شاي حليب كلاسيكي بنكهة الشوكولاتة."
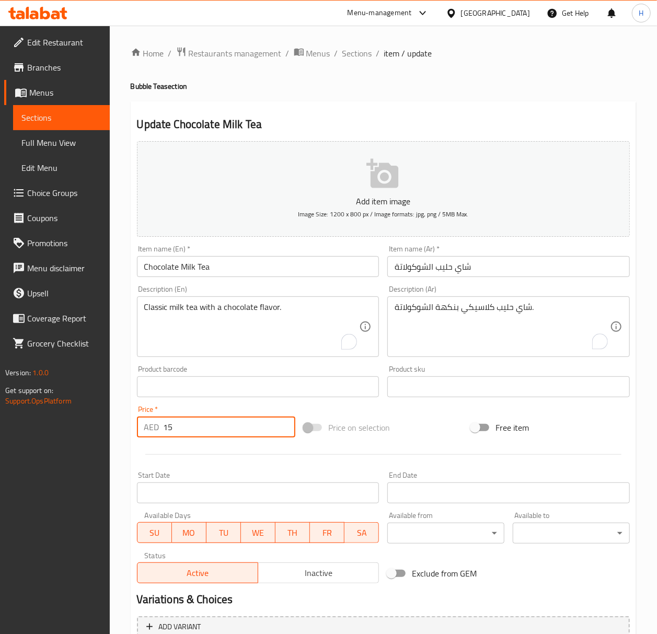
click at [197, 436] on input "15" at bounding box center [230, 427] width 132 height 21
type input "18"
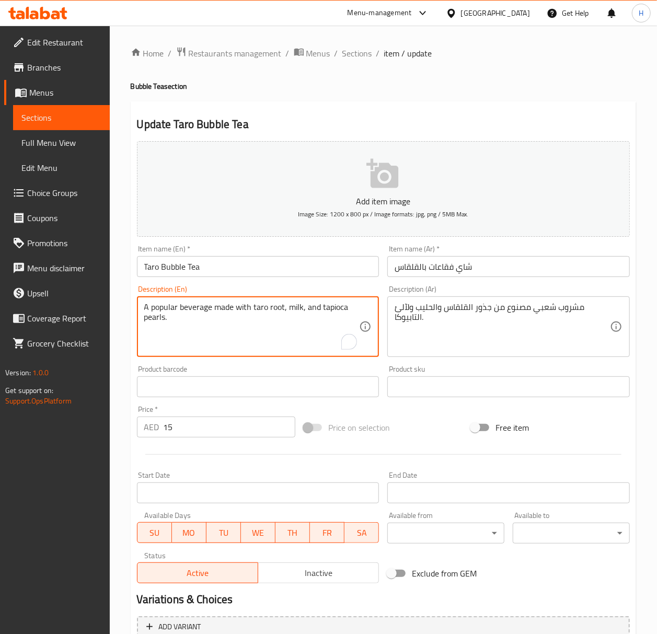
click at [226, 305] on textarea "A popular beverage made with taro root, milk, and tapioca pearls." at bounding box center [251, 327] width 215 height 50
paste textarea "bubble tea with a distinct purple taro flavor."
type textarea "A bubble tea with a distinct purple taro flavor."
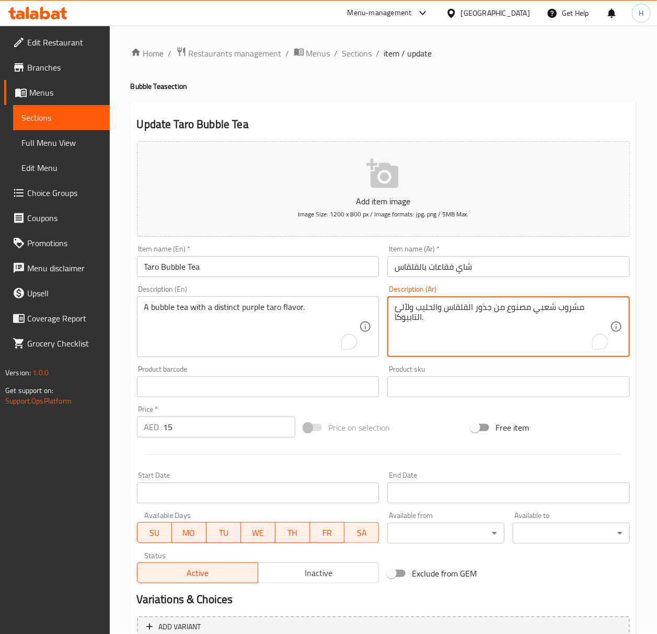
click at [431, 310] on textarea "مشروب شعبي مصنوع من جذور القلقاس والحليب ولآلئ التابيوكا." at bounding box center [502, 327] width 215 height 50
paste textarea "شاي فقاعات بنكهة تارو أرجوانية مميزة"
click at [451, 310] on textarea "شاي فقاعات بنكهة تارو أرجوانية مميزة." at bounding box center [502, 327] width 215 height 50
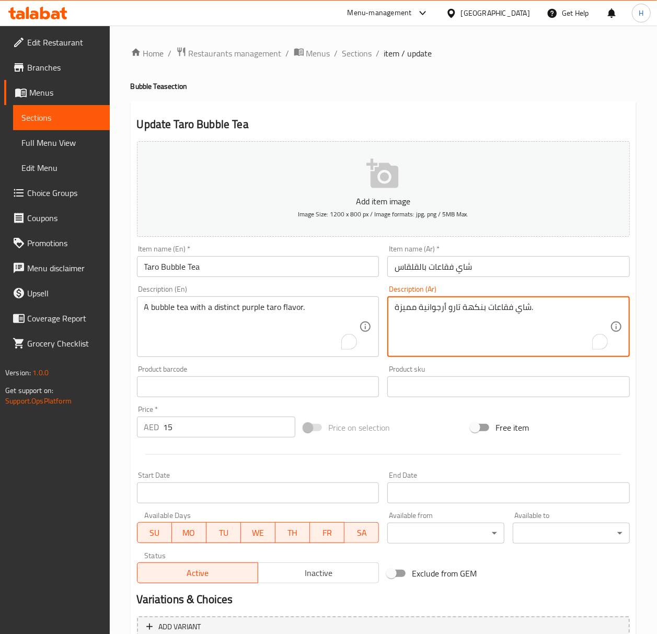
click at [451, 310] on textarea "شاي فقاعات بنكهة تارو أرجوانية مميزة." at bounding box center [502, 327] width 215 height 50
paste textarea "قلقاس"
type textarea "شاي فقاعات بنكهة قلقاس أرجوانية مميزة."
click at [212, 427] on input "15" at bounding box center [230, 427] width 132 height 21
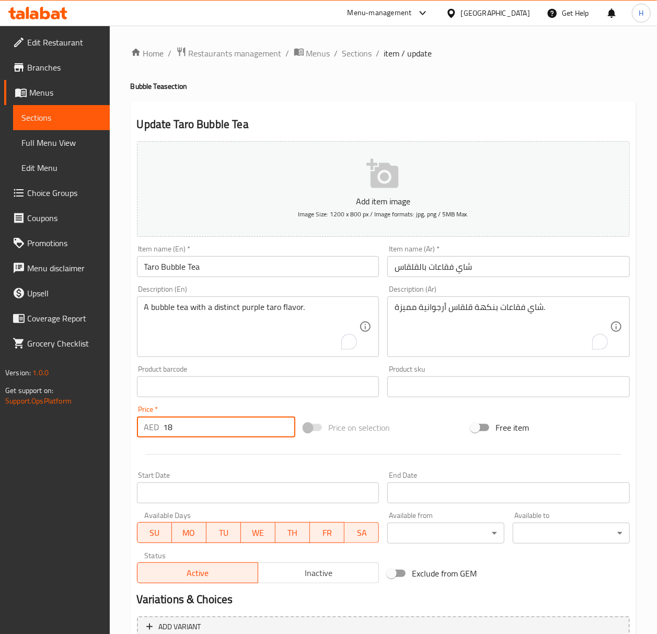
type input "18"
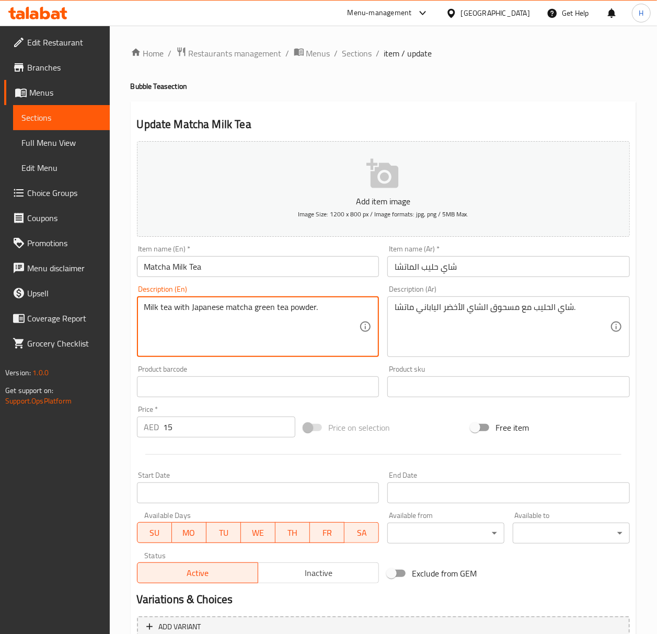
click at [247, 313] on textarea "Milk tea with Japanese matcha green tea powder." at bounding box center [251, 327] width 215 height 50
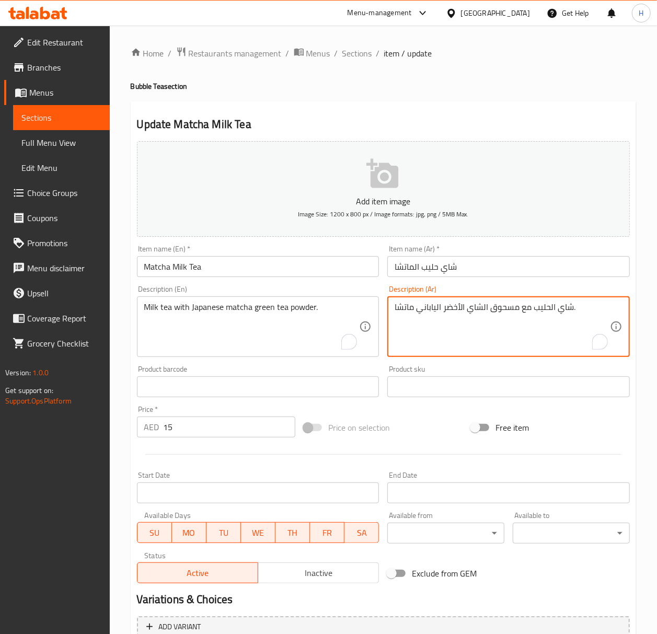
click at [457, 309] on textarea "شاي الحليب مع مسحوق الشاي الأخضر الياباني ماتشا." at bounding box center [502, 327] width 215 height 50
paste textarea "ليب بمسحوق شاي ماتشا الأخضر الياباني."
type textarea "شاي حليب بمسحوق شاي ماتشا الأخضر الياباني."
click at [219, 430] on input "15" at bounding box center [230, 427] width 132 height 21
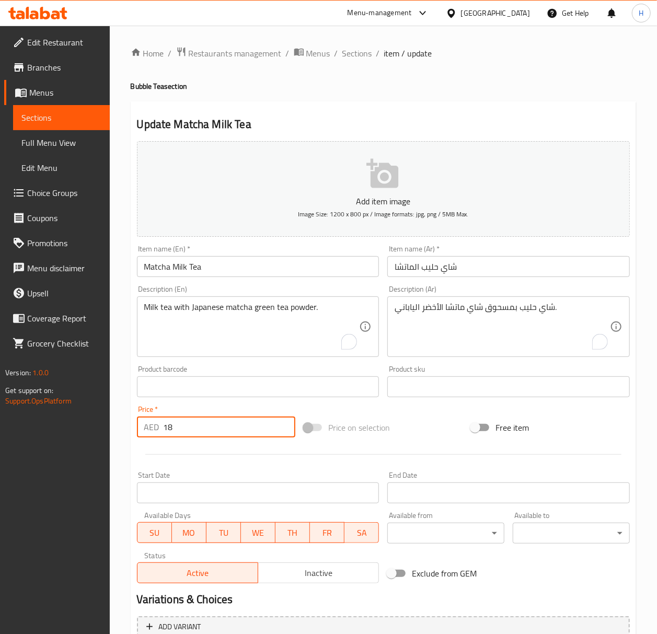
type input "18"
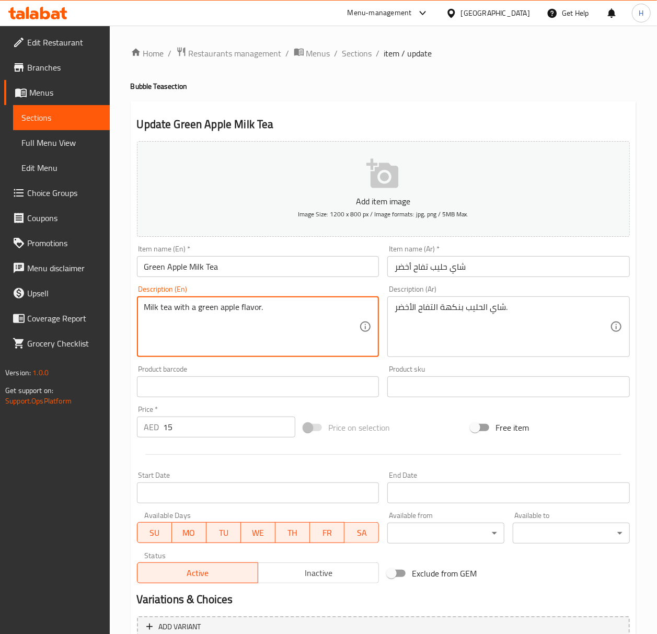
click at [287, 313] on textarea "Milk tea with a green apple flavor." at bounding box center [251, 327] width 215 height 50
click at [223, 310] on textarea "Milk tea with a green apple flavor." at bounding box center [251, 327] width 215 height 50
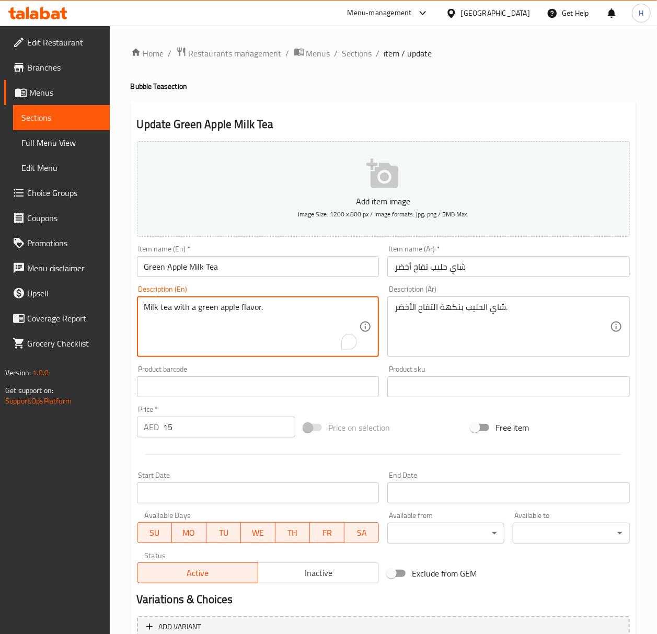
click at [256, 270] on input "Green Apple Milk Tea" at bounding box center [258, 266] width 243 height 21
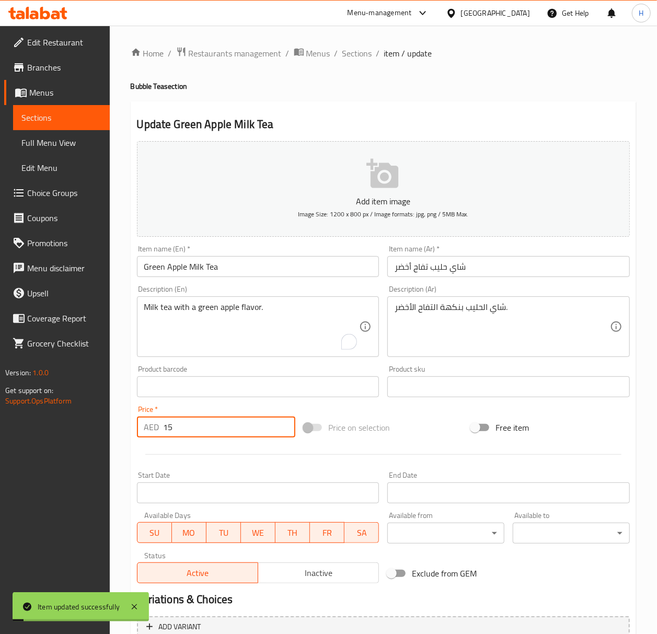
click at [181, 438] on input "15" at bounding box center [230, 427] width 132 height 21
type input "18"
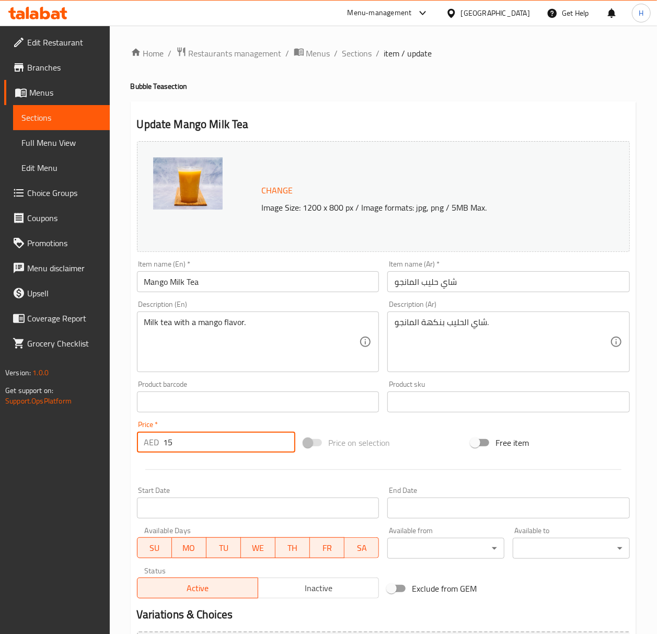
click at [186, 442] on input "15" at bounding box center [230, 442] width 132 height 21
type input "18"
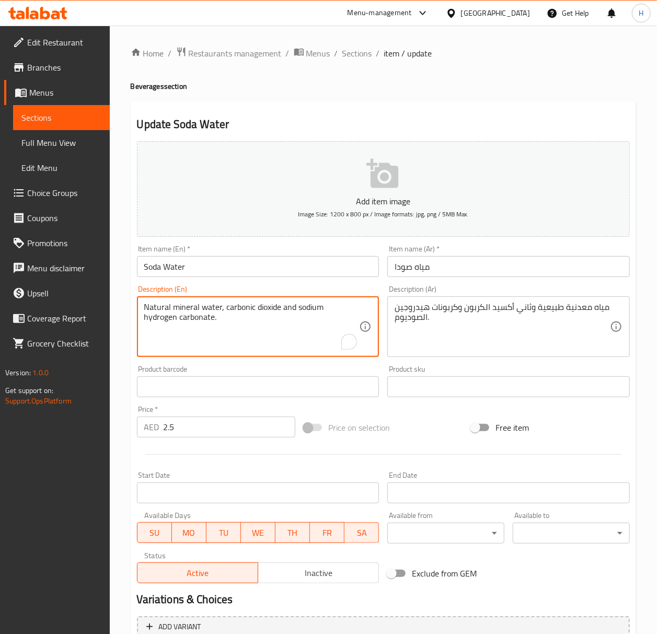
click at [233, 316] on textarea "Natural mineral water, carbonic dioxide and sodium hydrogen carbonate." at bounding box center [251, 327] width 215 height 50
click at [233, 317] on textarea "Natural mineral water, carbonic dioxide and sodium hydrogen carbonate." at bounding box center [251, 327] width 215 height 50
paste textarea "Carbonated water."
type textarea "Carbonated water."
click at [469, 314] on textarea "مياه معدنية طبيعية وثاني أكسيد الكربون وكربونات هيدروجين الصوديوم." at bounding box center [502, 327] width 215 height 50
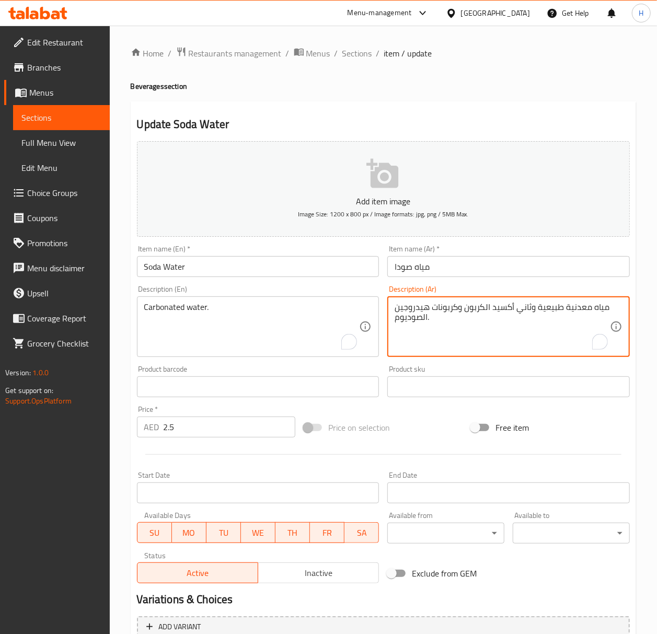
click at [469, 314] on textarea "مياه معدنية طبيعية وثاني أكسيد الكربون وكربونات هيدروجين الصوديوم." at bounding box center [502, 327] width 215 height 50
paste textarea "غازية"
type textarea "مياه غازية."
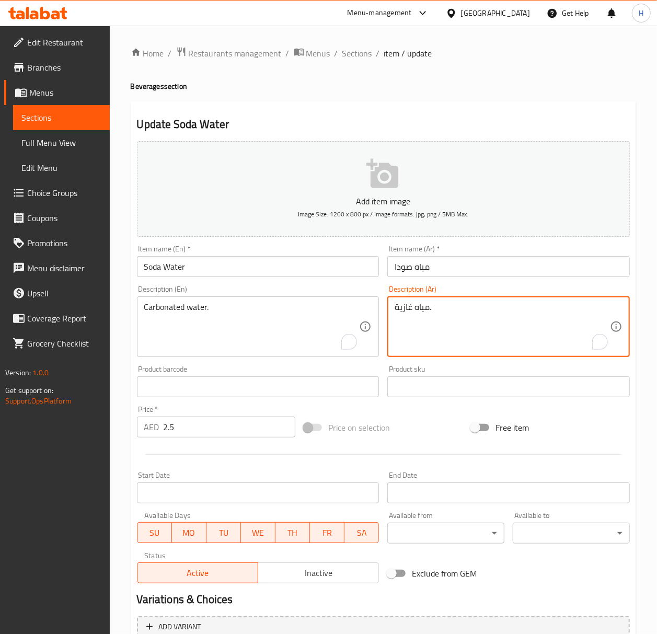
click at [187, 435] on input "2.5" at bounding box center [230, 427] width 132 height 21
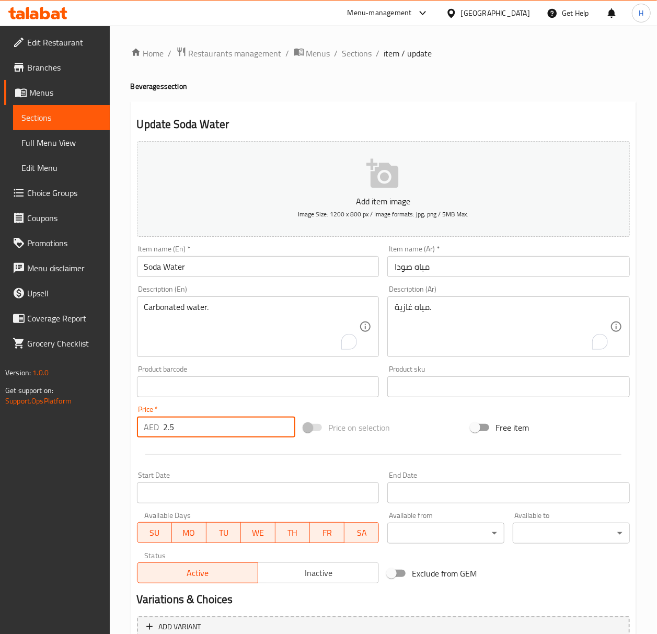
click at [187, 435] on input "2.5" at bounding box center [230, 427] width 132 height 21
type input "3"
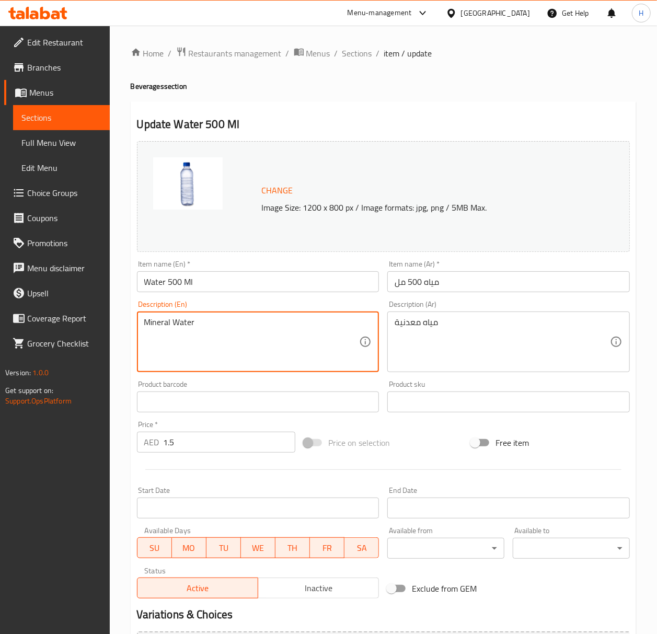
click at [226, 325] on textarea "Mineral Water" at bounding box center [251, 342] width 215 height 50
paste textarea "A 500ml bottle of water."
type textarea "A 500ml bottle of water."
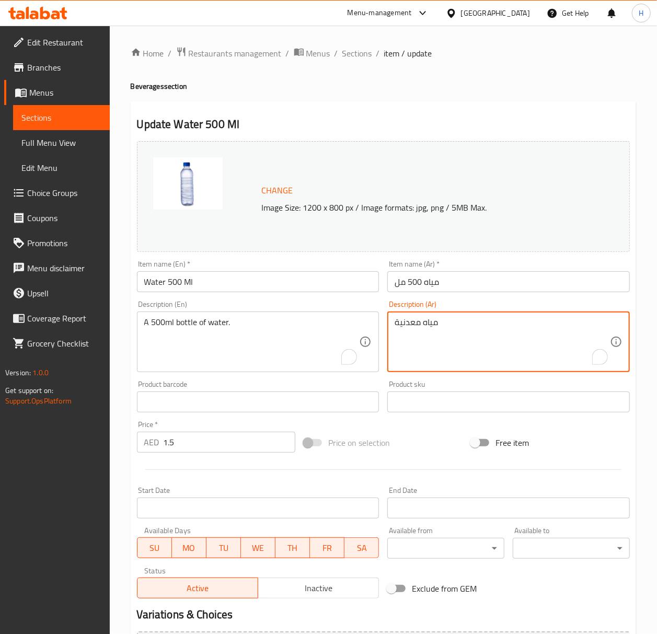
click at [469, 320] on textarea "مياه معدنية" at bounding box center [502, 342] width 215 height 50
paste textarea "زجاجة ماء سعة ٥٠٠ مل."
click at [429, 321] on textarea "زجاجة ماء سعة ٥٠٠ مل." at bounding box center [502, 342] width 215 height 50
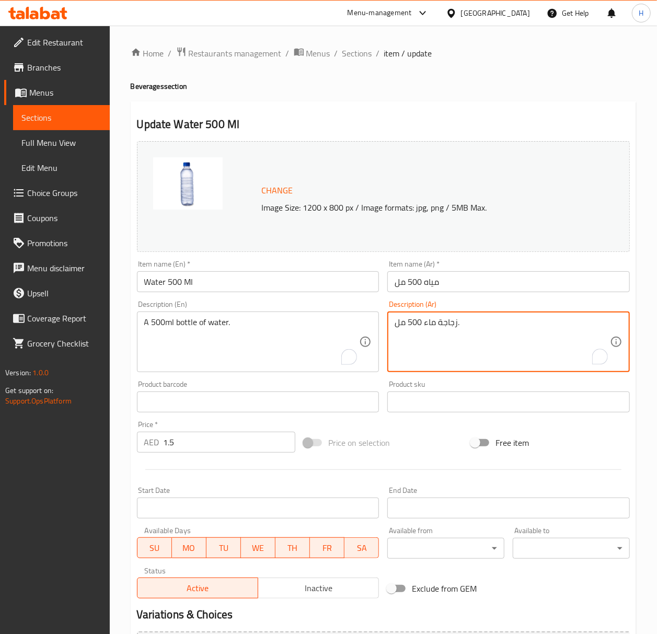
type textarea "زجاجة ماء 500 مل."
click at [220, 450] on input "1.5" at bounding box center [230, 442] width 132 height 21
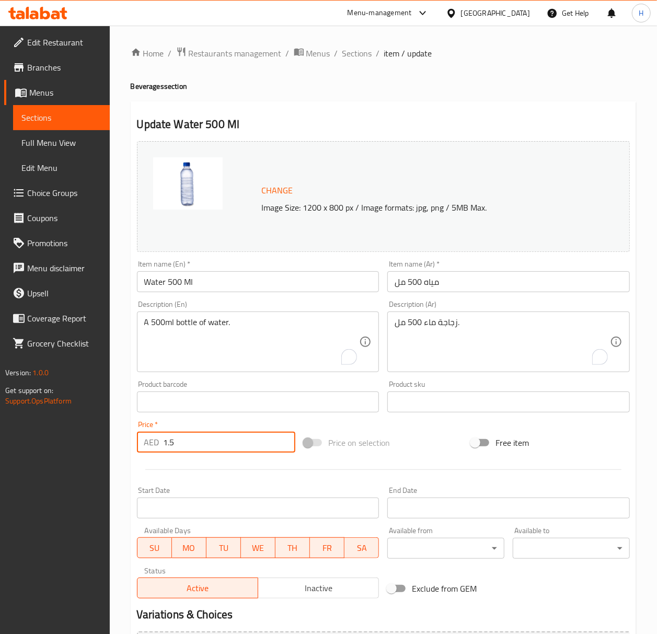
click at [208, 445] on input "1.5" at bounding box center [230, 442] width 132 height 21
type input "2"
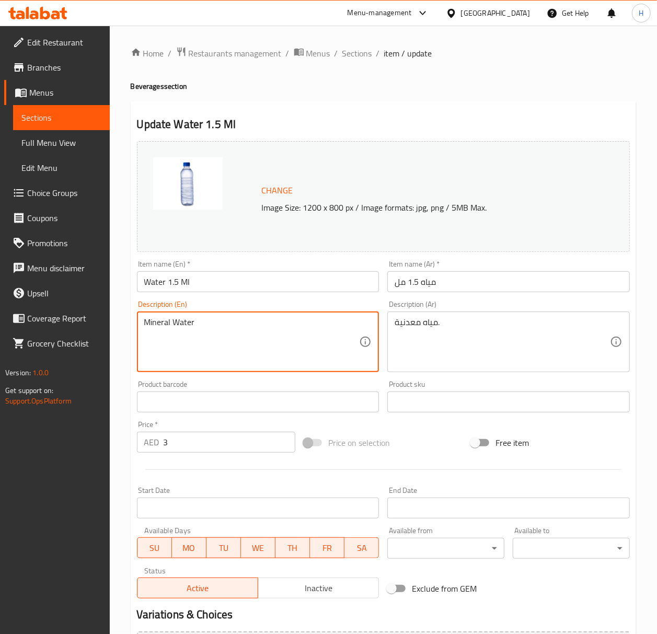
click at [209, 331] on textarea "Mineral Water" at bounding box center [251, 342] width 215 height 50
paste textarea "A 1.5ml bottle of water."
type textarea "A 1.5ml bottle of water."
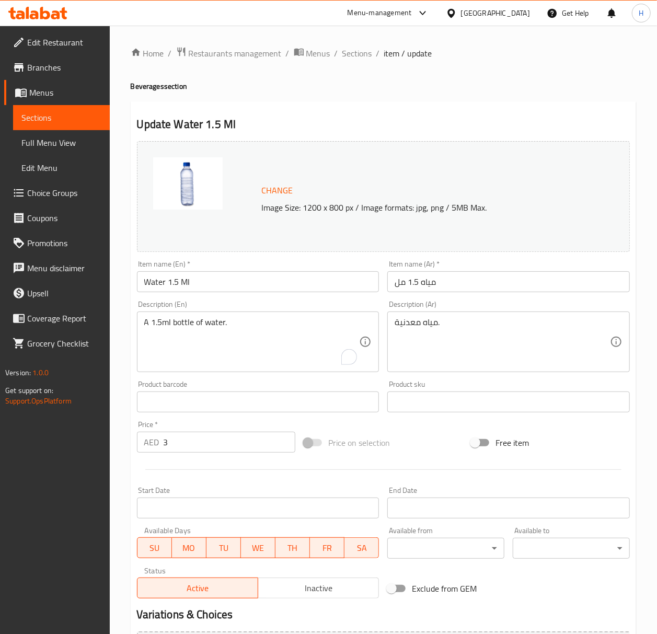
click at [424, 315] on div "مياه معدنية. Description (Ar)" at bounding box center [509, 342] width 243 height 61
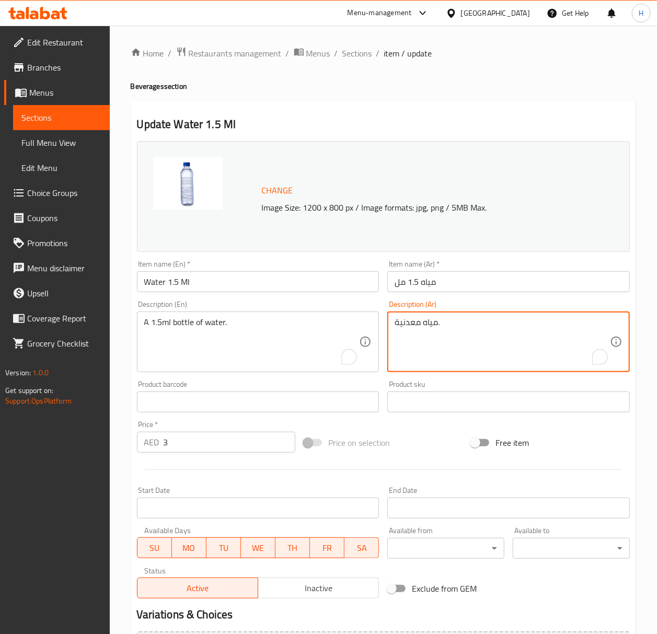
click at [424, 321] on textarea "مياه معدنية." at bounding box center [502, 342] width 215 height 50
paste textarea "زجاجة ماء سعة ١.٥ مل"
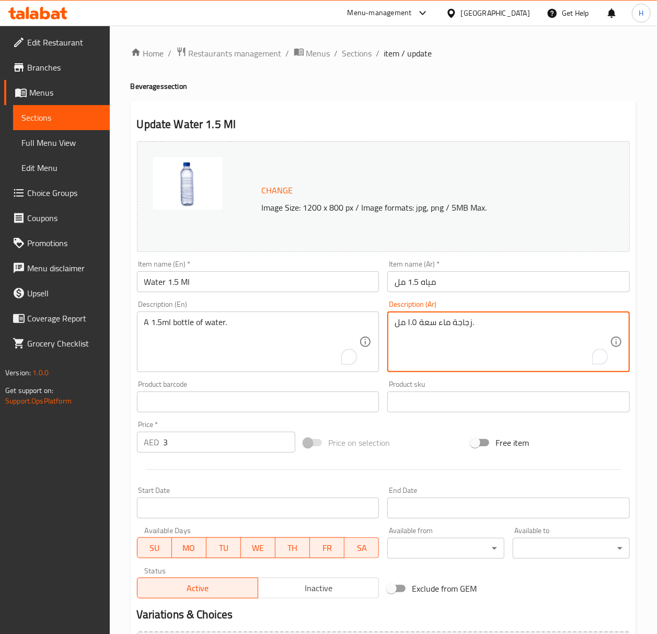
type textarea "زجاجة ماء سعة ١.٥ مل."
click at [194, 438] on input "3" at bounding box center [230, 442] width 132 height 21
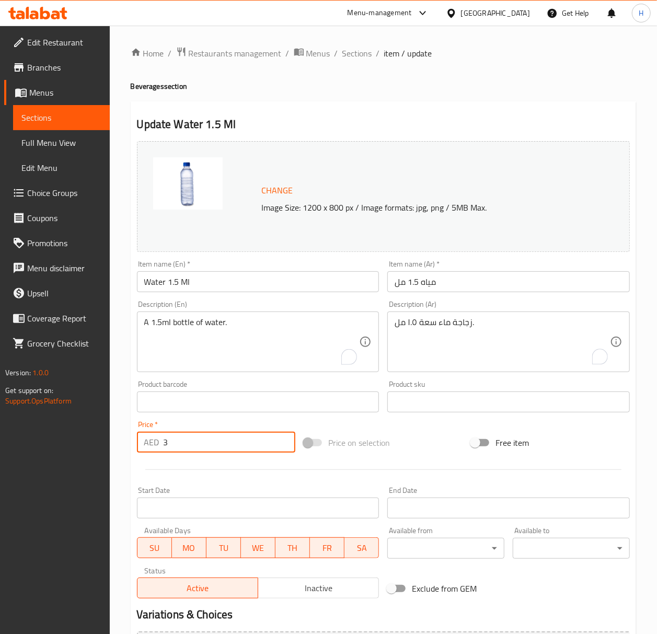
click at [194, 438] on input "3" at bounding box center [230, 442] width 132 height 21
type input "4"
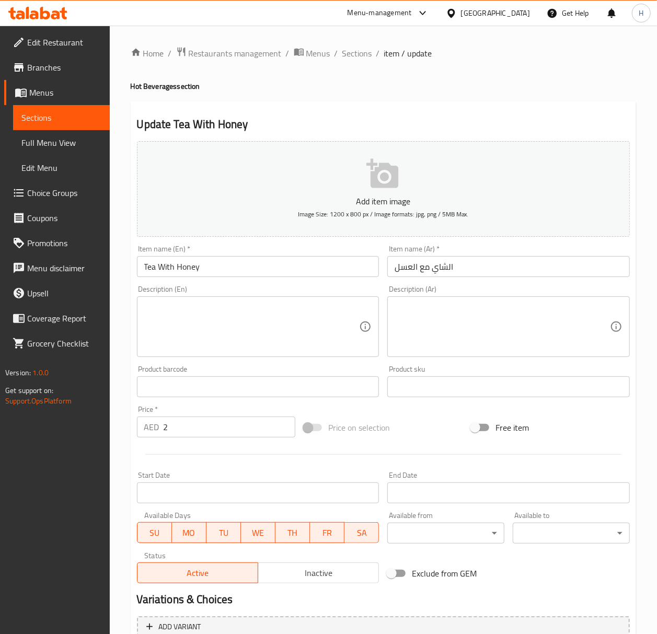
click at [173, 295] on div "Description (En) Description (En)" at bounding box center [258, 322] width 243 height 72
click at [177, 306] on textarea at bounding box center [251, 327] width 215 height 50
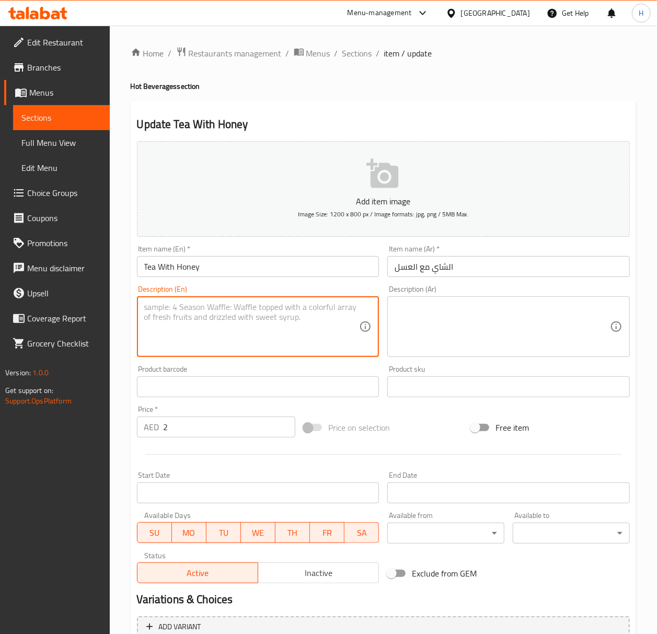
paste textarea "Tea With Honey Hot tea with honey. 4 0.6 4"
type textarea "Tea With Honey Hot tea with honey. 4 0.6 4"
click at [179, 311] on textarea "To enrich screen reader interactions, please activate Accessibility in Grammarl…" at bounding box center [251, 327] width 215 height 50
paste textarea "Hot tea with honey."
type textarea "Hot tea with honey."
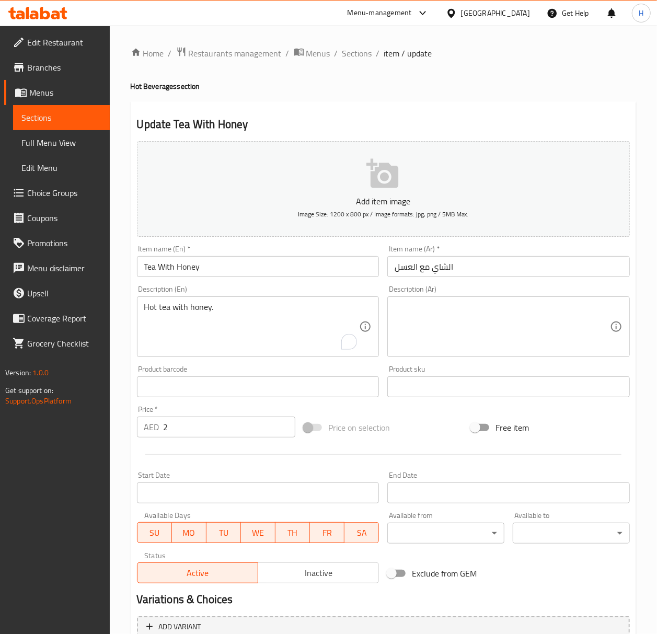
click at [484, 293] on div "Description (Ar) Description (Ar)" at bounding box center [509, 322] width 243 height 72
click at [478, 314] on textarea at bounding box center [502, 327] width 215 height 50
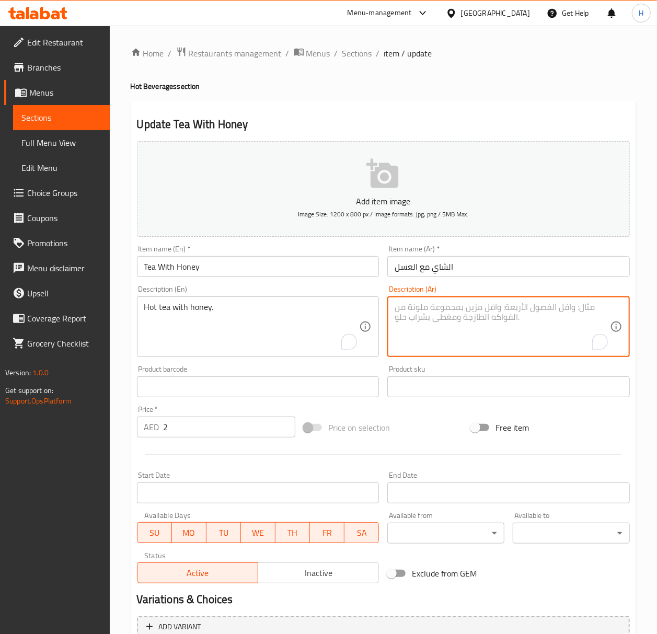
paste textarea "شاي ساخن مع العسل."
type textarea "شاي ساخن مع العسل."
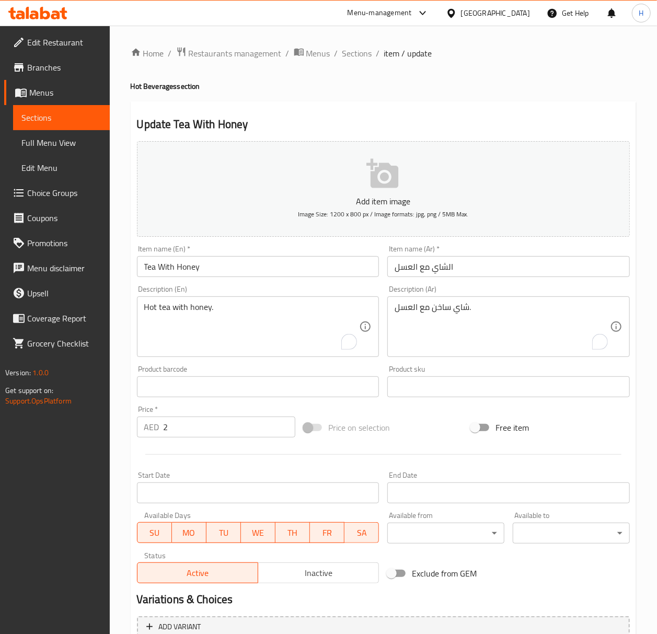
click at [187, 430] on input "2" at bounding box center [230, 427] width 132 height 21
click at [283, 422] on input "3" at bounding box center [230, 427] width 132 height 21
type input "4"
click at [283, 422] on input "4" at bounding box center [230, 427] width 132 height 21
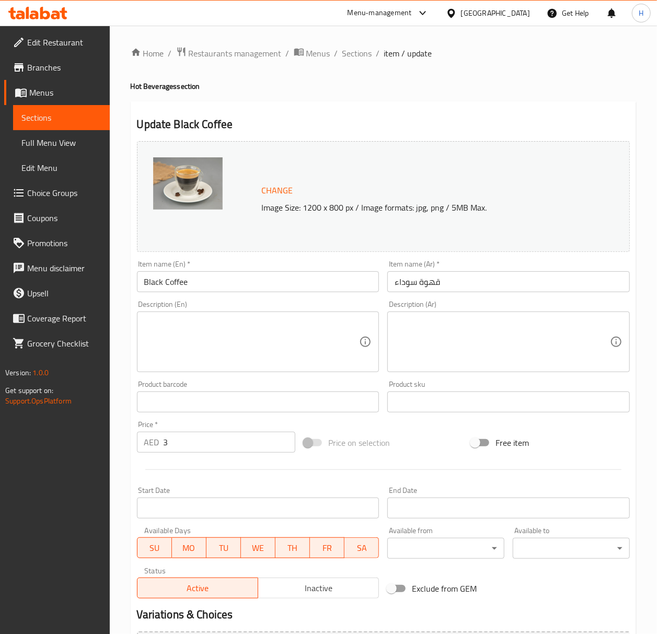
click at [207, 325] on textarea at bounding box center [251, 342] width 215 height 50
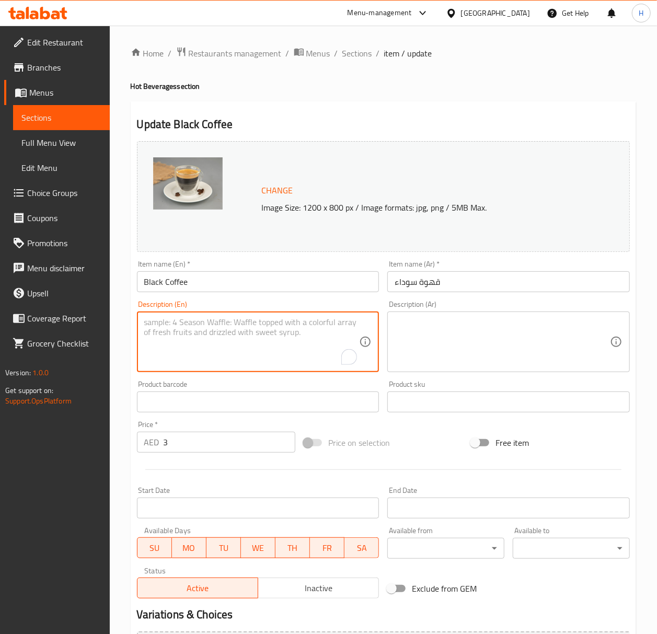
paste textarea "Plain hot black coffee."
type textarea "Plain hot black coffee."
click at [492, 336] on textarea at bounding box center [502, 342] width 215 height 50
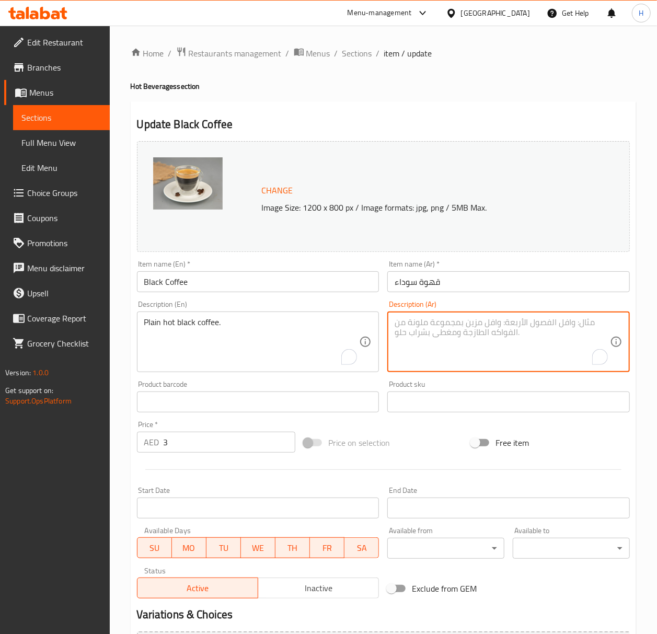
paste textarea "قهوة سوداء ساخنة عادية."
click at [404, 324] on textarea "قهوة سوداء ساخنة عادية." at bounding box center [502, 342] width 215 height 50
type textarea "قهوة سوداء ساخنة سادة."
click at [212, 446] on input "3" at bounding box center [230, 442] width 132 height 21
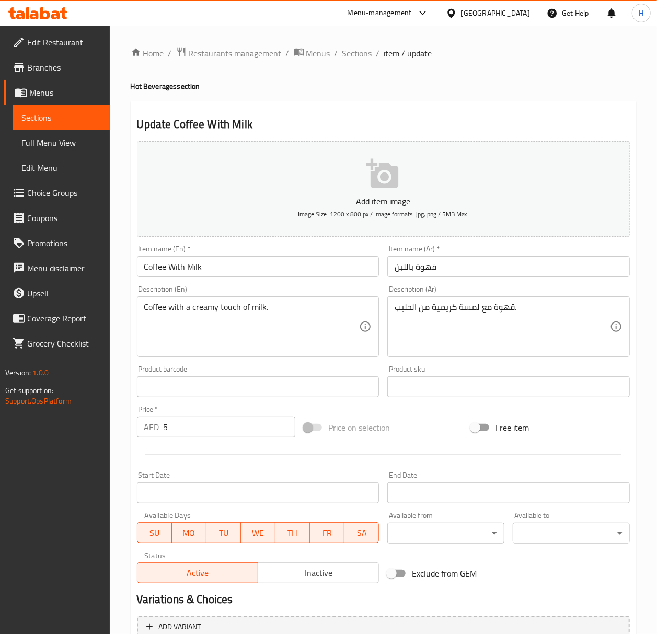
click at [203, 319] on textarea "Coffee with a creamy touch of milk." at bounding box center [251, 327] width 215 height 50
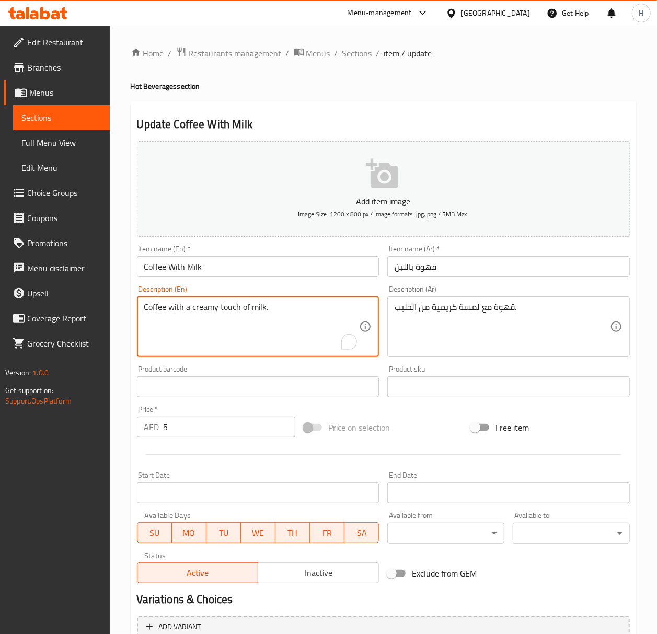
click at [203, 319] on textarea "Coffee with a creamy touch of milk." at bounding box center [251, 327] width 215 height 50
paste textarea "Hot coffee with milk."
type textarea "Hot coffee with milk."
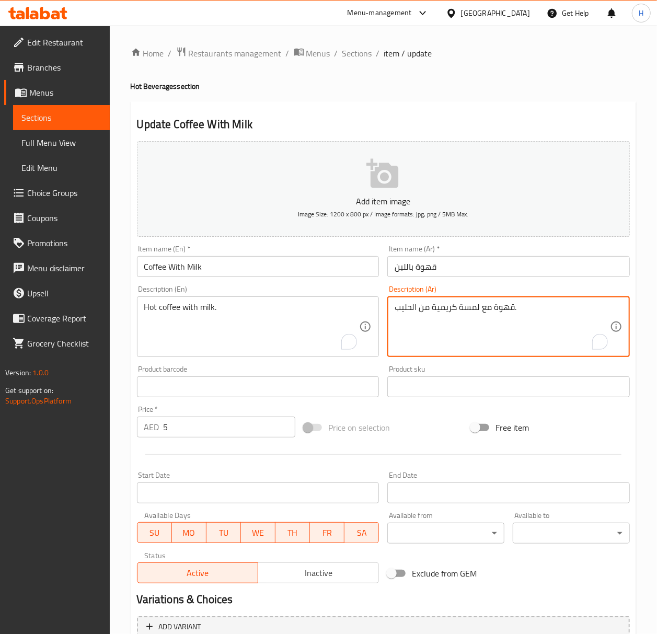
click at [462, 309] on textarea "قهوة مع لمسة كريمية من الحليب." at bounding box center [502, 327] width 215 height 50
paste textarea "القهوة الساخنة مع"
type textarea "القهوة الساخنة مع الحليب."
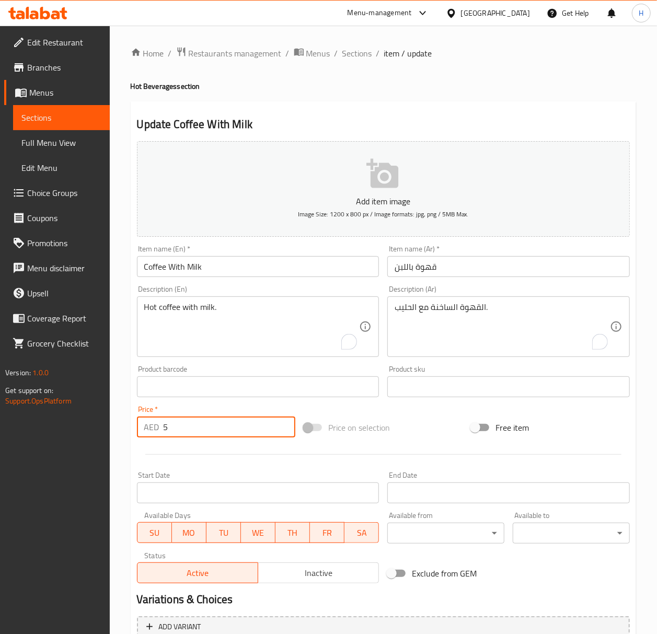
click at [190, 424] on input "5" at bounding box center [230, 427] width 132 height 21
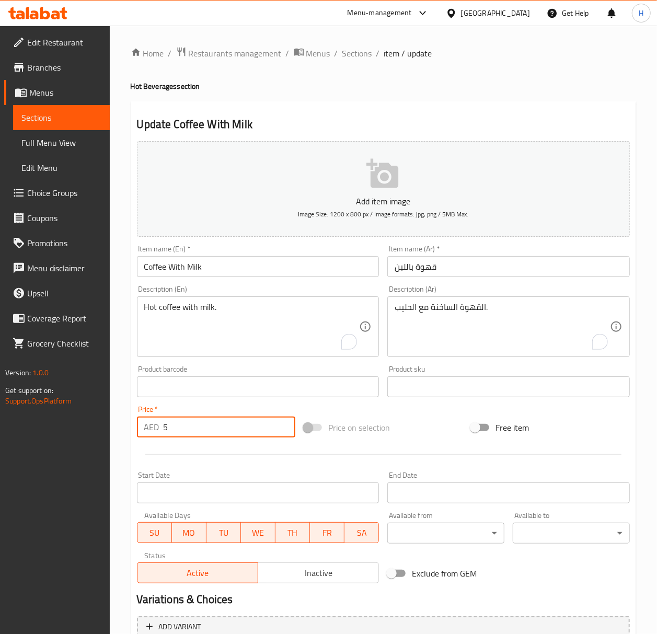
paste input "number"
click at [197, 436] on input "number" at bounding box center [230, 427] width 132 height 21
type input "8"
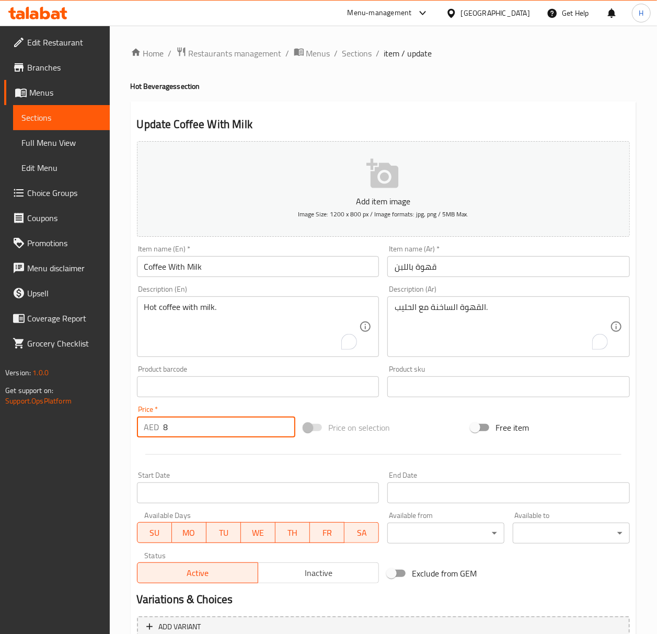
click at [197, 436] on input "8" at bounding box center [230, 427] width 132 height 21
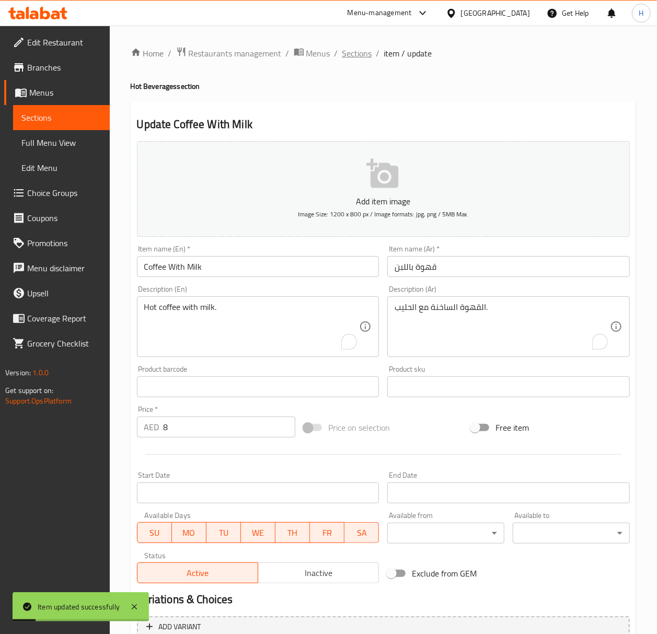
click at [356, 55] on span "Sections" at bounding box center [358, 53] width 30 height 13
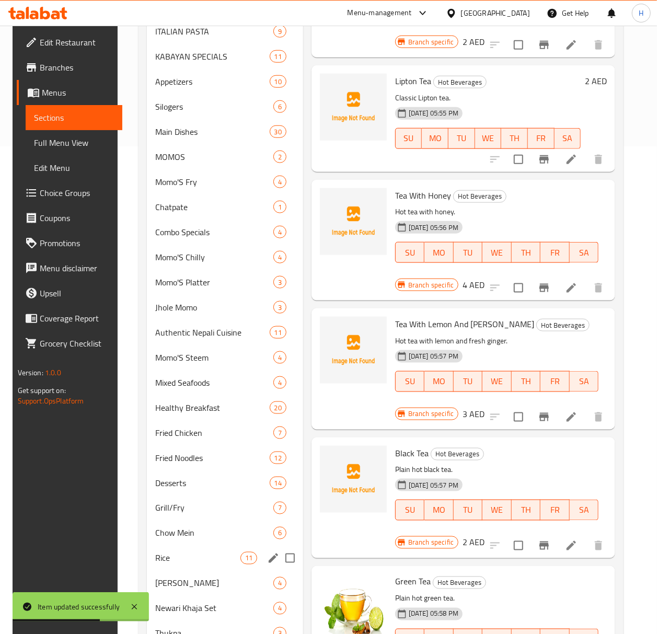
scroll to position [835, 0]
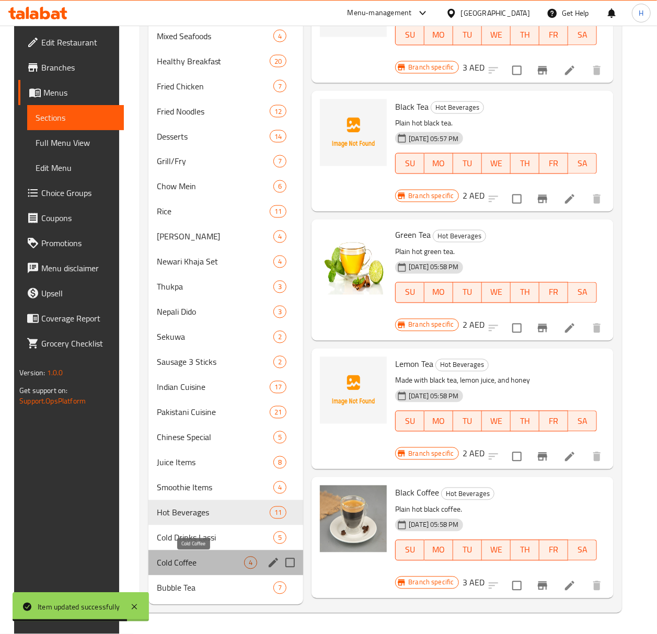
click at [203, 563] on span "Cold Coffee" at bounding box center [201, 563] width 88 height 13
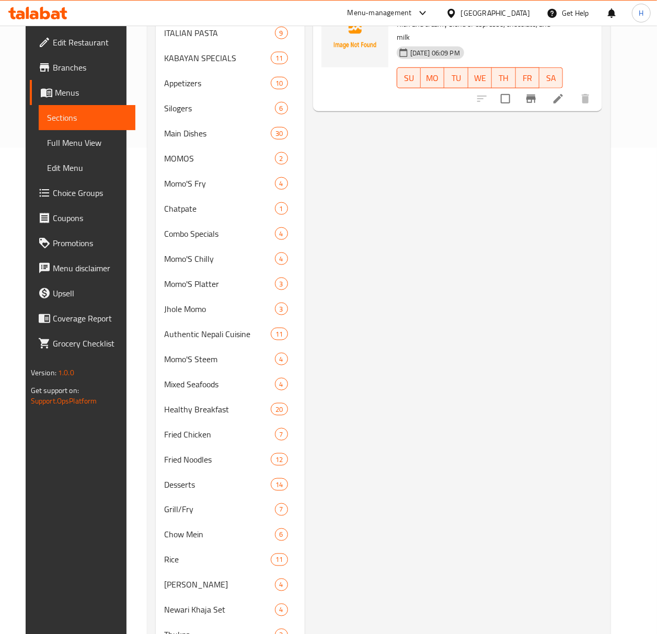
scroll to position [68, 0]
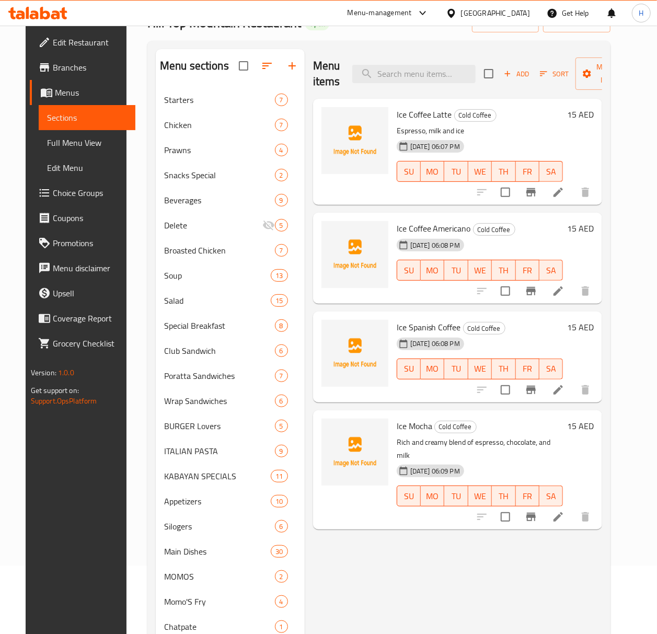
click at [594, 116] on h6 "15 AED" at bounding box center [580, 114] width 27 height 15
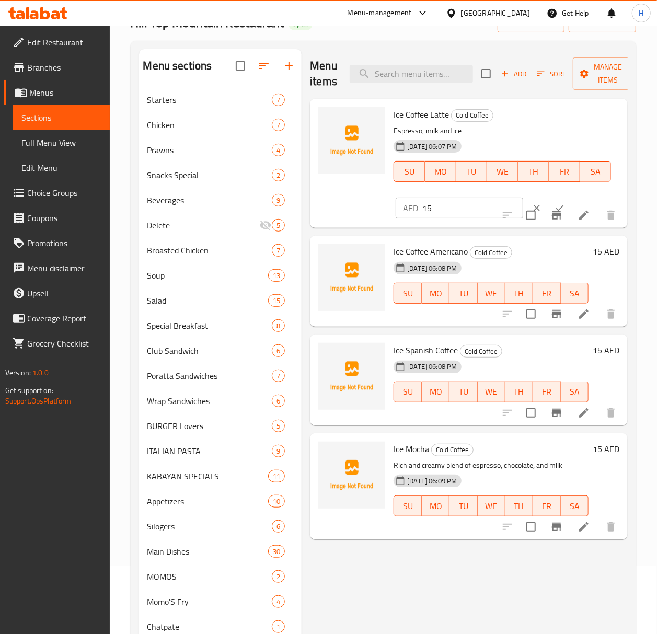
click at [435, 212] on input "15" at bounding box center [473, 208] width 101 height 21
click at [440, 214] on input "18" at bounding box center [473, 208] width 101 height 21
type input "18"
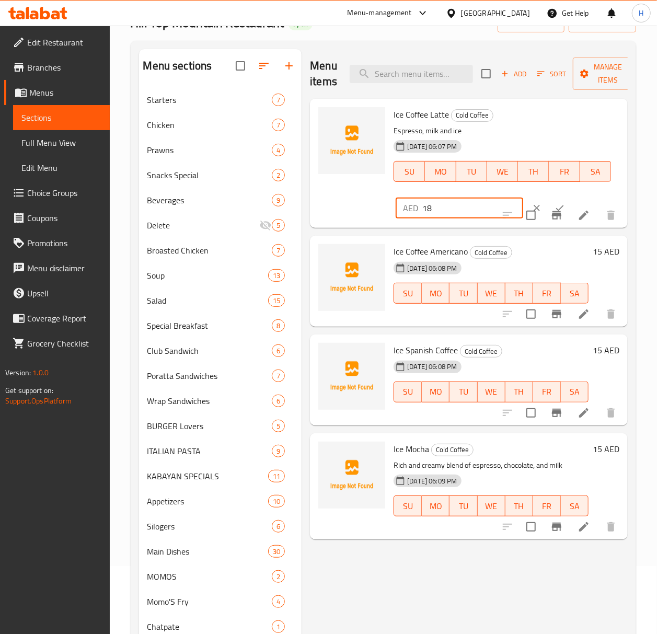
click at [549, 202] on button "ok" at bounding box center [560, 208] width 23 height 23
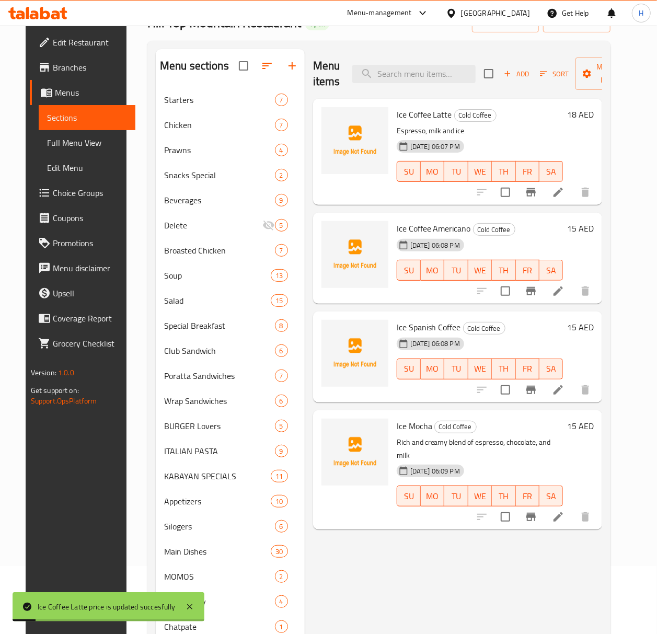
click at [594, 231] on h6 "15 AED" at bounding box center [580, 228] width 27 height 15
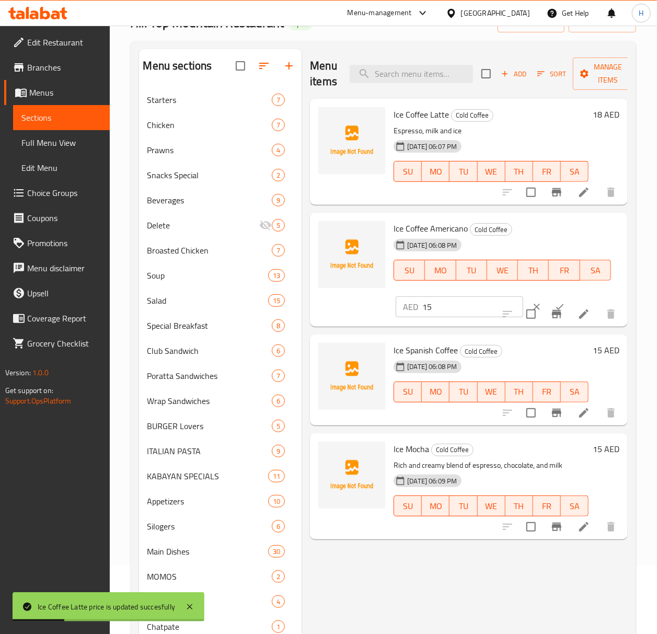
click at [433, 314] on input "15" at bounding box center [473, 307] width 101 height 21
paste input "8"
type input "18"
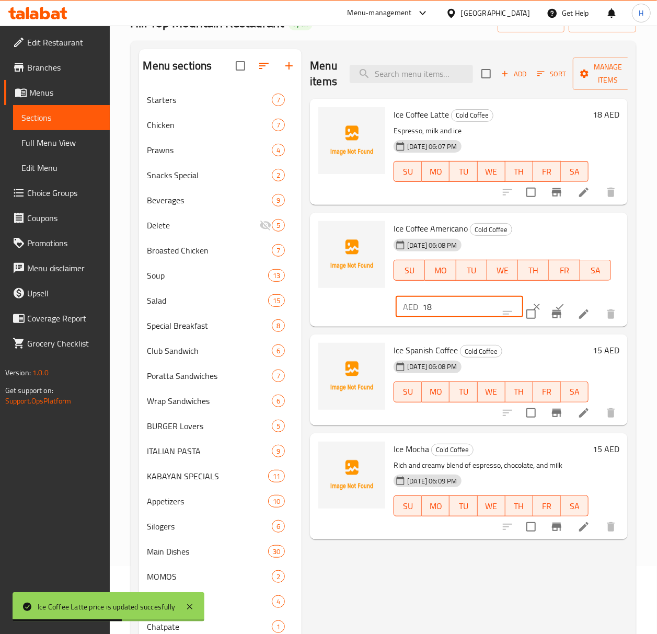
click at [555, 302] on icon "ok" at bounding box center [560, 307] width 10 height 10
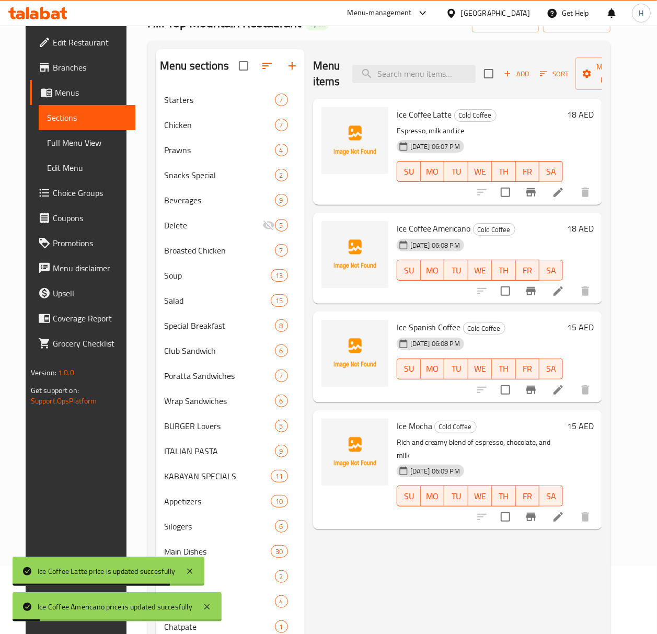
click at [594, 322] on h6 "15 AED" at bounding box center [580, 327] width 27 height 15
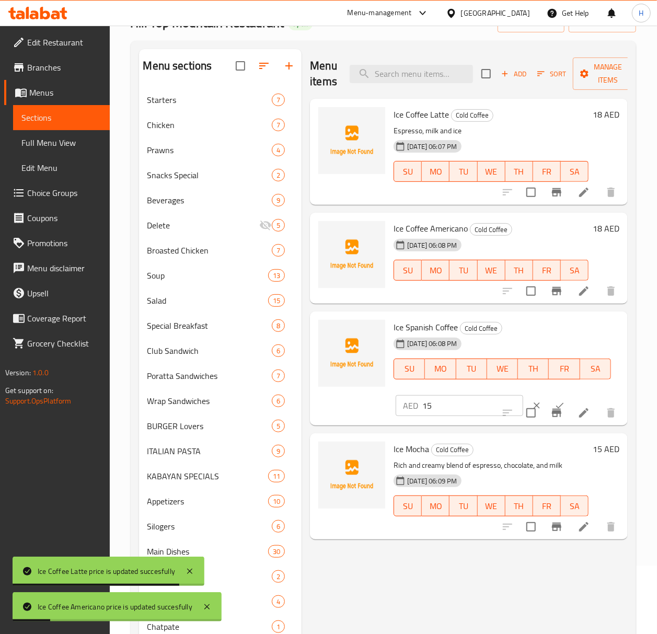
click at [597, 322] on h6 "Ice Spanish Coffee Cold Coffee" at bounding box center [503, 327] width 218 height 15
click at [449, 401] on input "15" at bounding box center [473, 405] width 101 height 21
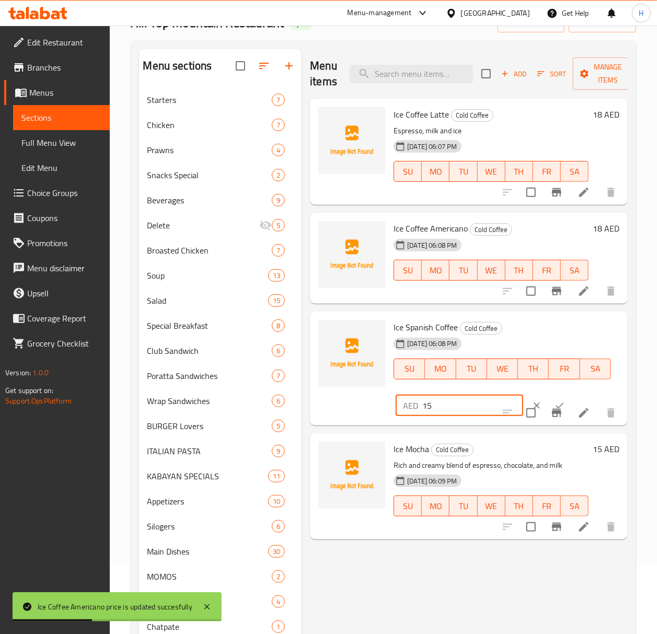
click at [449, 401] on input "15" at bounding box center [473, 405] width 101 height 21
paste input "8"
type input "18"
click at [549, 396] on button "ok" at bounding box center [560, 405] width 23 height 23
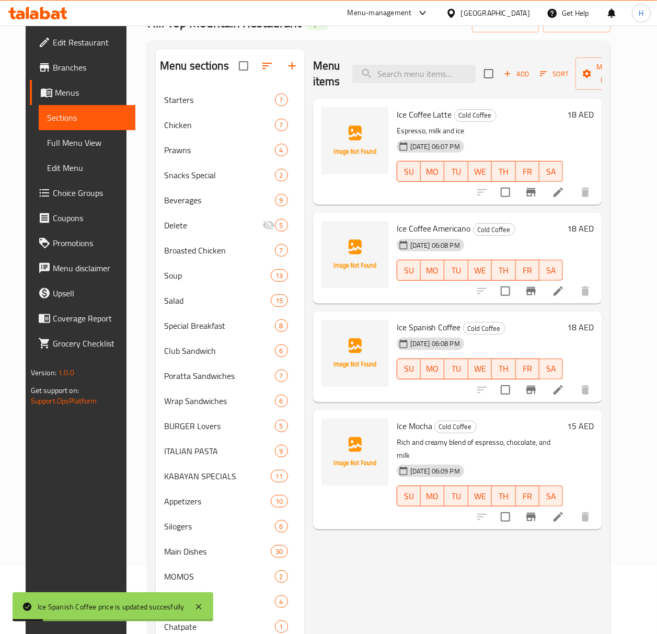
click at [594, 431] on h6 "15 AED" at bounding box center [580, 426] width 27 height 15
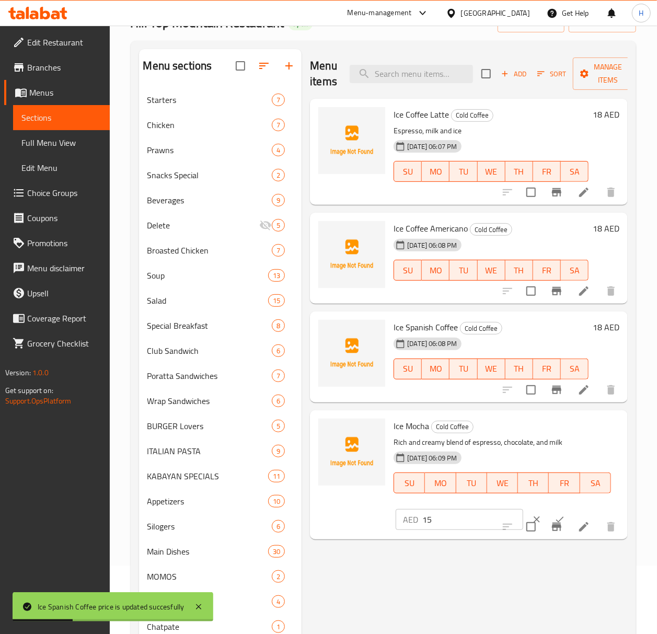
click at [440, 515] on input "15" at bounding box center [473, 519] width 101 height 21
paste input "8"
type input "18"
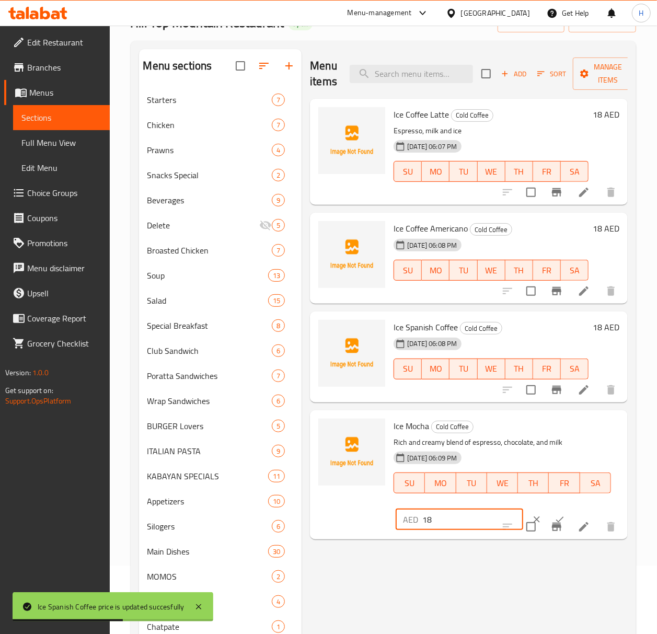
click at [549, 510] on button "ok" at bounding box center [560, 519] width 23 height 23
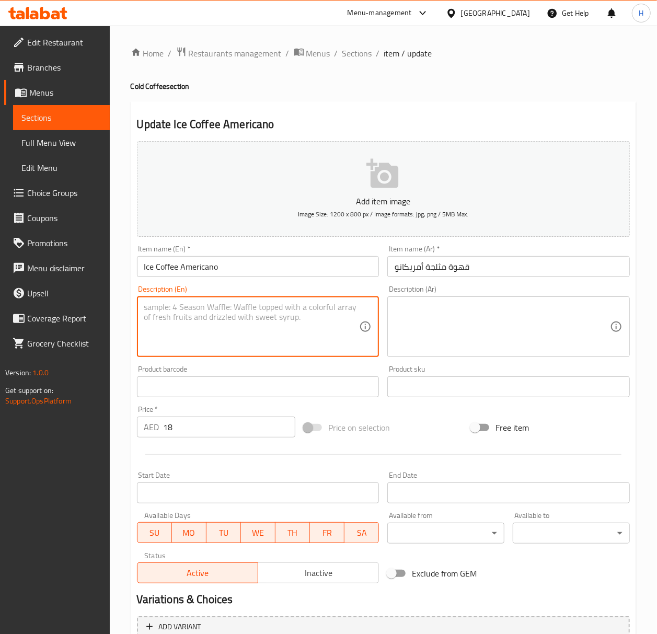
click at [196, 327] on textarea at bounding box center [251, 327] width 215 height 50
paste textarea "A chilled coffee drink with espresso and milk."
type textarea "A chilled coffee drink with espresso and milk."
click at [472, 320] on textarea at bounding box center [502, 327] width 215 height 50
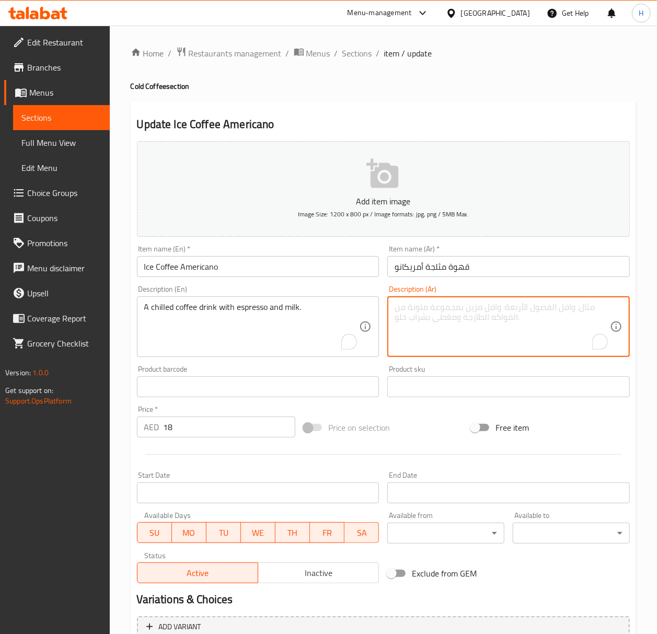
paste textarea "مشروب قهوة بارد مع إسبريسو وماء."
type textarea "مشروب قهوة بارد مع إسبريسو وماء."
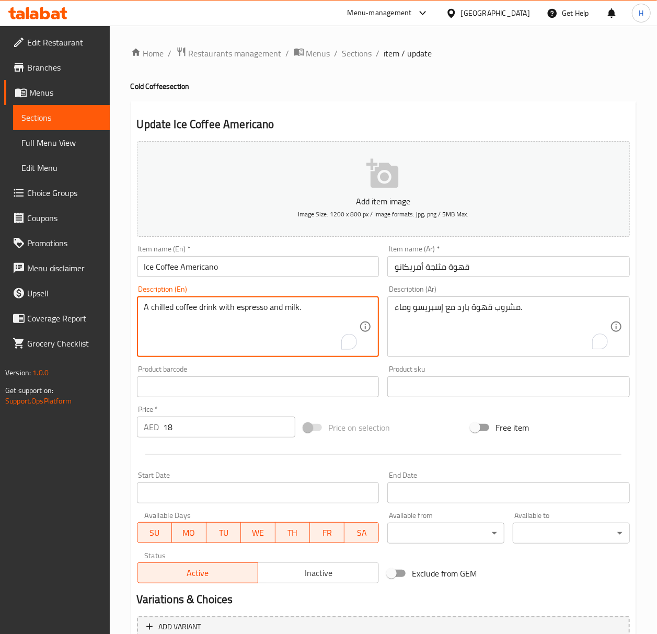
click at [257, 302] on textarea "A chilled coffee drink with espresso and milk." at bounding box center [251, 327] width 215 height 50
paste textarea "water"
type textarea "A chilled coffee drink with espresso and water."
click at [185, 432] on input "18" at bounding box center [230, 427] width 132 height 21
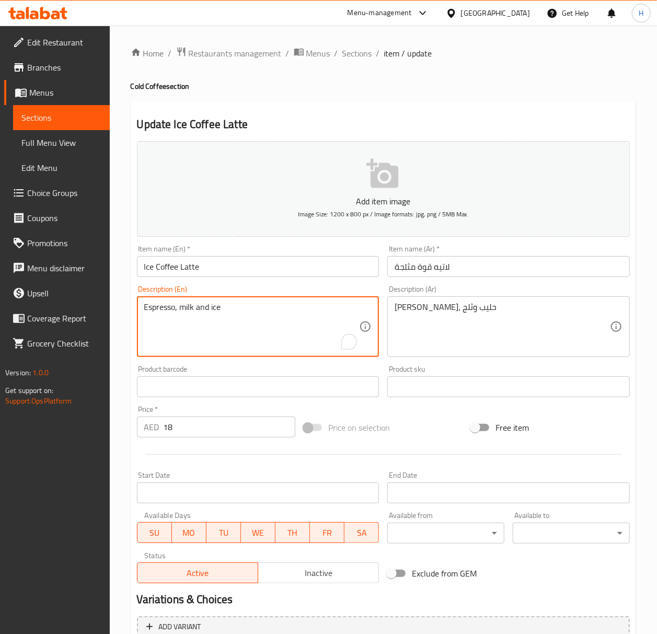
click at [233, 314] on textarea "Espresso, milk and ice" at bounding box center [251, 327] width 215 height 50
paste textarea "A chilled coffee drink with espresso and milk."
type textarea "A chilled coffee drink with espresso and milk."
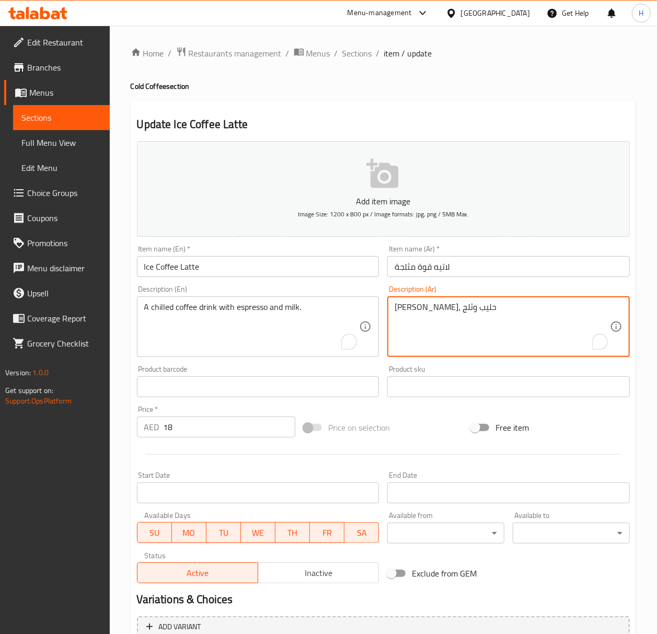
click at [480, 312] on textarea "اسبريسو، حليب وثلج" at bounding box center [502, 327] width 215 height 50
paste textarea "مشروب قهوة بارد مع إسبريسو وحليب."
type textarea "مشروب قهوة بارد مع إسبريسو وحليب."
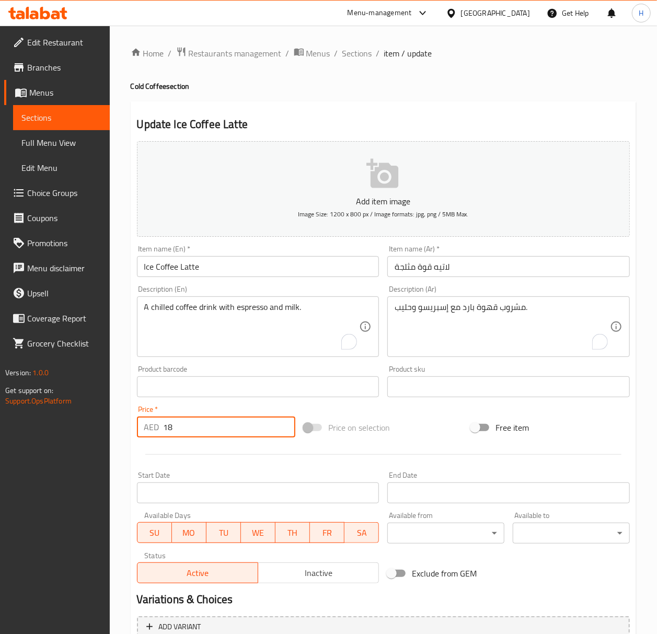
click at [222, 427] on input "18" at bounding box center [230, 427] width 132 height 21
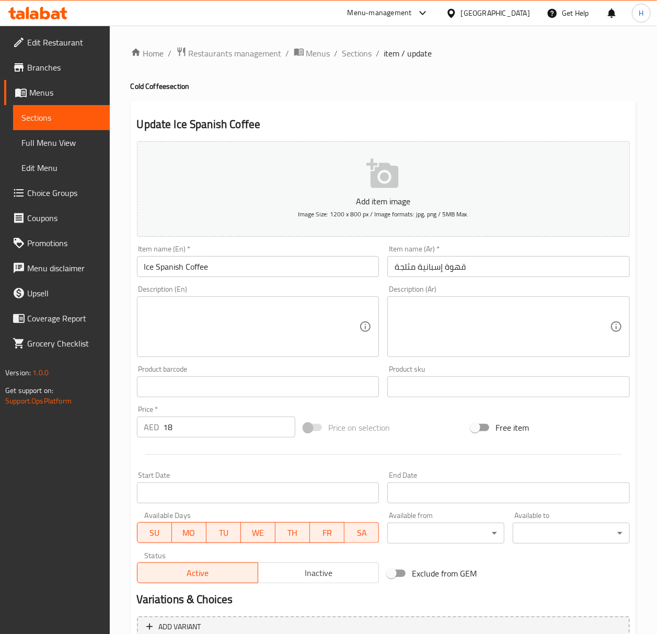
click at [203, 331] on textarea at bounding box center [251, 327] width 215 height 50
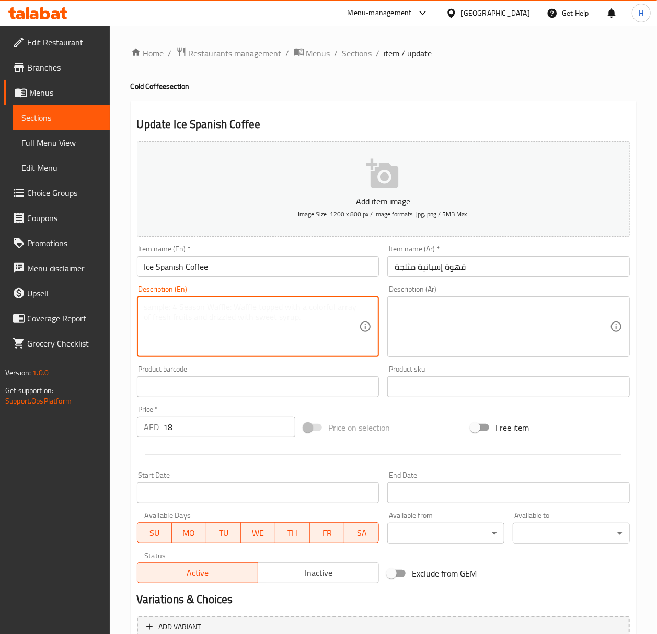
paste textarea "A chilled coffee drink with espresso, milk, and sweetened condensed milk."
type textarea "A chilled coffee drink with espresso, milk, and sweetened condensed milk."
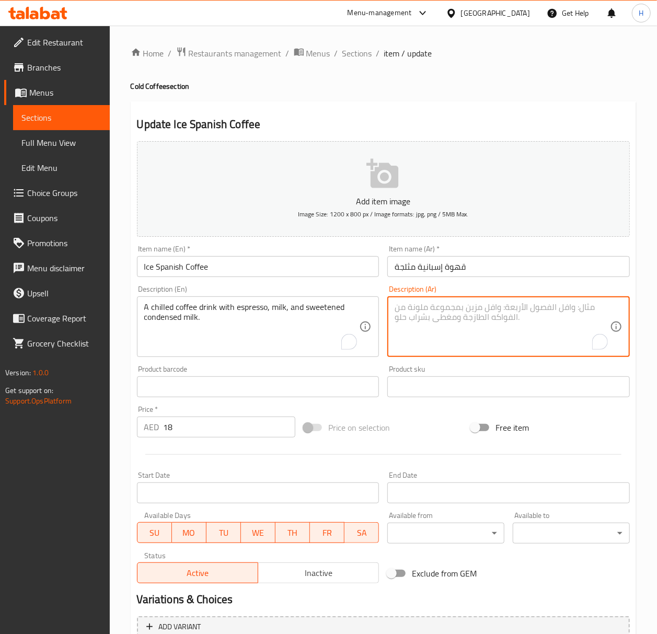
click at [432, 311] on textarea "To enrich screen reader interactions, please activate Accessibility in Grammarl…" at bounding box center [502, 327] width 215 height 50
paste textarea "مشروب قهوة بارد مع إسبريسو وحليب وحليب مكثف محلى."
type textarea "مشروب قهوة بارد مع إسبريسو وحليب وحليب مكثف محلى."
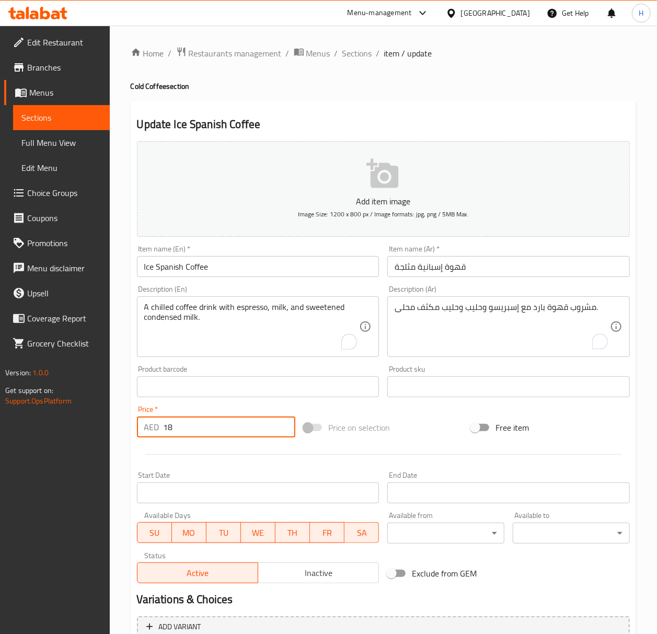
click at [199, 424] on input "18" at bounding box center [230, 427] width 132 height 21
click at [210, 436] on input "18" at bounding box center [230, 427] width 132 height 21
click at [225, 434] on input "18" at bounding box center [230, 427] width 132 height 21
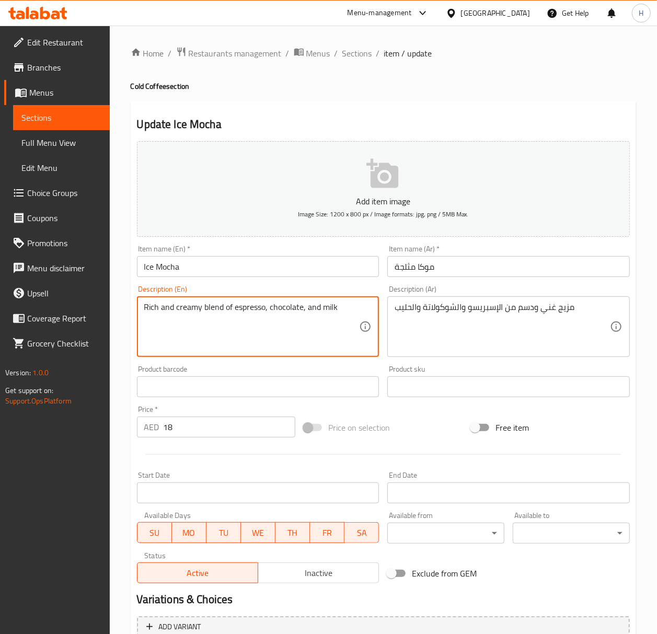
click at [203, 312] on textarea "Rich and creamy blend of espresso, chocolate, and milk" at bounding box center [251, 327] width 215 height 50
paste textarea "A chilled coffee drink with espresso, milk, and chocolate."
type textarea "A chilled coffee drink with espresso, milk, and chocolate."
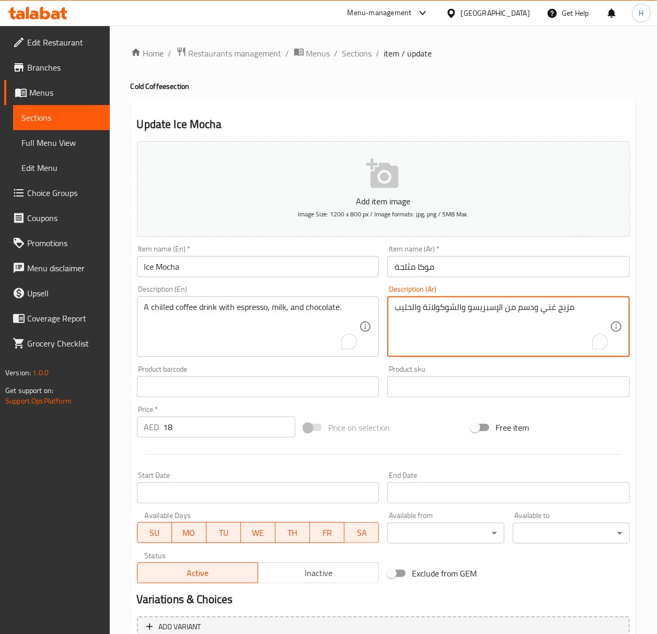
click at [431, 311] on textarea "مزيج غني ودسم من الإسبريسو والشوكولاتة والحليب" at bounding box center [502, 327] width 215 height 50
paste textarea "روب قهوة بارد مع إسبريسو وحليب وشوكولاتة."
type textarea "مشروب قهوة بارد مع إسبريسو وحليب وشوكولاتة."
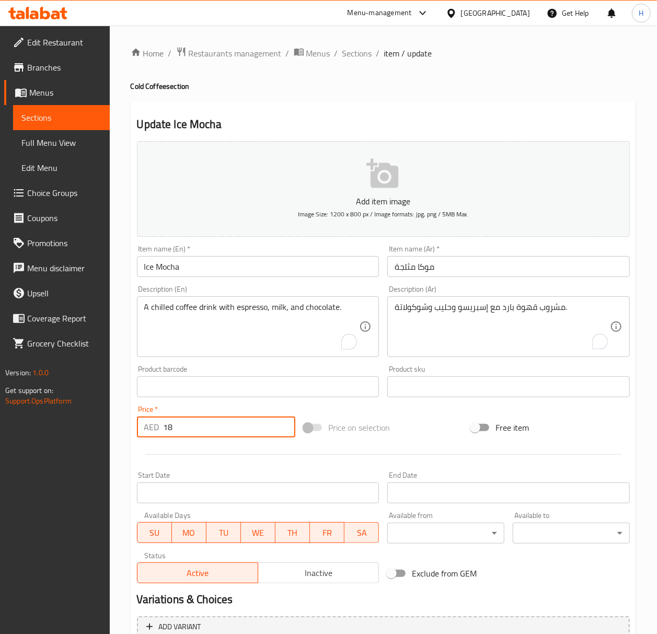
click at [200, 428] on input "18" at bounding box center [230, 427] width 132 height 21
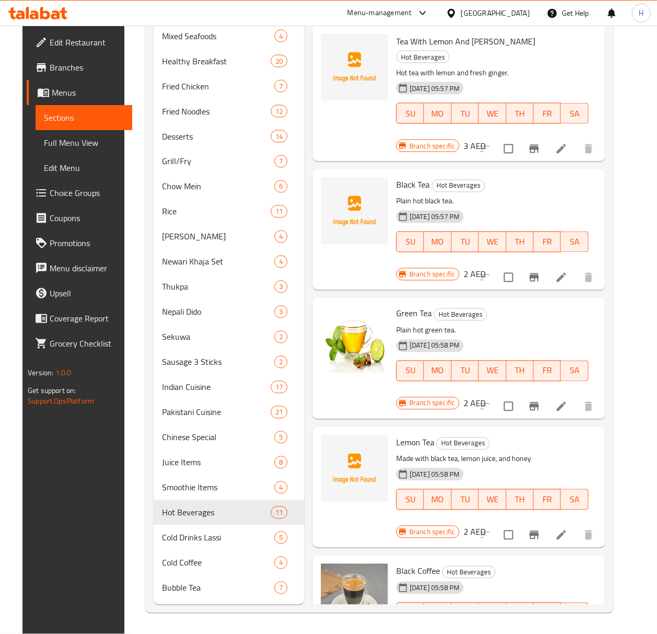
scroll to position [191, 0]
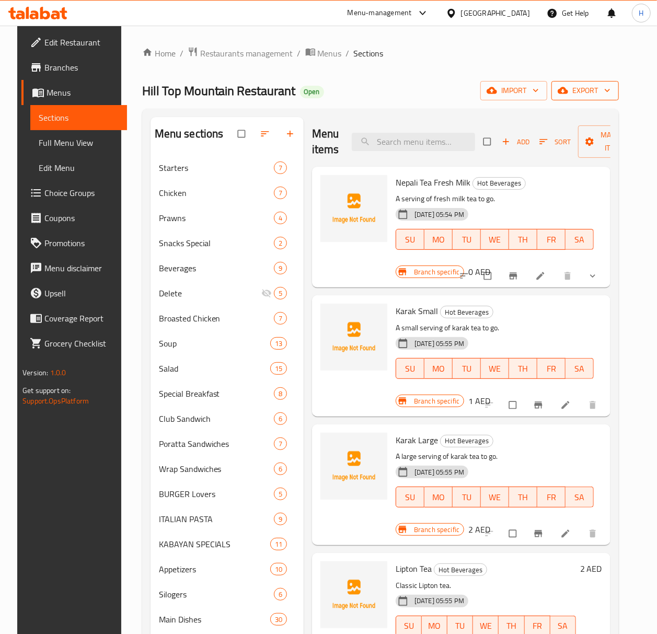
click at [603, 96] on span "export" at bounding box center [585, 90] width 51 height 13
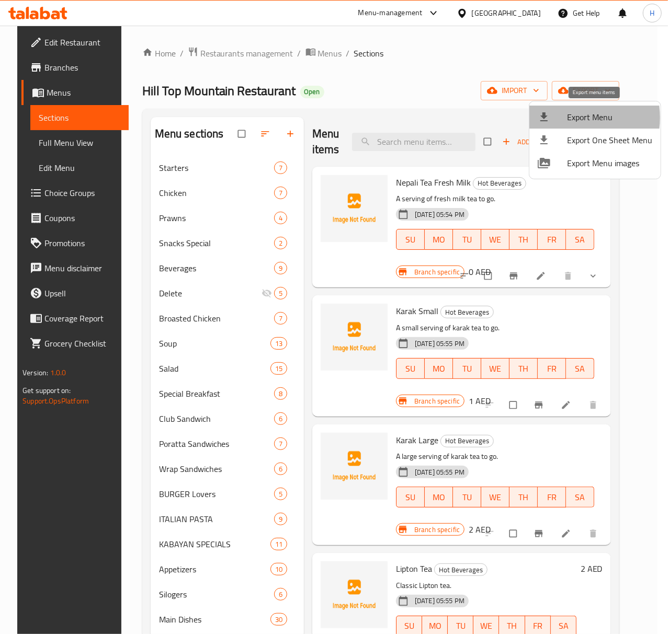
click at [568, 118] on span "Export Menu" at bounding box center [609, 117] width 85 height 13
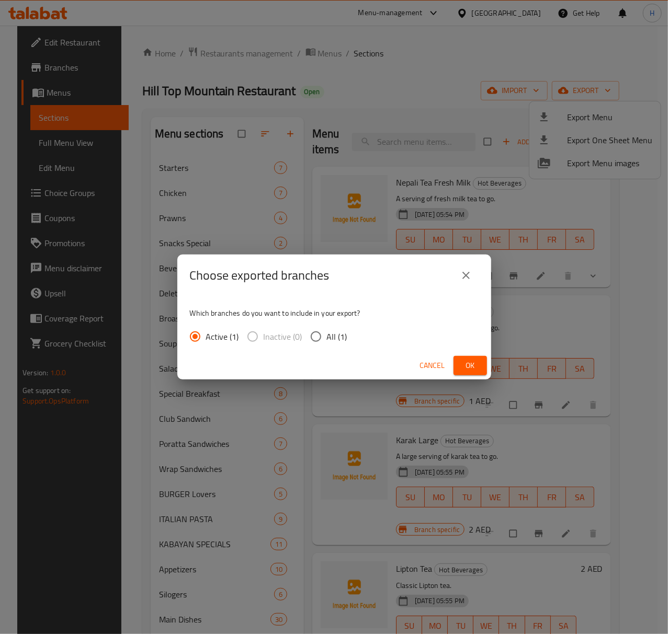
click at [461, 371] on button "Ok" at bounding box center [469, 365] width 33 height 19
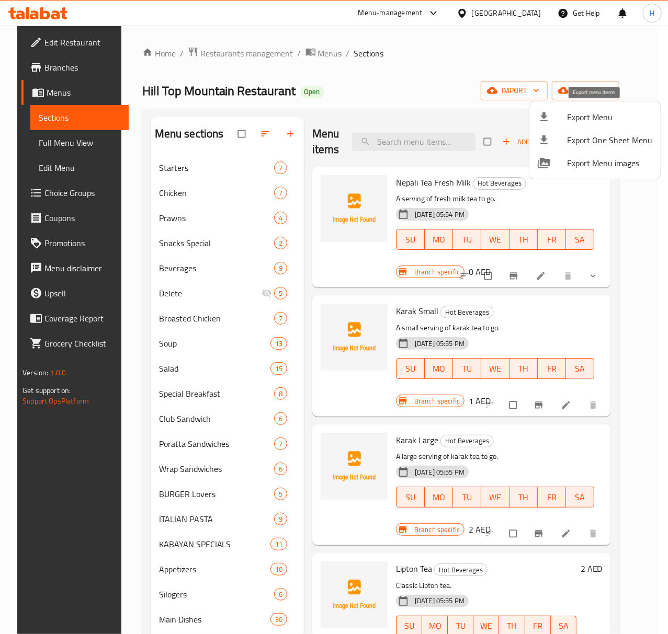
click at [574, 119] on span "Export Menu" at bounding box center [609, 117] width 85 height 13
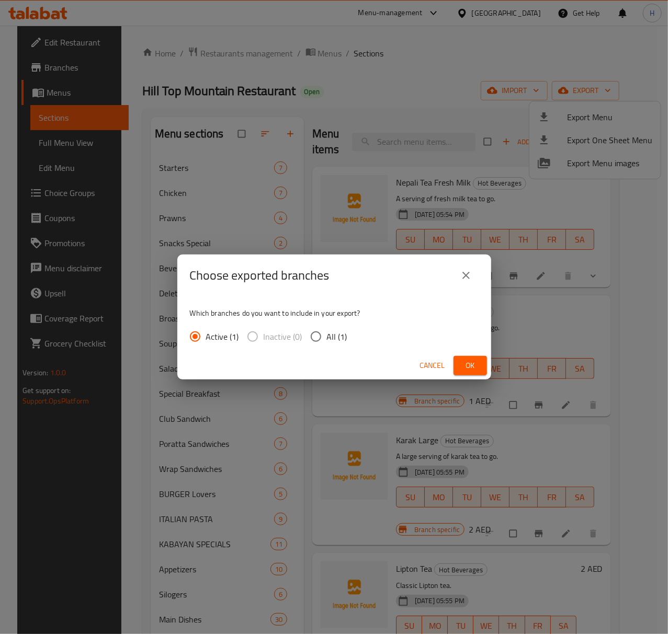
click at [459, 363] on button "Ok" at bounding box center [469, 365] width 33 height 19
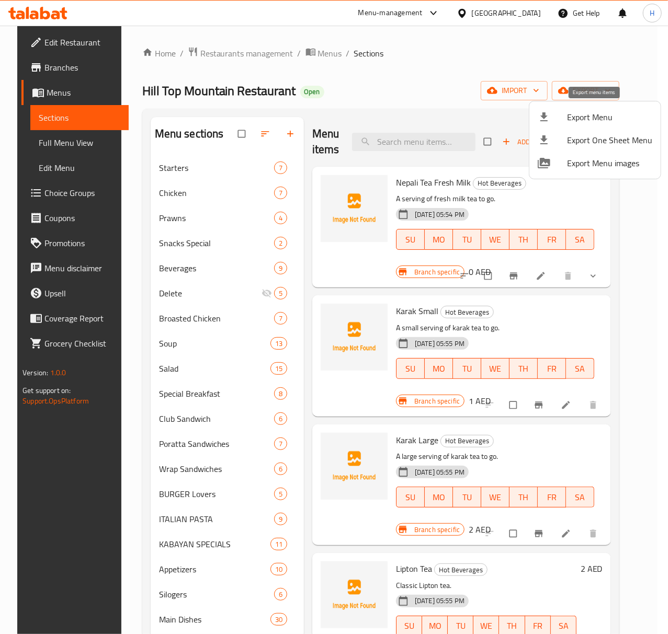
click at [593, 118] on span "Export Menu" at bounding box center [609, 117] width 85 height 13
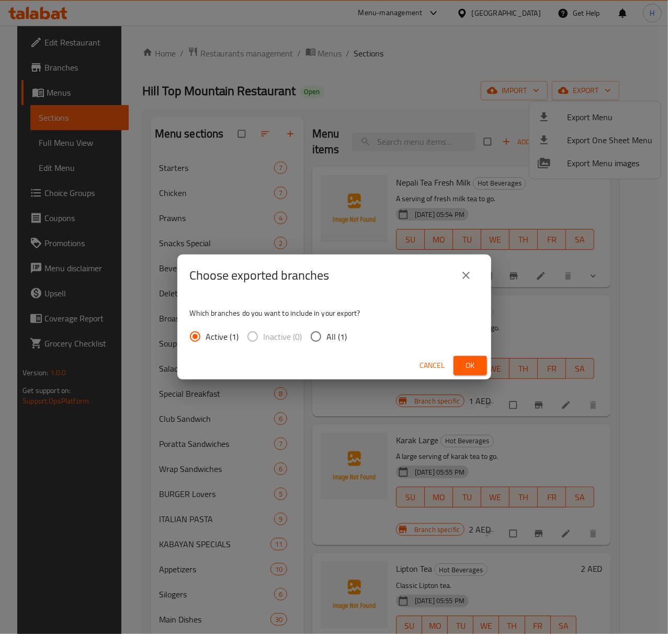
click at [463, 366] on span "Ok" at bounding box center [470, 365] width 17 height 13
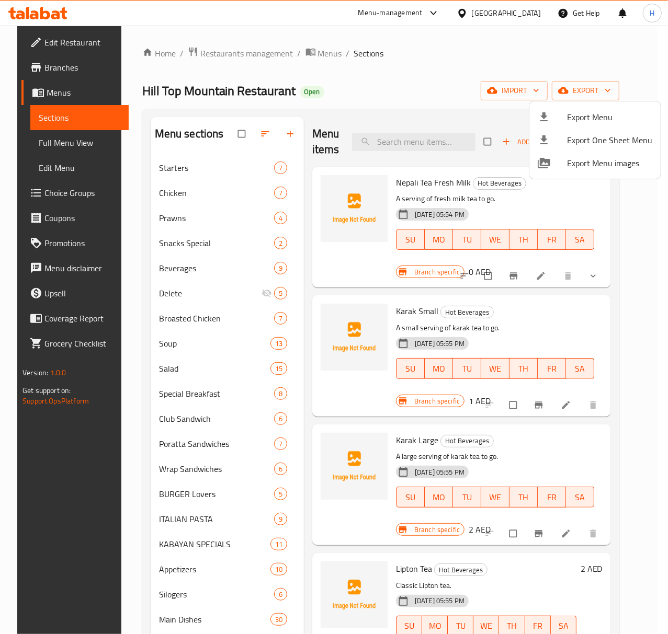
click at [132, 483] on div at bounding box center [334, 317] width 668 height 634
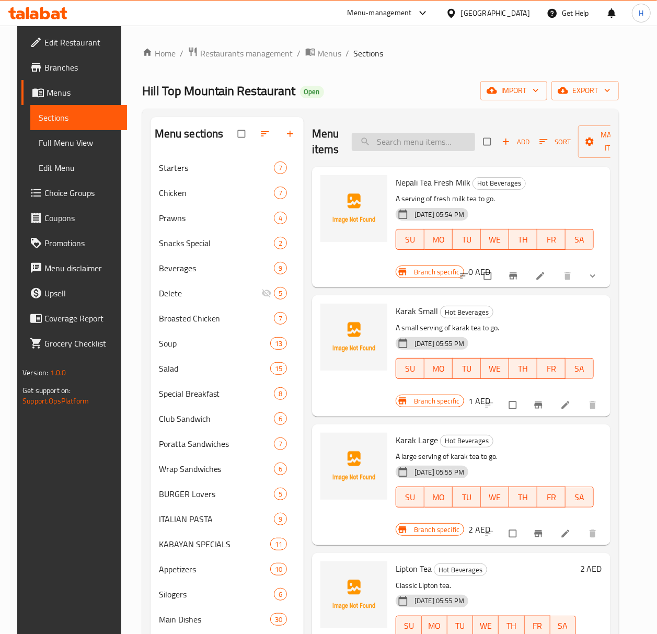
click at [420, 149] on input "search" at bounding box center [413, 142] width 123 height 18
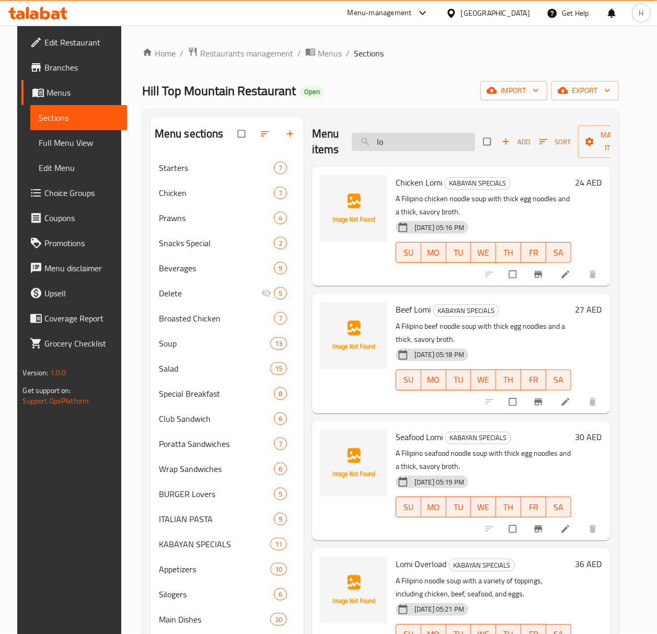
type input "l"
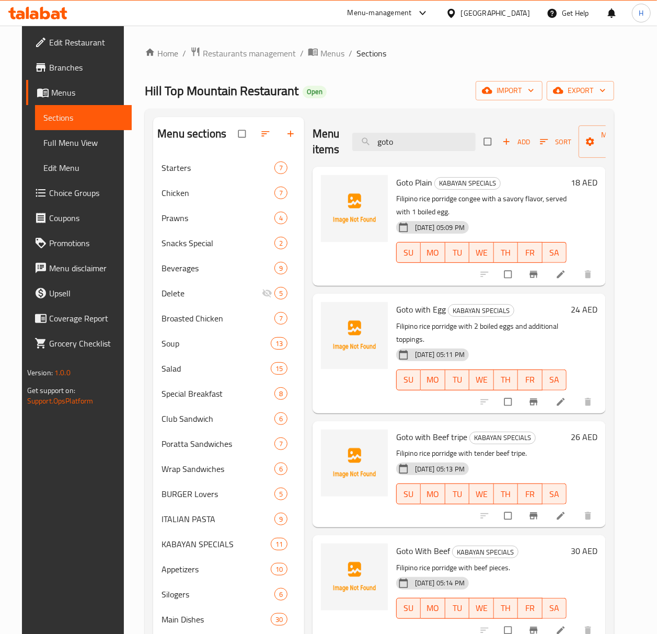
type input "goto"
